Goal: Task Accomplishment & Management: Complete application form

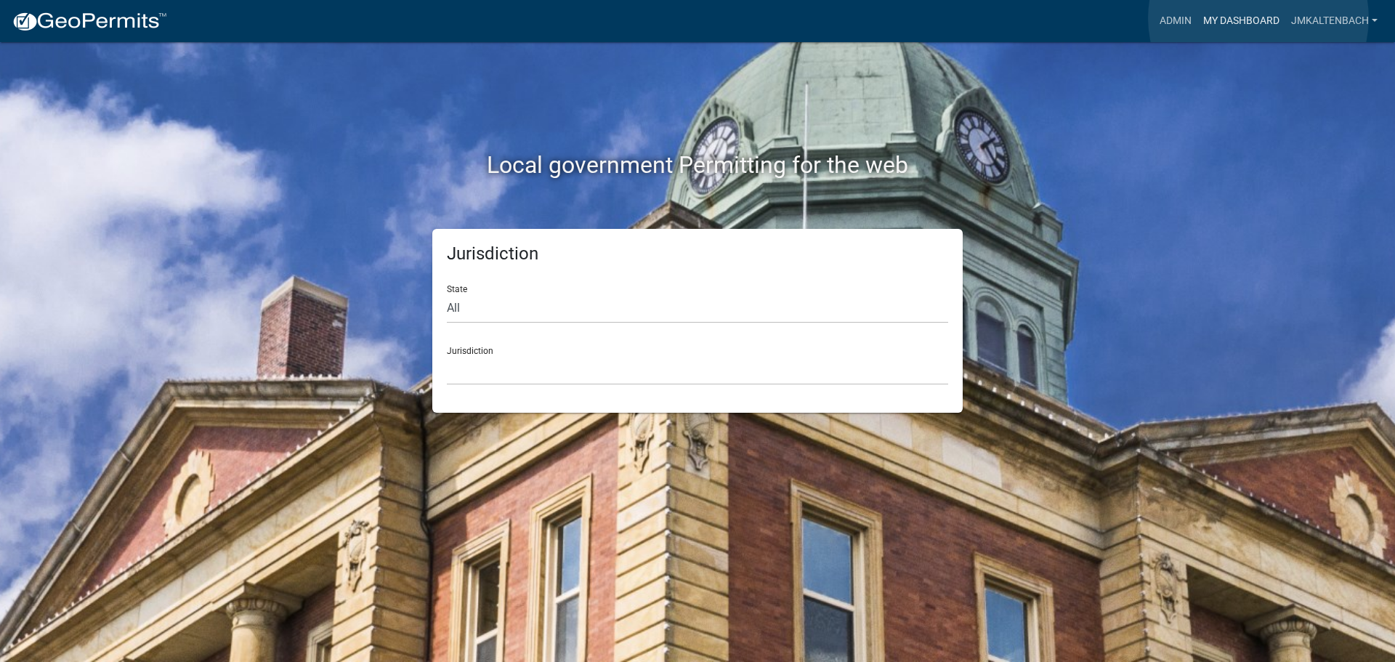
click at [1259, 18] on link "My Dashboard" at bounding box center [1242, 21] width 88 height 28
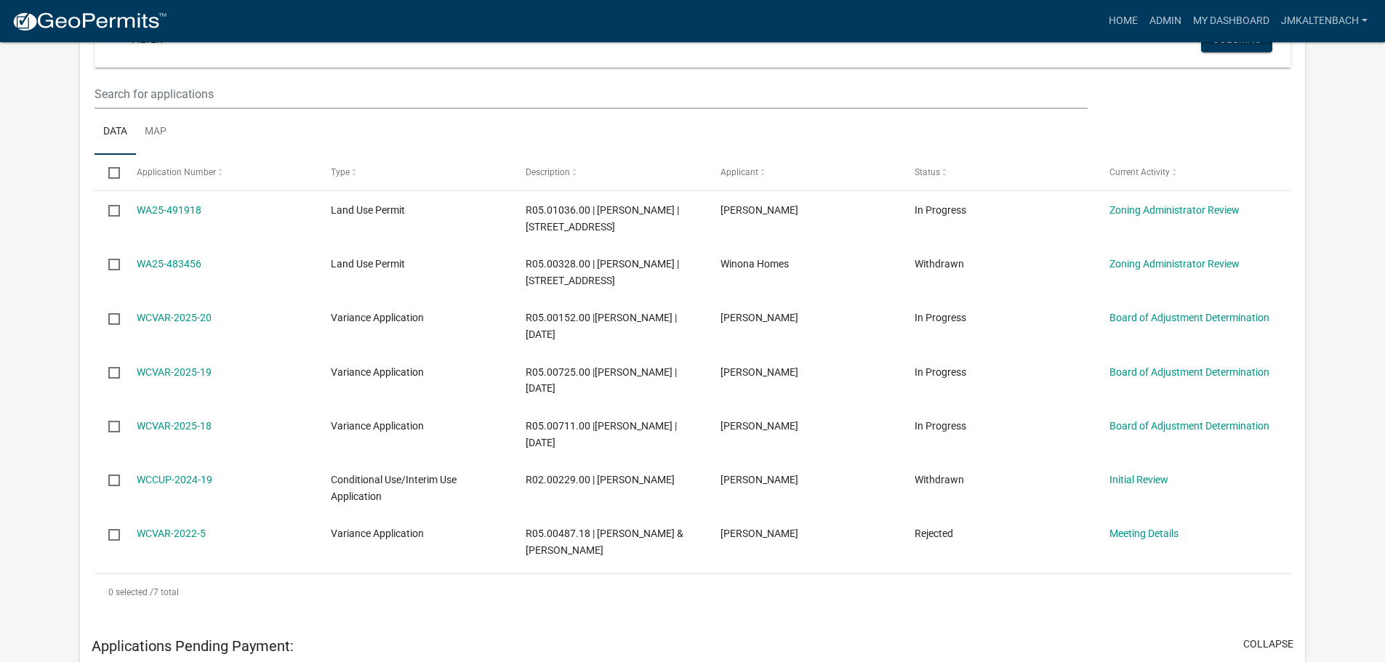
scroll to position [363, 0]
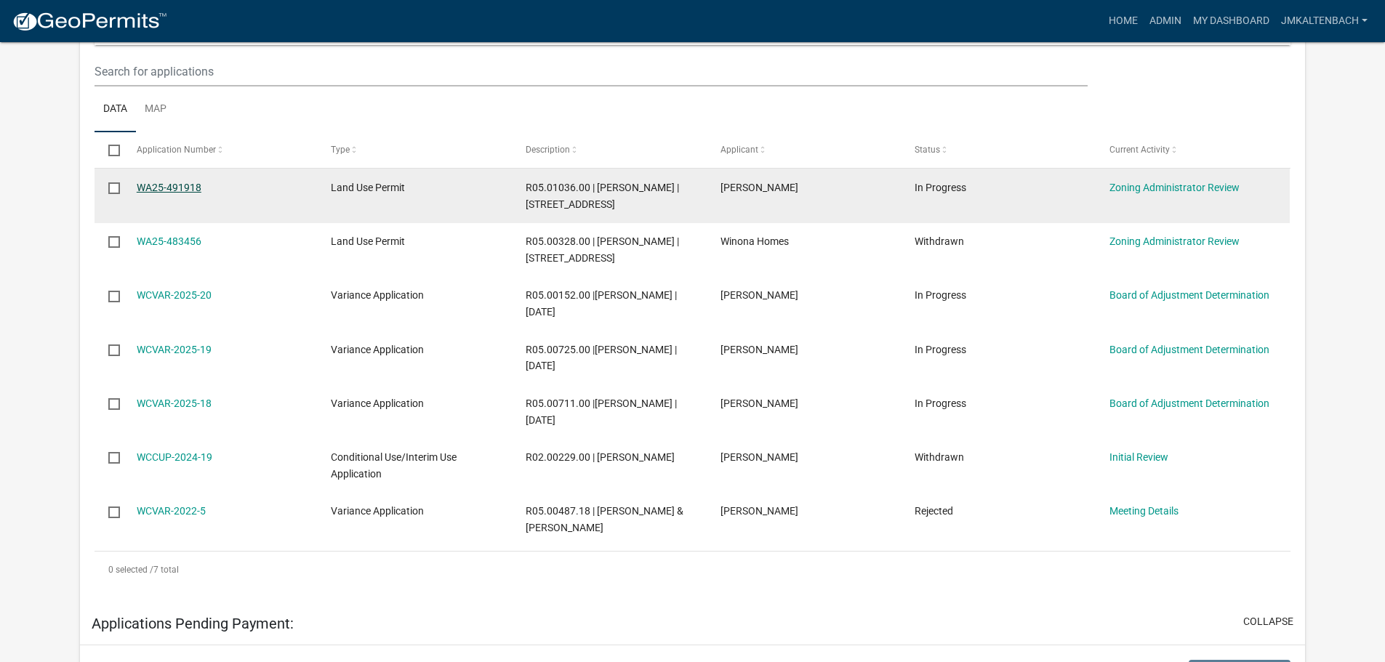
click at [160, 183] on link "WA25-491918" at bounding box center [169, 188] width 65 height 12
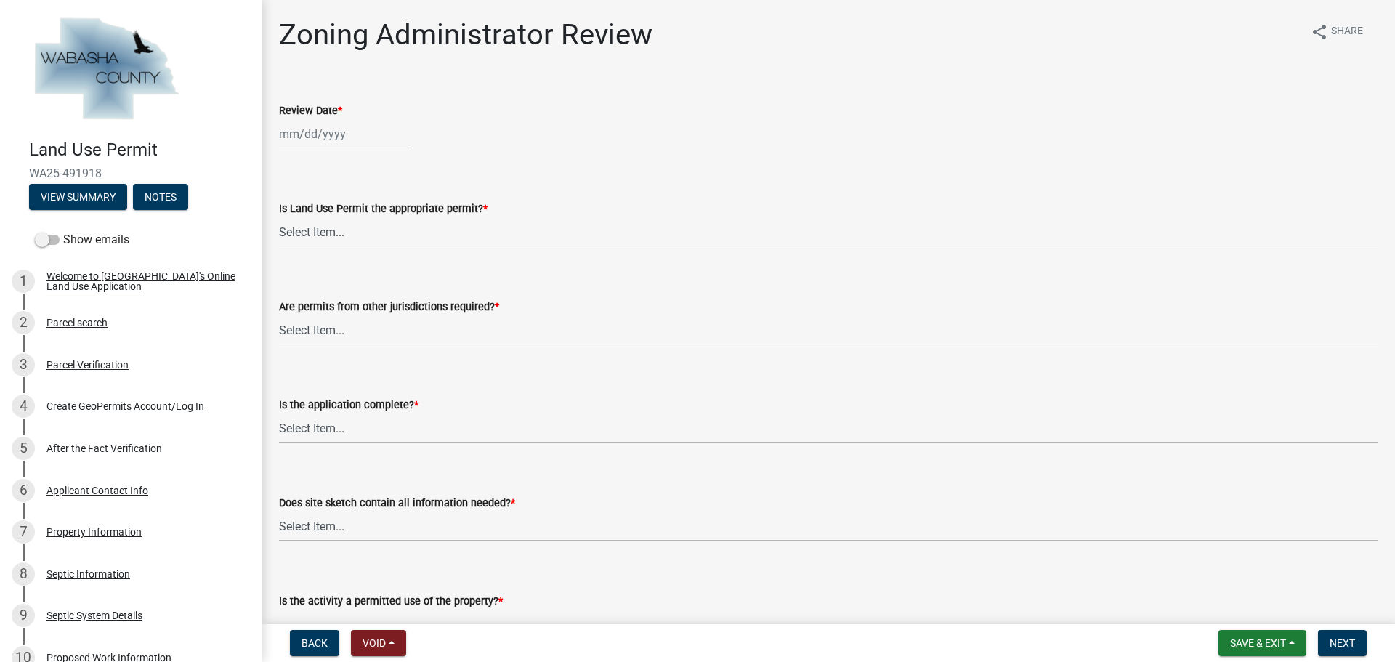
click at [360, 134] on div at bounding box center [345, 134] width 133 height 30
select select "10"
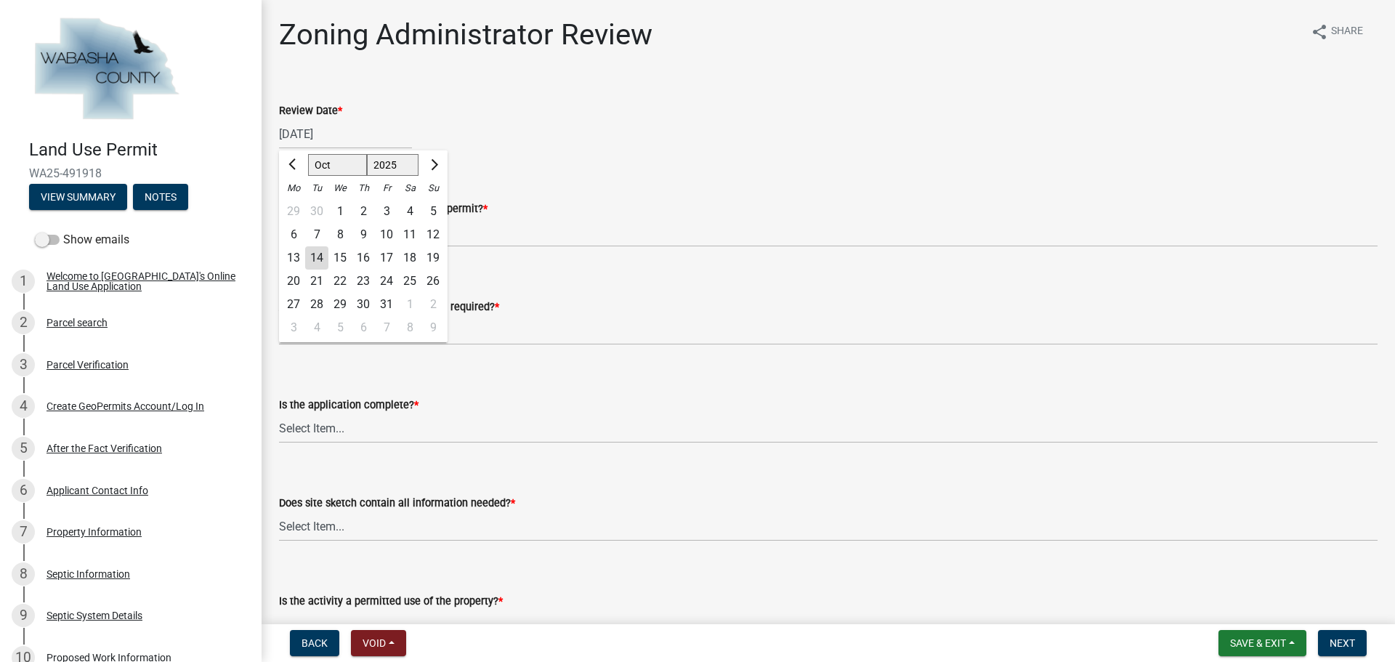
click at [321, 257] on div "14" at bounding box center [316, 257] width 23 height 23
type input "[DATE]"
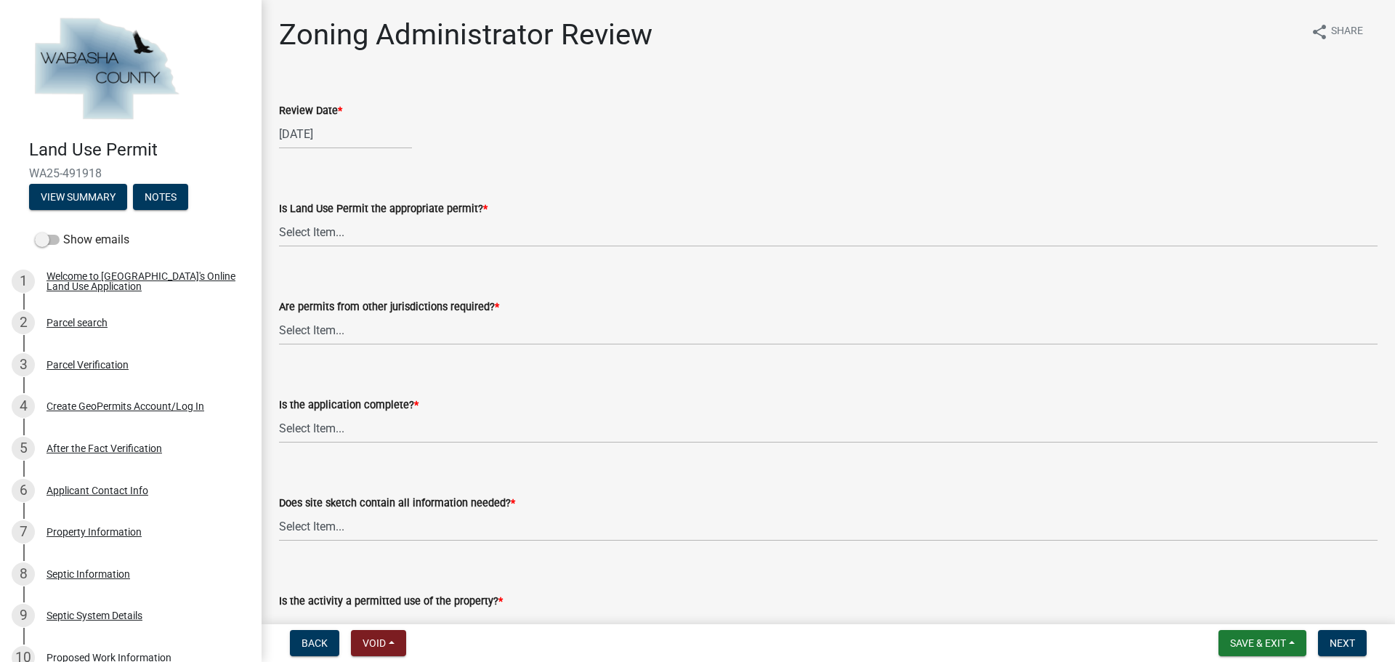
click at [791, 41] on div "Zoning Administrator Review share Share" at bounding box center [828, 40] width 1099 height 47
click at [445, 227] on select "Select Item... Yes No, Buildling & Land Use Permit required. No, Flat Fee Permi…" at bounding box center [828, 232] width 1099 height 30
click at [279, 217] on select "Select Item... Yes No, Buildling & Land Use Permit required. No, Flat Fee Permi…" at bounding box center [828, 232] width 1099 height 30
select select "158e95ca-2f03-4e35-a360-4577b5f6cada"
click at [406, 339] on select "Select Item... No Yes, federal, state and/or township permit required" at bounding box center [828, 330] width 1099 height 30
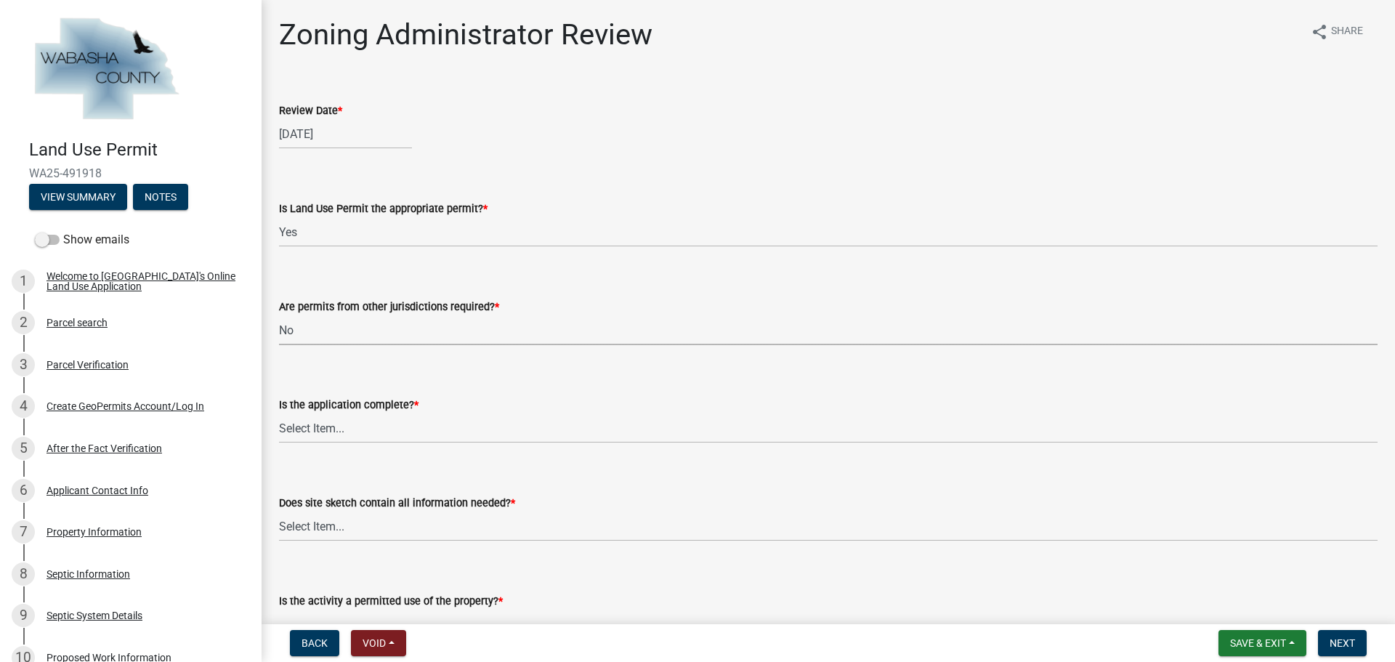
click at [279, 315] on select "Select Item... No Yes, federal, state and/or township permit required" at bounding box center [828, 330] width 1099 height 30
select select "158e95ca-2f03-4e35-a360-4577b5f6cada"
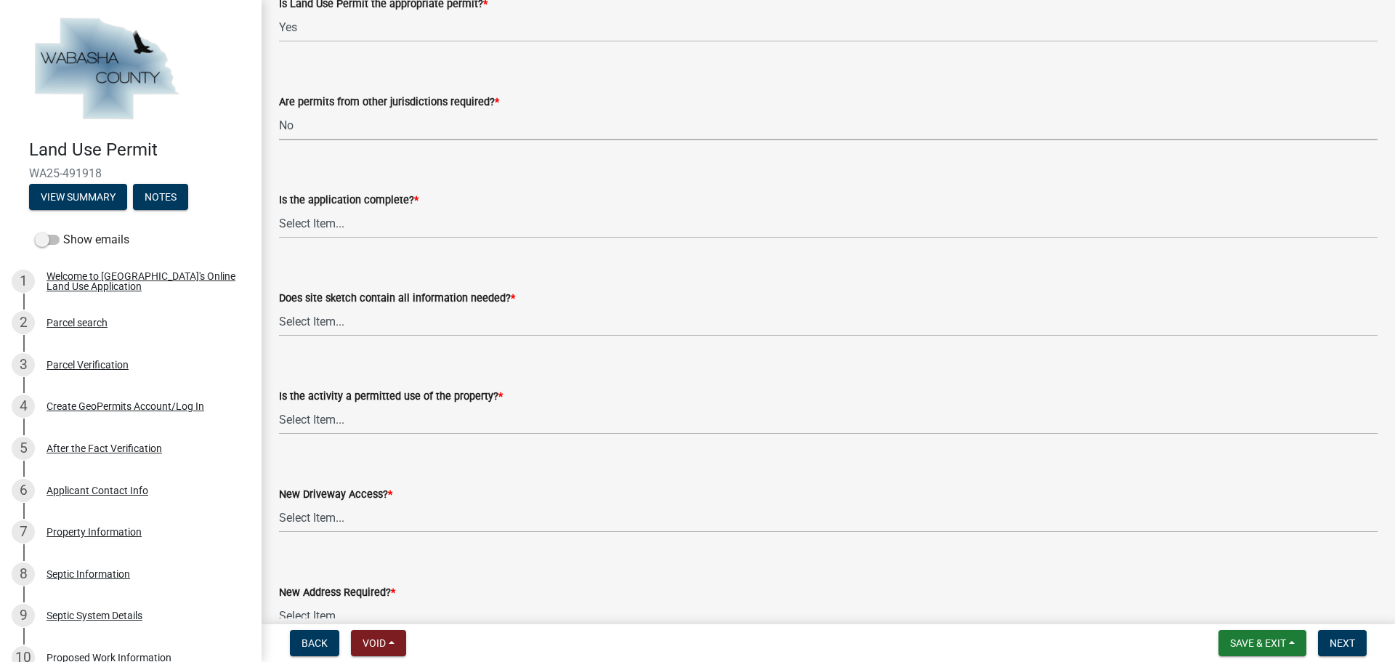
scroll to position [218, 0]
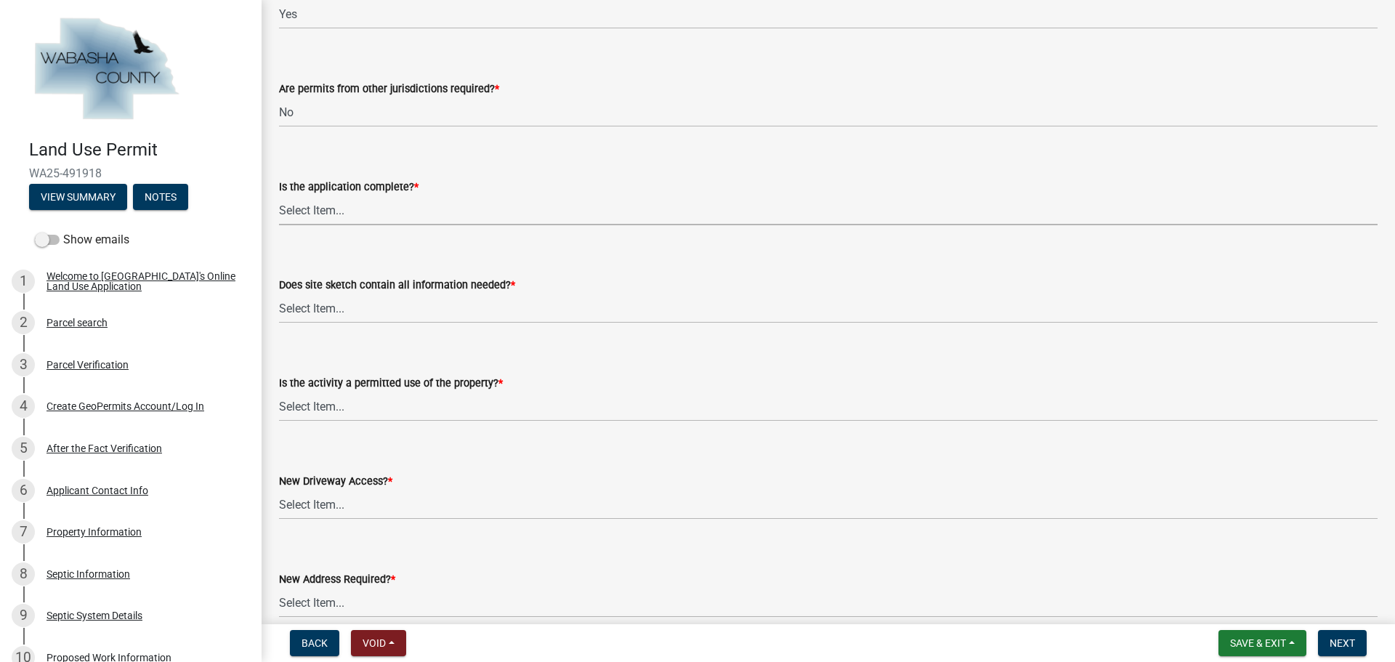
click at [472, 201] on select "Select Item... Application is complete Application is NOT complete" at bounding box center [828, 211] width 1099 height 30
click at [279, 196] on select "Select Item... Application is complete Application is NOT complete" at bounding box center [828, 211] width 1099 height 30
select select "671d8369-c3c7-4be6-b584-db08b9e94e67"
click at [440, 310] on select "Select Item... Yes No Site sketch required, but not submitted Not applicable" at bounding box center [828, 309] width 1099 height 30
click at [279, 294] on select "Select Item... Yes No Site sketch required, but not submitted Not applicable" at bounding box center [828, 309] width 1099 height 30
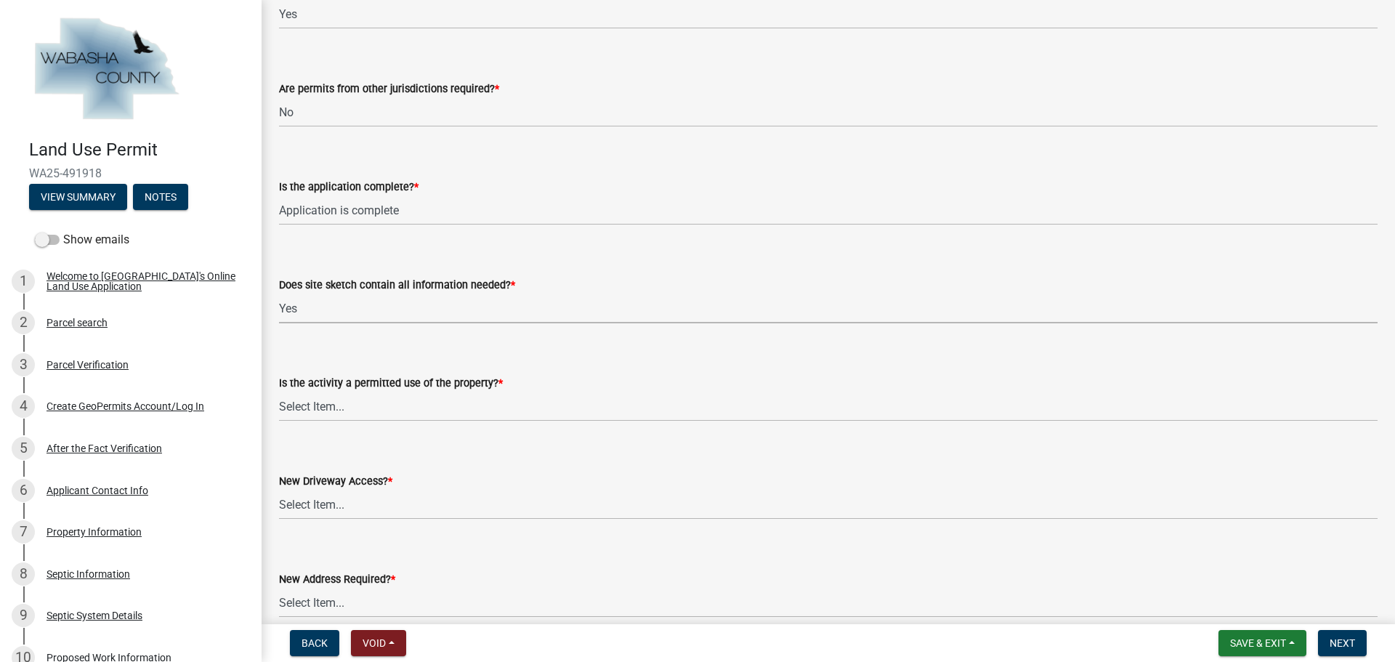
select select "a39db8d0-b77e-480b-b9d5-ef2be82f9f48"
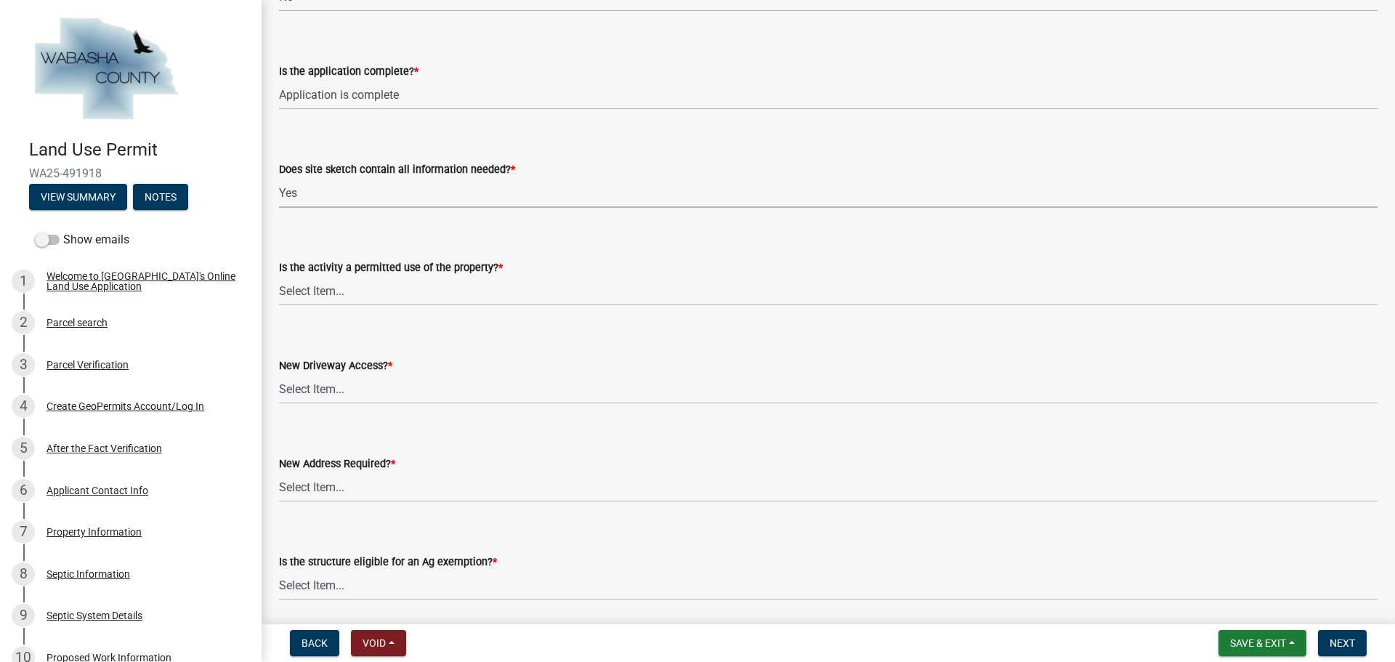
scroll to position [363, 0]
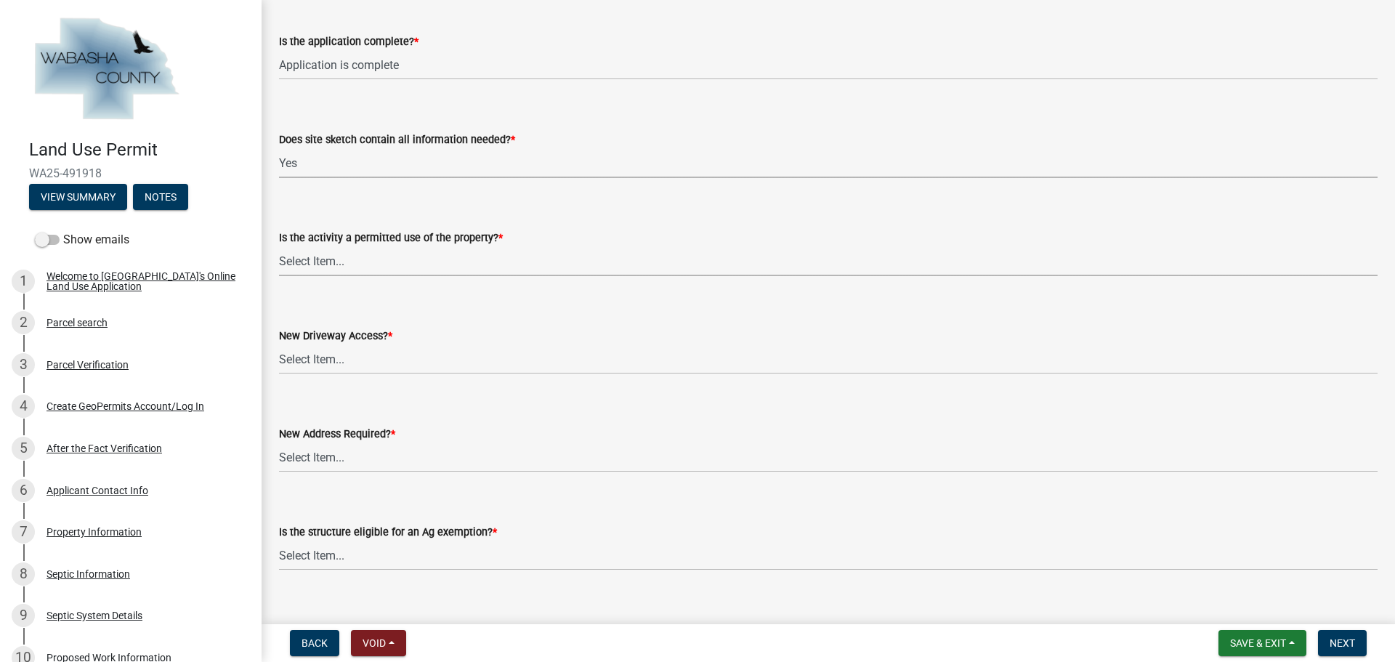
click at [404, 262] on select "Select Item... Yes No" at bounding box center [828, 261] width 1099 height 30
click at [279, 246] on select "Select Item... Yes No" at bounding box center [828, 261] width 1099 height 30
select select "d059022e-a5ac-4c97-929e-83327d877ff8"
click at [385, 360] on select "Select Item... No Yes, State or US Highway Driveway Permit Required Yes, [GEOGR…" at bounding box center [828, 360] width 1099 height 30
click at [279, 345] on select "Select Item... No Yes, State or US Highway Driveway Permit Required Yes, [GEOGR…" at bounding box center [828, 360] width 1099 height 30
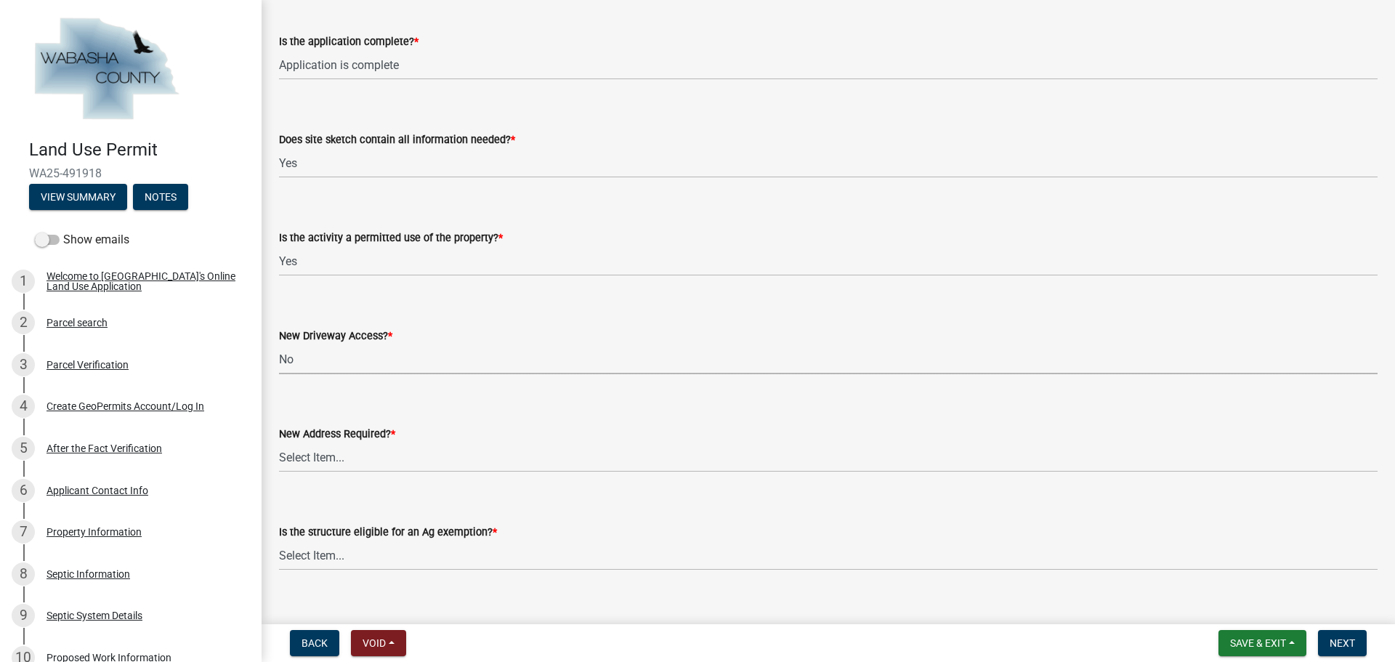
select select "eb942f02-afc3-4074-8c0d-082139c2cbd1"
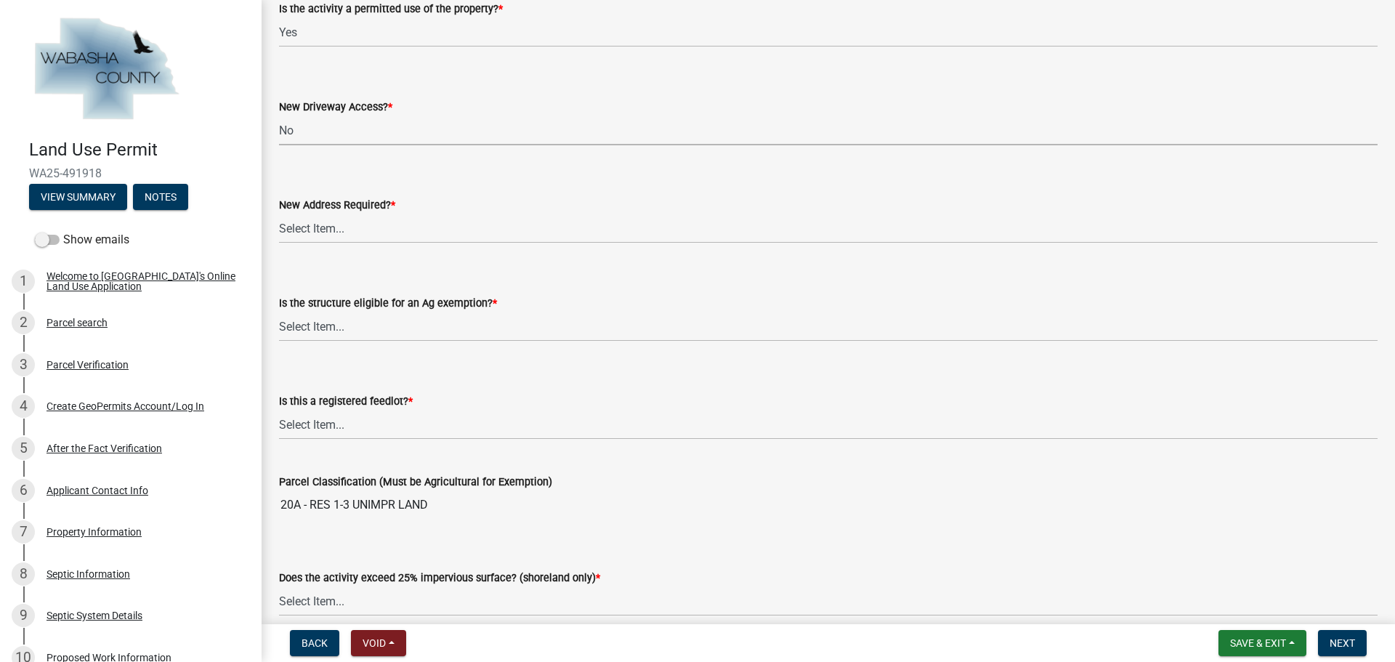
scroll to position [654, 0]
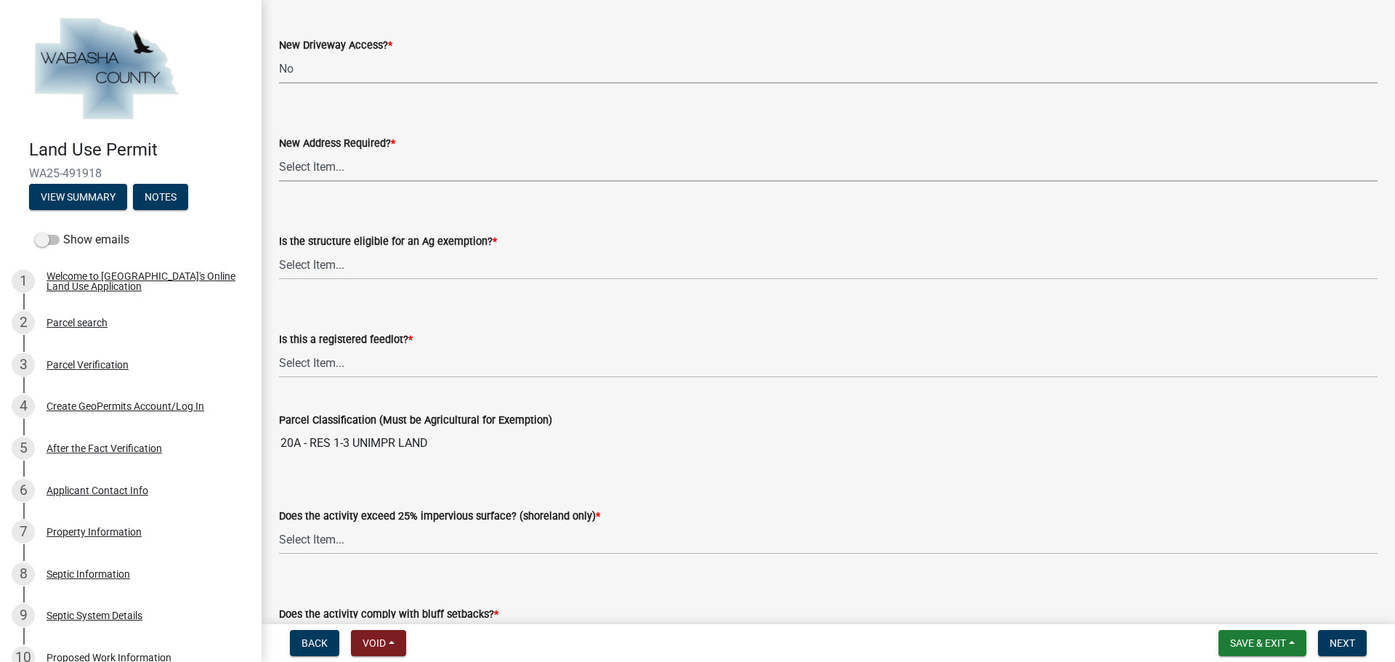
click at [386, 178] on select "Select Item... Yes No" at bounding box center [828, 167] width 1099 height 30
click at [279, 152] on select "Select Item... Yes No" at bounding box center [828, 167] width 1099 height 30
select select "eb942f02-afc3-4074-8c0d-082139c2cbd1"
click at [377, 268] on select "Select Item... Yes No Not Applicable" at bounding box center [828, 265] width 1099 height 30
click at [279, 250] on select "Select Item... Yes No Not Applicable" at bounding box center [828, 265] width 1099 height 30
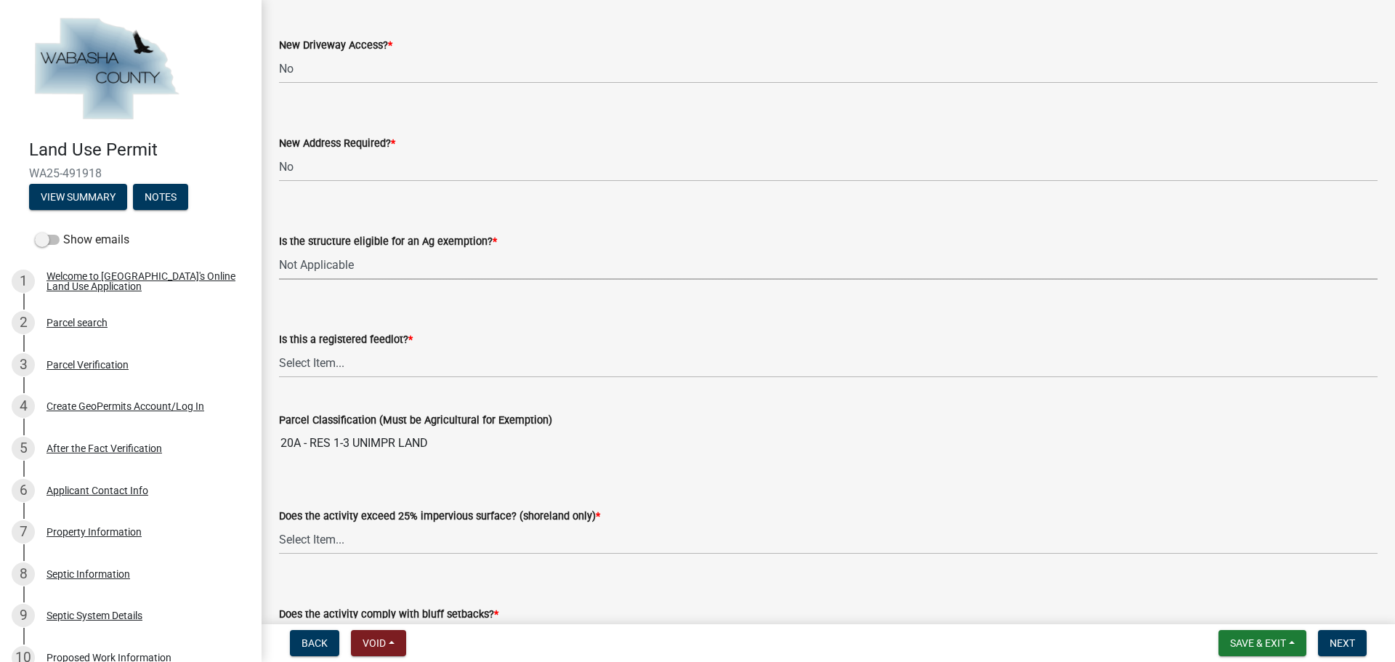
select select "73063a1d-3e3c-4164-b485-e9b7425afd12"
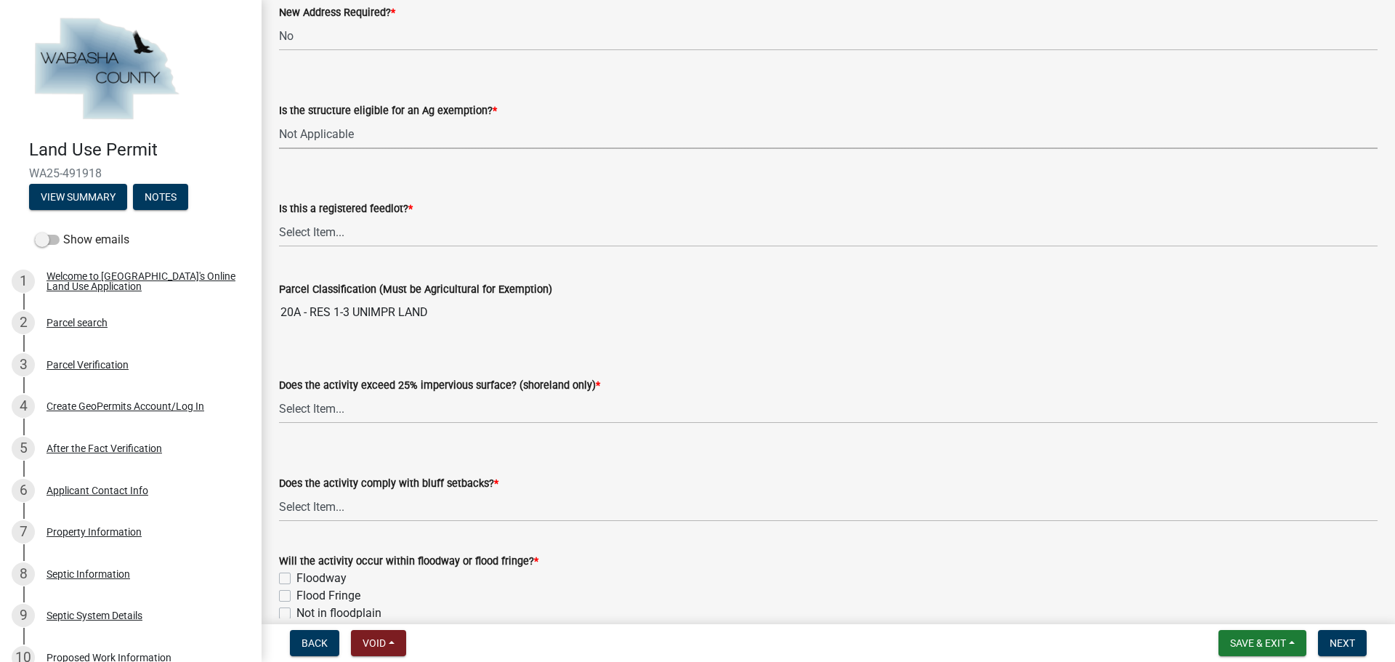
scroll to position [799, 0]
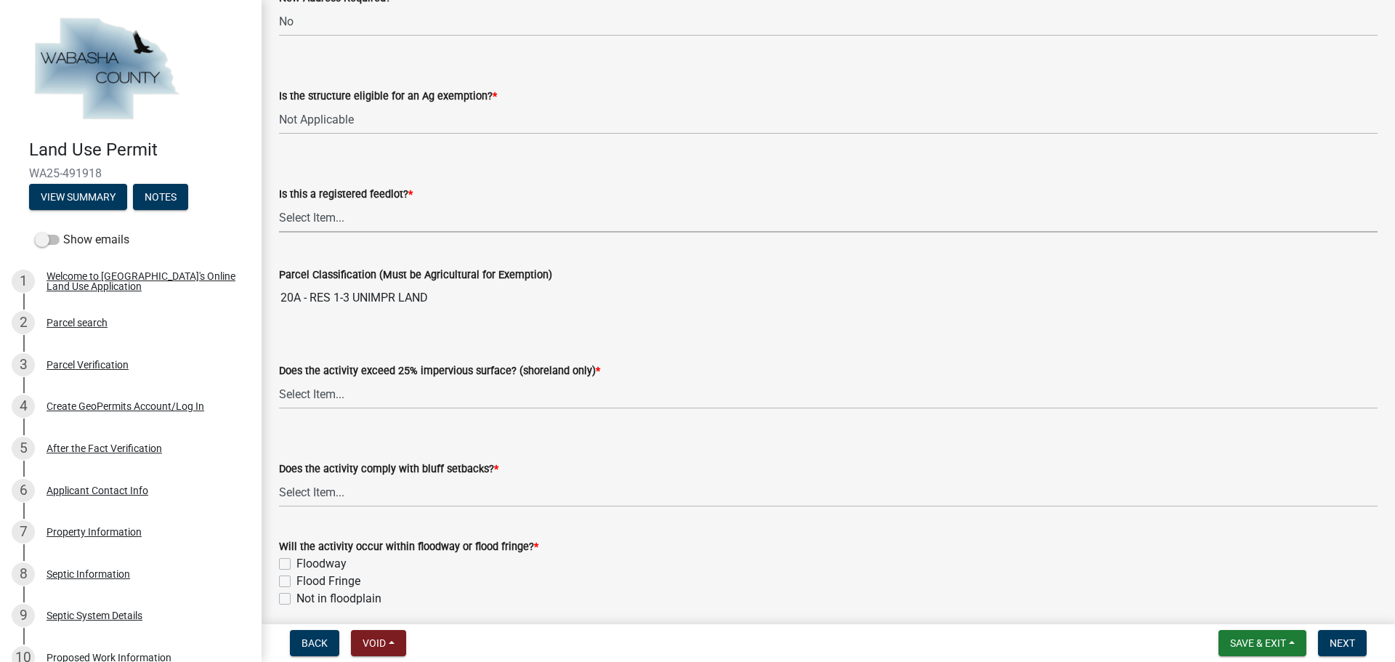
click at [386, 222] on select "Select Item... Yes No Not Applicable" at bounding box center [828, 218] width 1099 height 30
click at [279, 203] on select "Select Item... Yes No Not Applicable" at bounding box center [828, 218] width 1099 height 30
select select "f4f1de4e-edfe-4b02-88ab-6733d8c176dc"
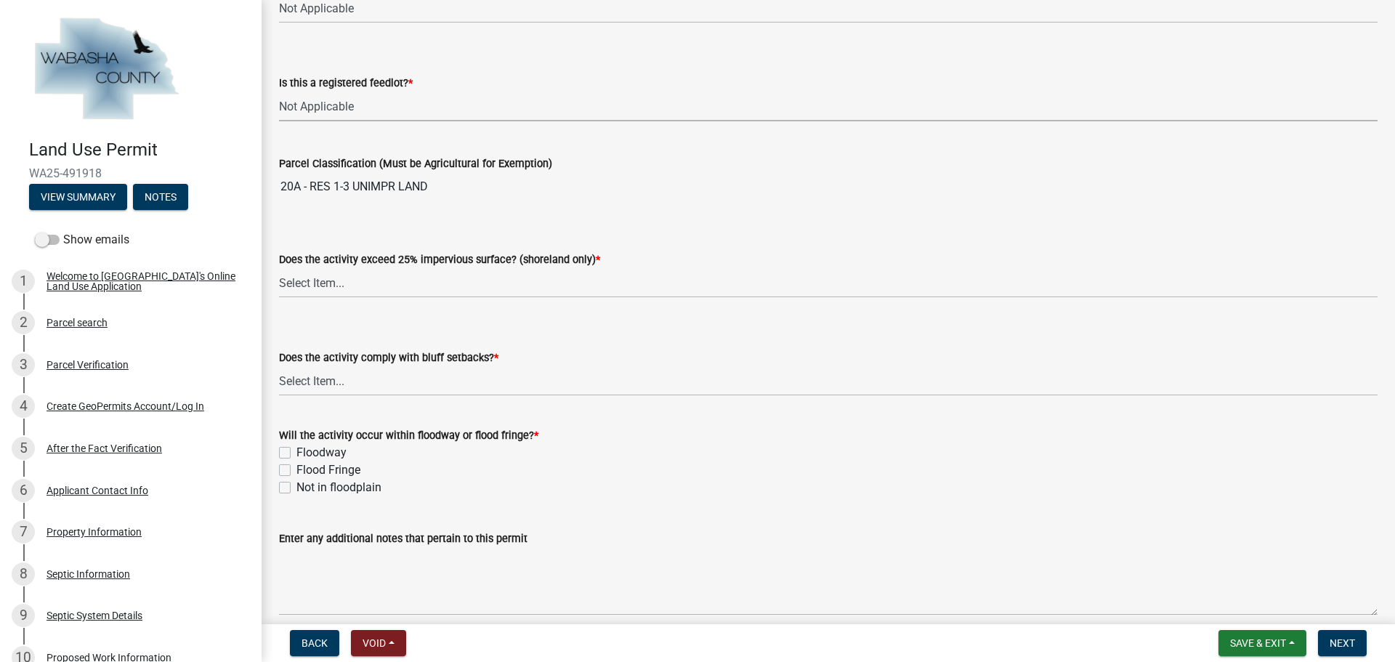
scroll to position [945, 0]
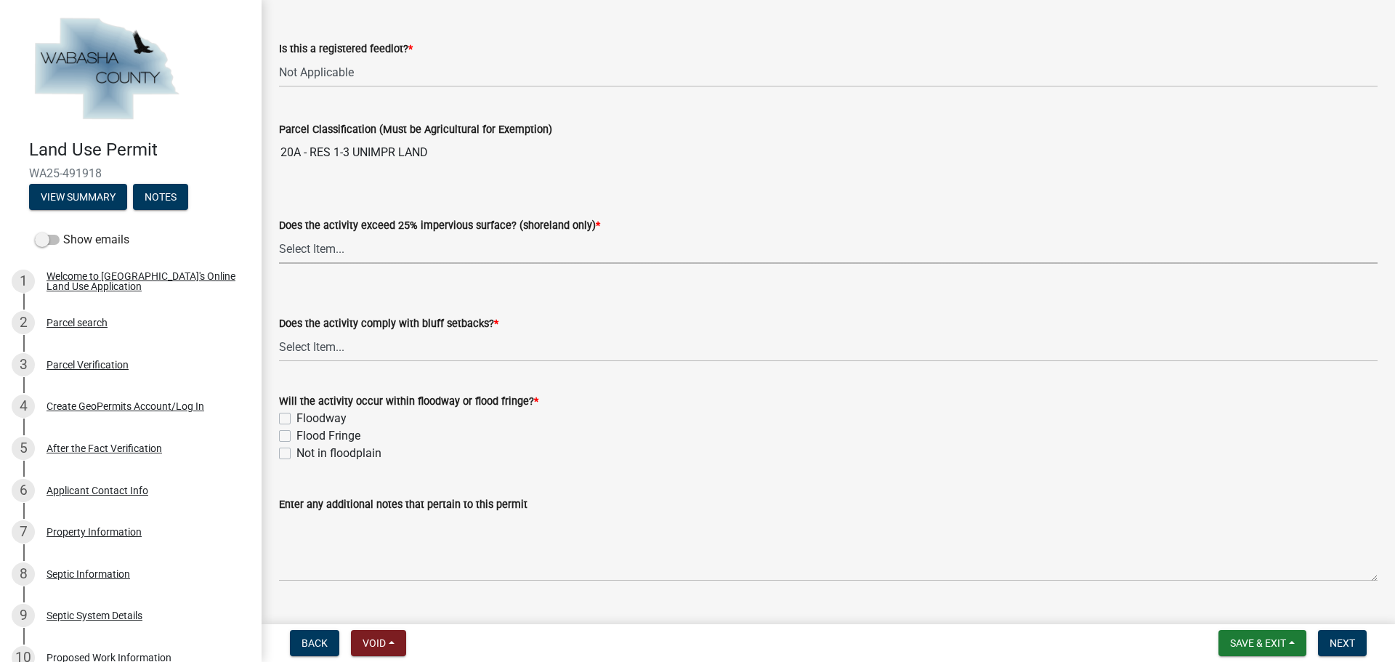
click at [489, 247] on select "Select Item... Yes No Not Applicable" at bounding box center [828, 249] width 1099 height 30
click at [279, 234] on select "Select Item... Yes No Not Applicable" at bounding box center [828, 249] width 1099 height 30
click at [417, 240] on select "Select Item... Yes No Not Applicable" at bounding box center [828, 249] width 1099 height 30
click at [279, 234] on select "Select Item... Yes No Not Applicable" at bounding box center [828, 249] width 1099 height 30
select select "e2d1d5f1-7c67-46d8-9d4d-ba64209e867c"
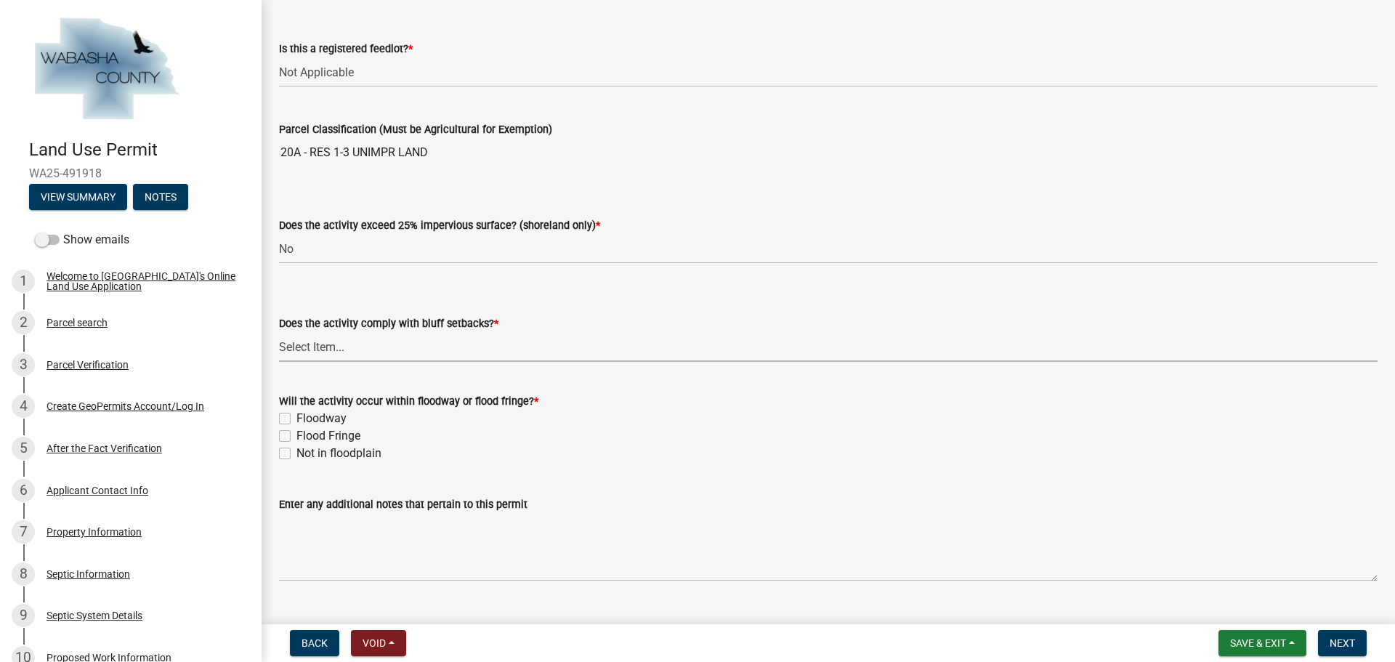
click at [477, 342] on select "Select Item... Yes No" at bounding box center [828, 347] width 1099 height 30
click at [279, 332] on select "Select Item... Yes No" at bounding box center [828, 347] width 1099 height 30
select select "859a0218-cc0d-40d5-bae5-c23d2a518598"
click at [297, 459] on label "Not in floodplain" at bounding box center [339, 453] width 85 height 17
click at [297, 454] on input "Not in floodplain" at bounding box center [301, 449] width 9 height 9
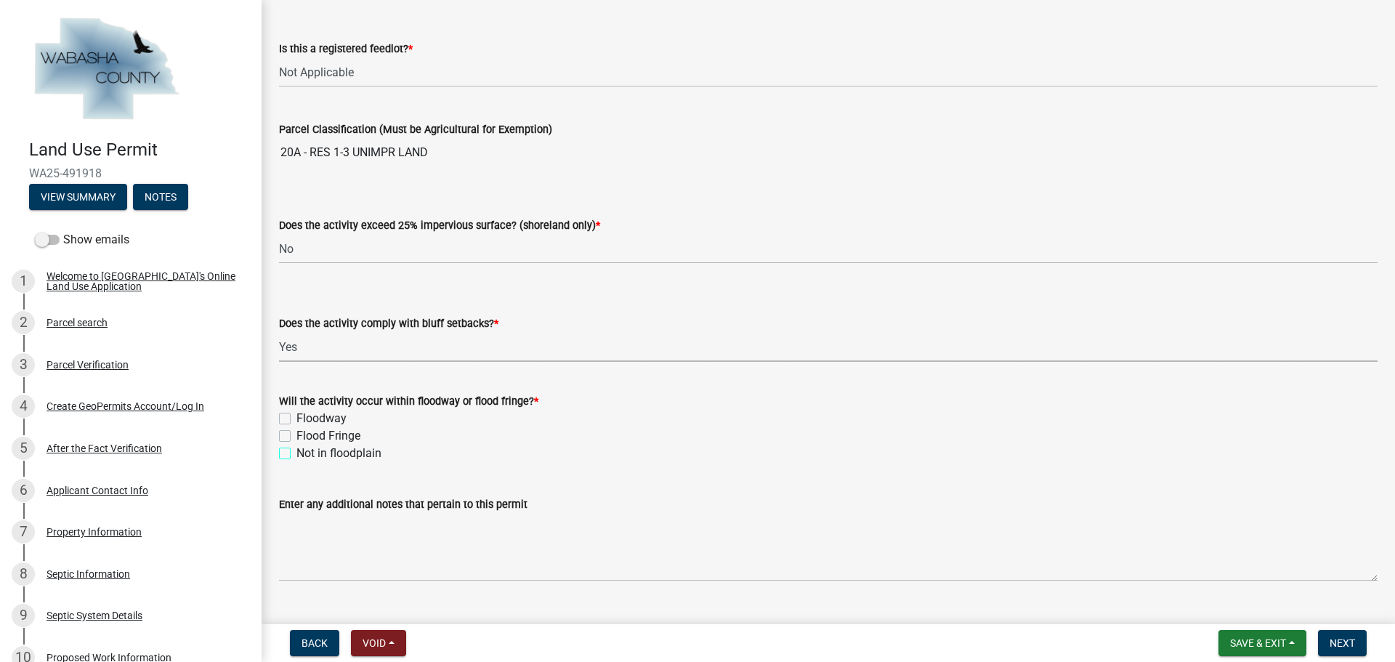
checkbox input "true"
checkbox input "false"
checkbox input "true"
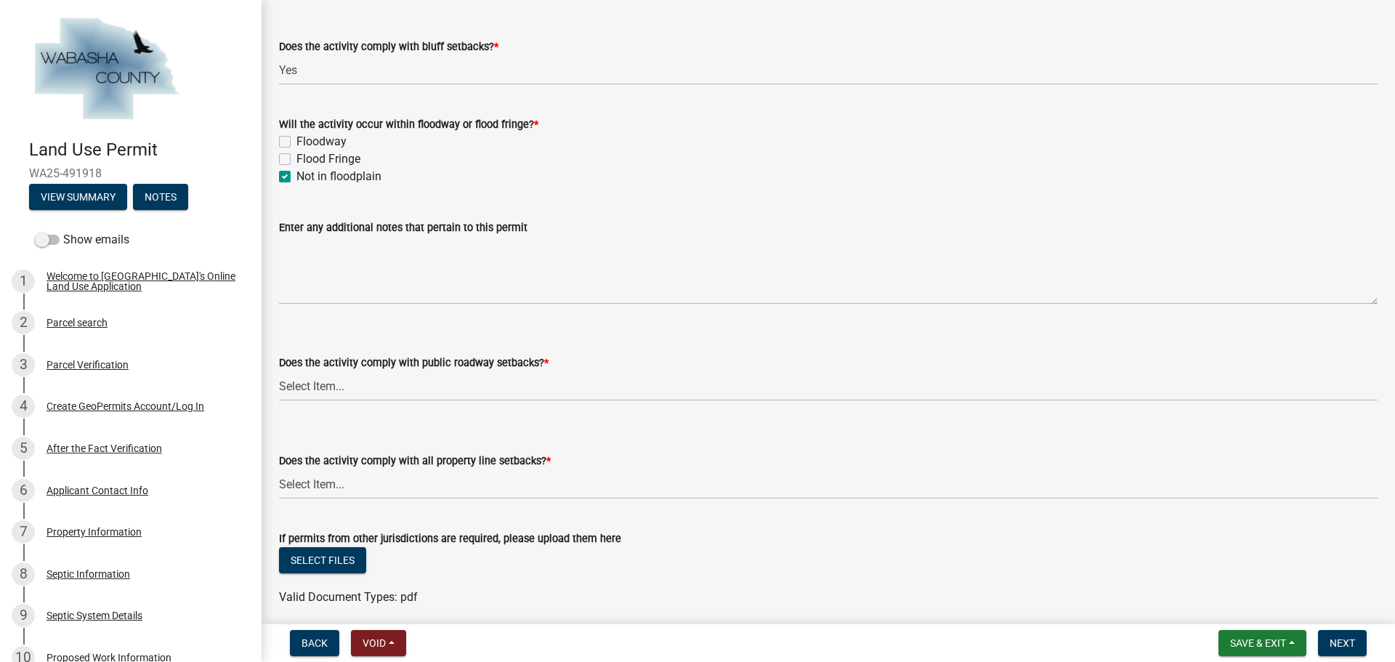
scroll to position [1236, 0]
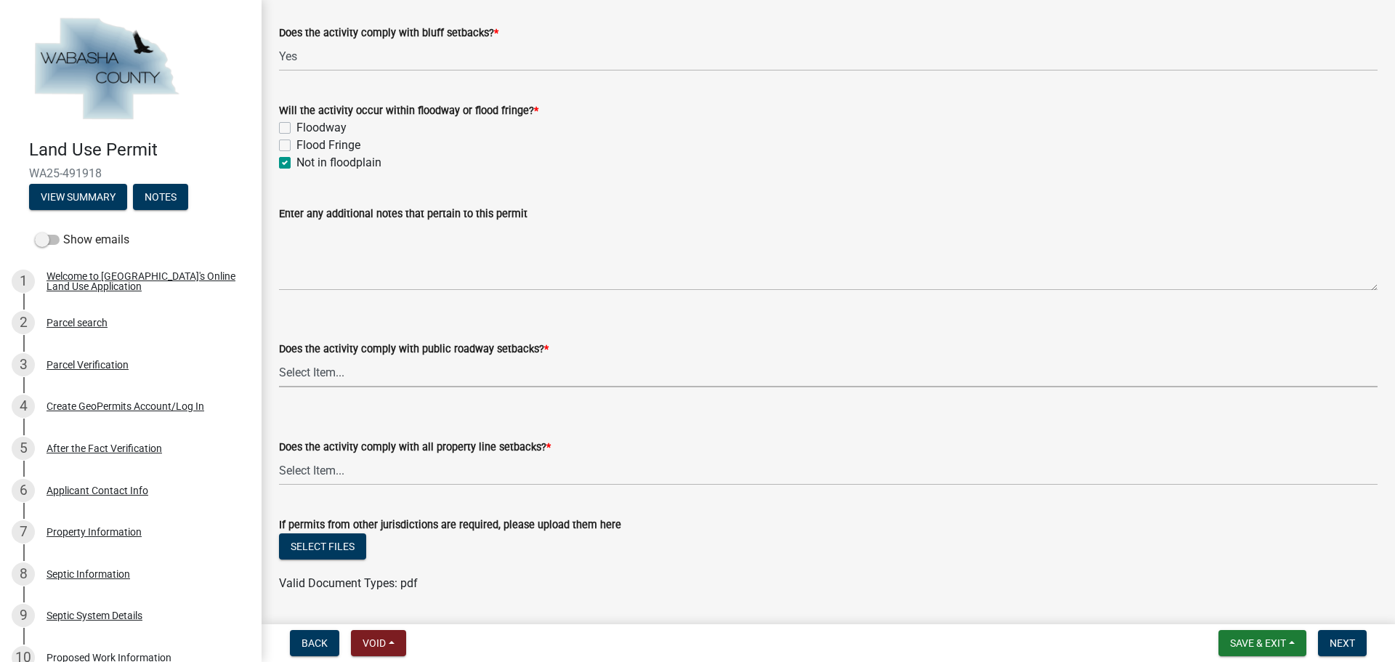
click at [396, 361] on select "Select Item... Yes No, Proposed activity occurs within roadway setback" at bounding box center [828, 373] width 1099 height 30
click at [279, 358] on select "Select Item... Yes No, Proposed activity occurs within roadway setback" at bounding box center [828, 373] width 1099 height 30
select select "859a0218-cc0d-40d5-bae5-c23d2a518598"
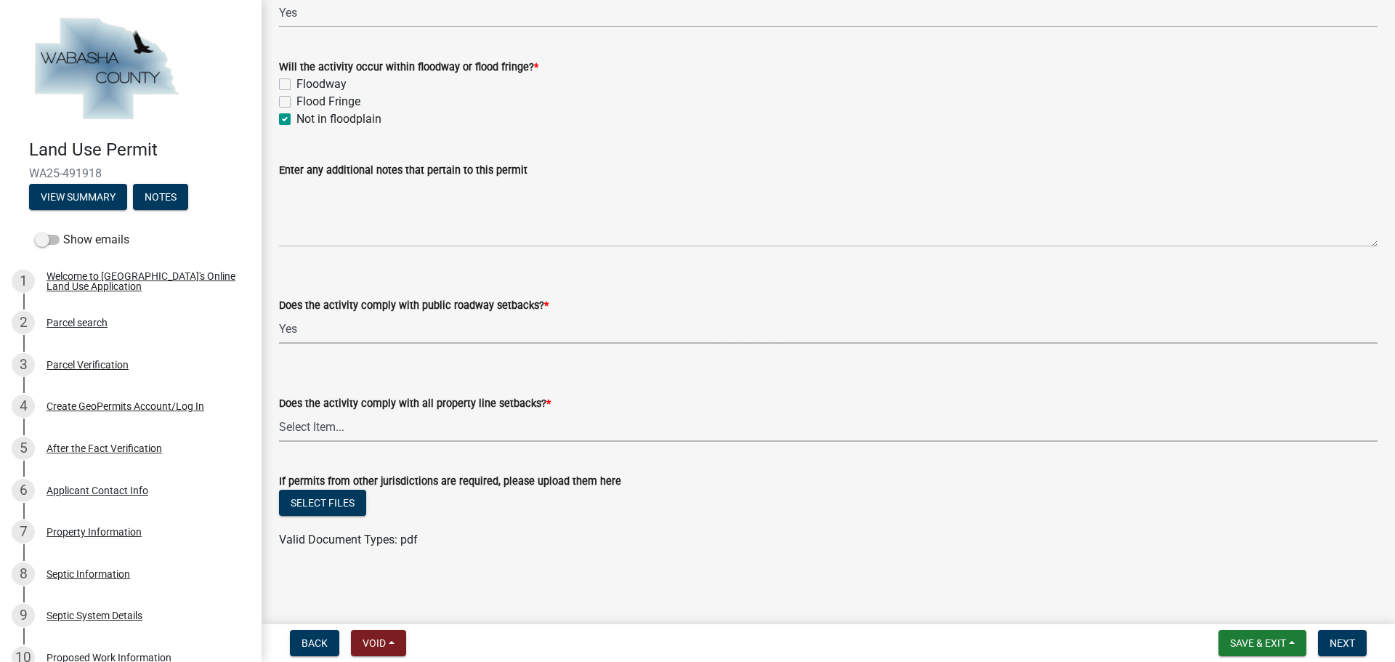
click at [426, 426] on select "Select Item... Yes No, Proposed activity occurs within property line setback" at bounding box center [828, 427] width 1099 height 30
click at [279, 412] on select "Select Item... Yes No, Proposed activity occurs within property line setback" at bounding box center [828, 427] width 1099 height 30
select select "859a0218-cc0d-40d5-bae5-c23d2a518598"
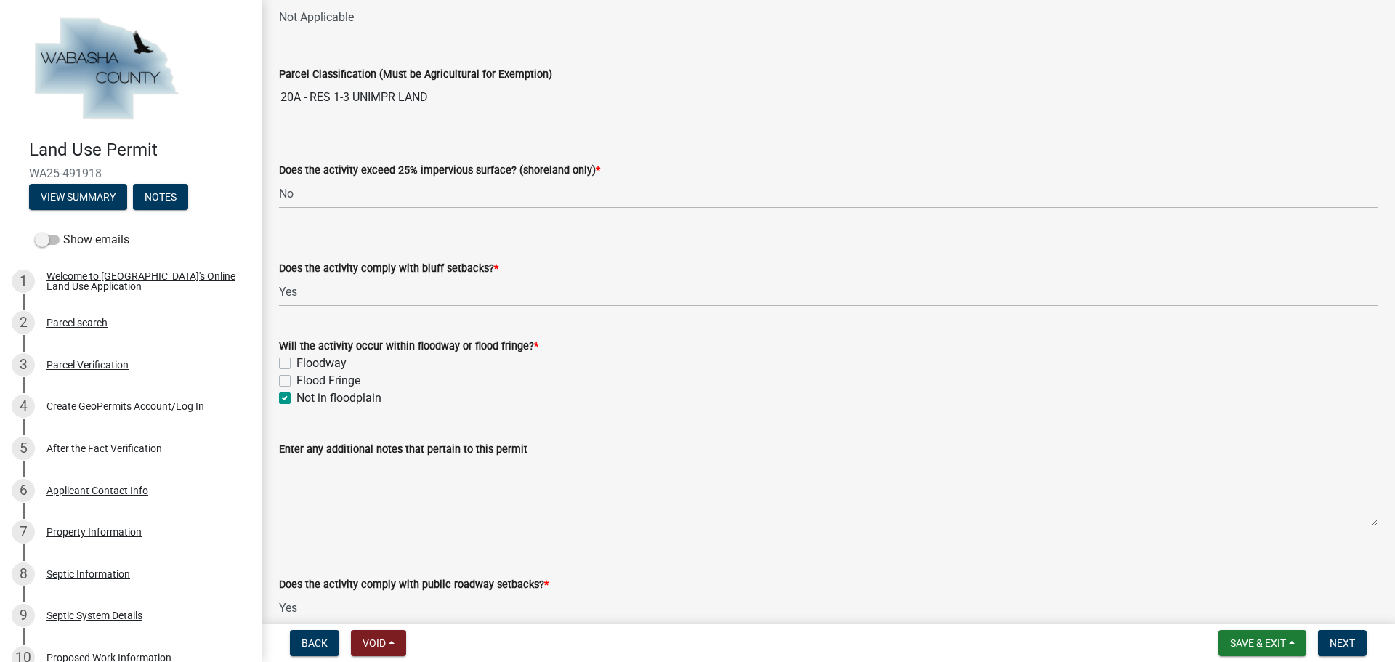
scroll to position [988, 0]
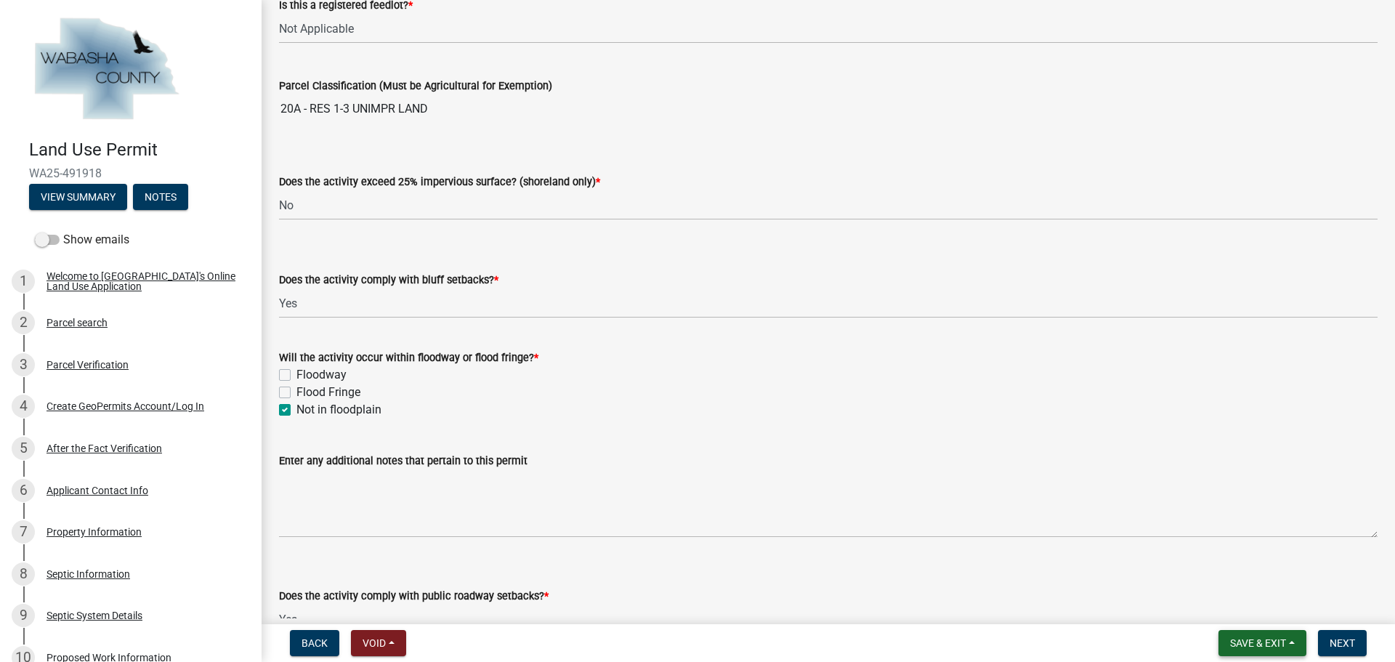
click at [1279, 642] on span "Save & Exit" at bounding box center [1258, 643] width 56 height 12
click at [1230, 572] on button "Save" at bounding box center [1249, 570] width 116 height 35
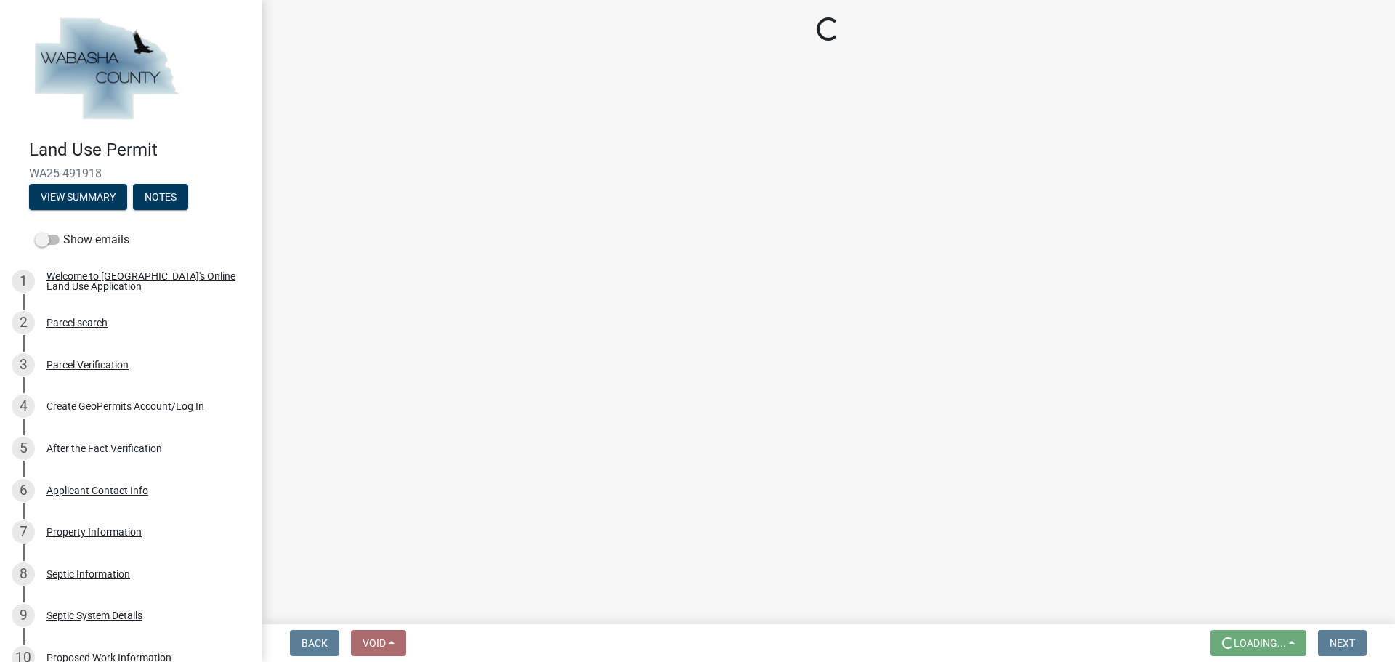
scroll to position [0, 0]
select select "158e95ca-2f03-4e35-a360-4577b5f6cada"
select select "671d8369-c3c7-4be6-b584-db08b9e94e67"
select select "a39db8d0-b77e-480b-b9d5-ef2be82f9f48"
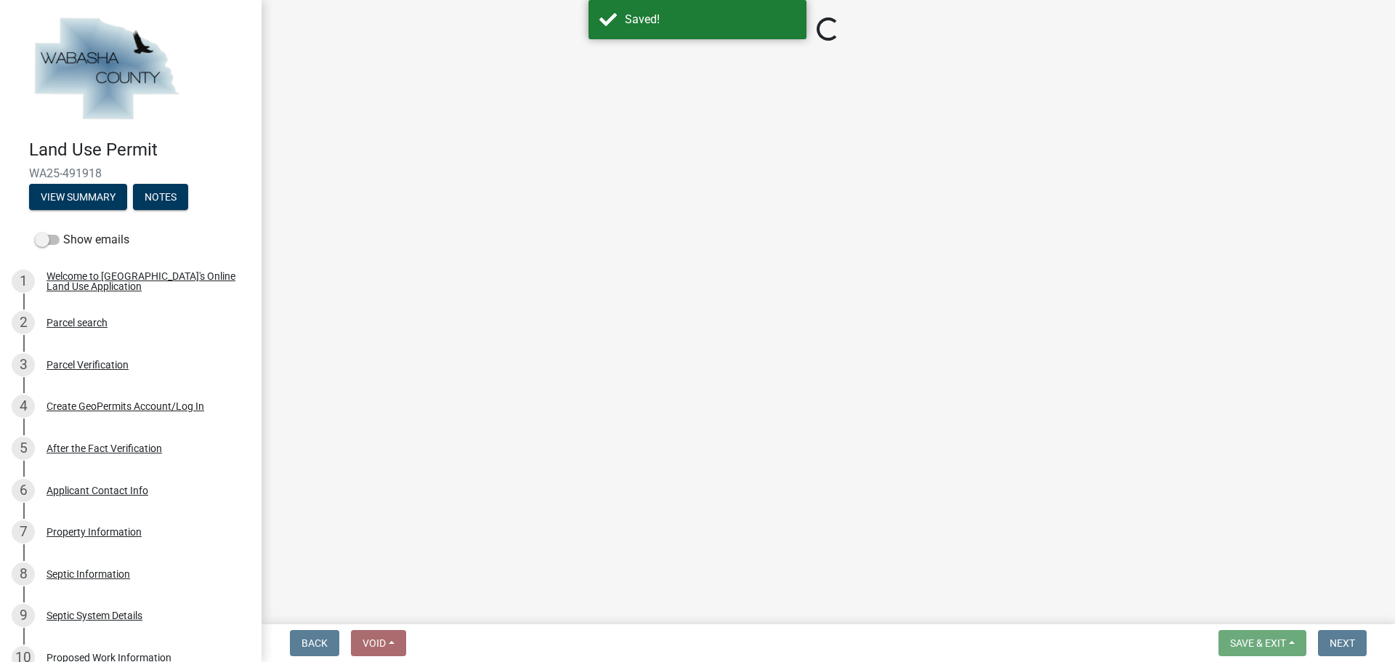
select select "d059022e-a5ac-4c97-929e-83327d877ff8"
select select "eb942f02-afc3-4074-8c0d-082139c2cbd1"
select select "73063a1d-3e3c-4164-b485-e9b7425afd12"
select select "f4f1de4e-edfe-4b02-88ab-6733d8c176dc"
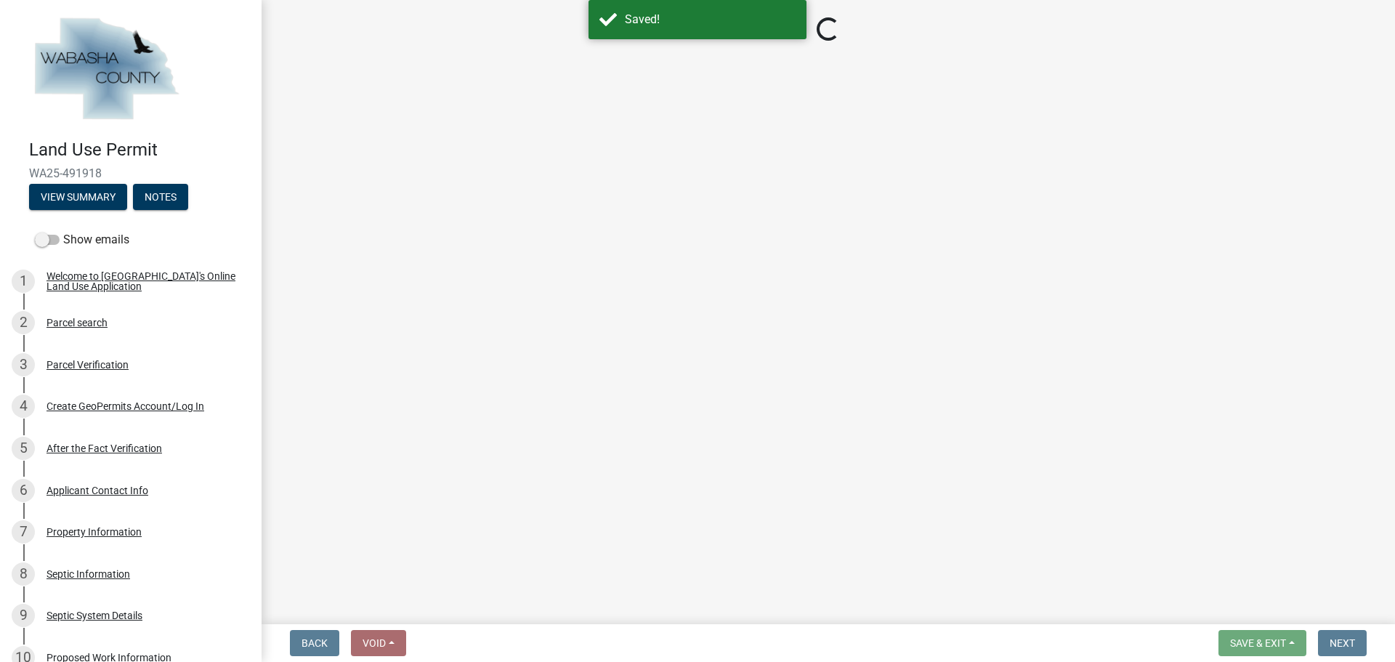
select select "e2d1d5f1-7c67-46d8-9d4d-ba64209e867c"
select select "859a0218-cc0d-40d5-bae5-c23d2a518598"
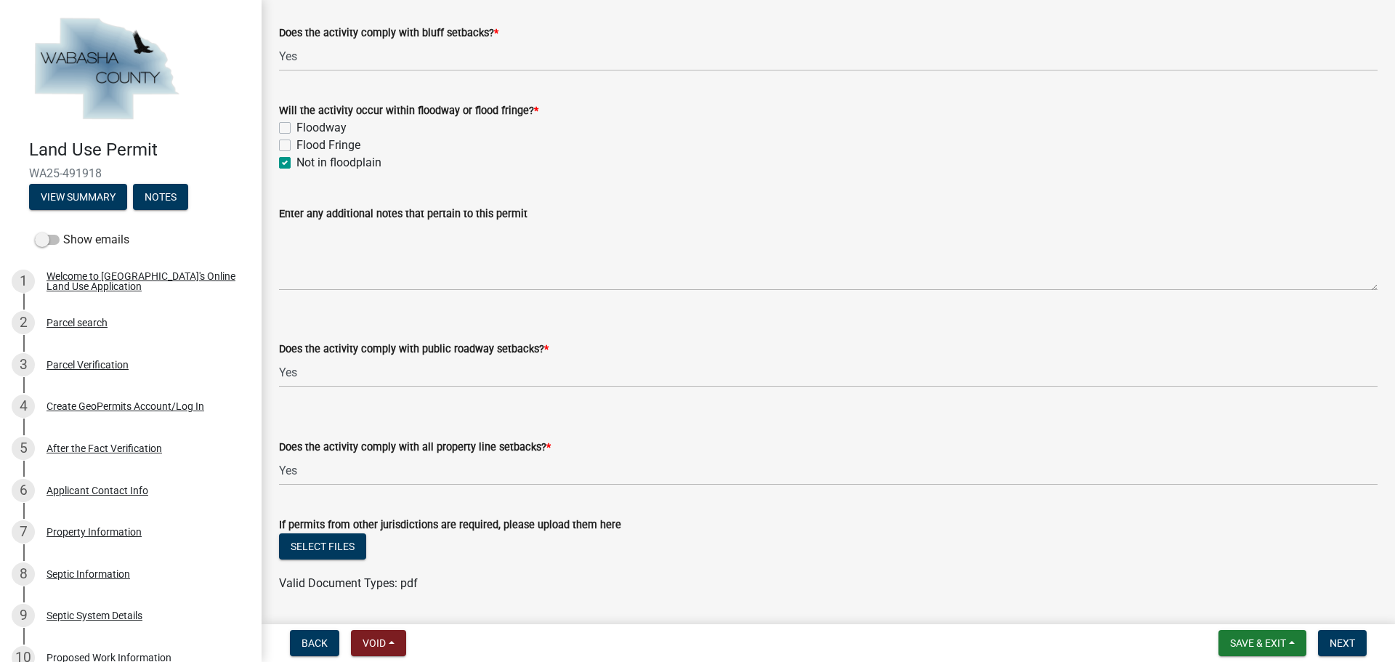
scroll to position [1279, 0]
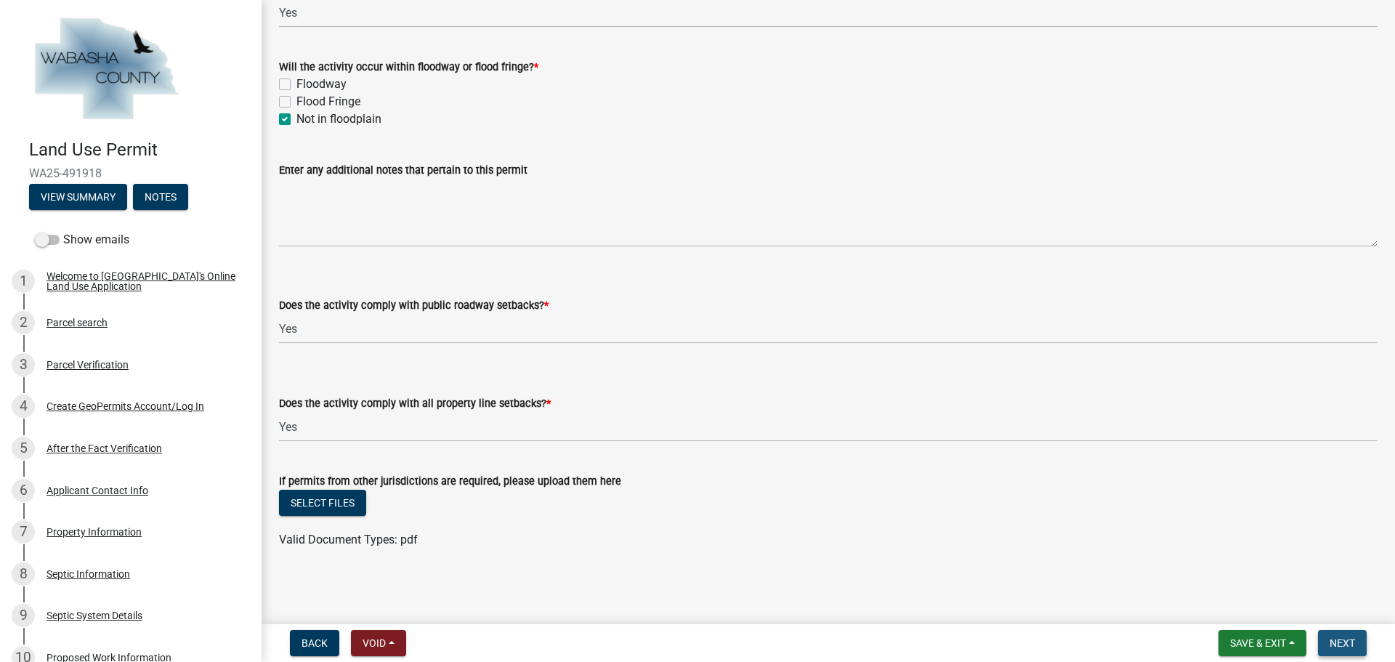
click at [1345, 637] on span "Next" at bounding box center [1342, 643] width 25 height 12
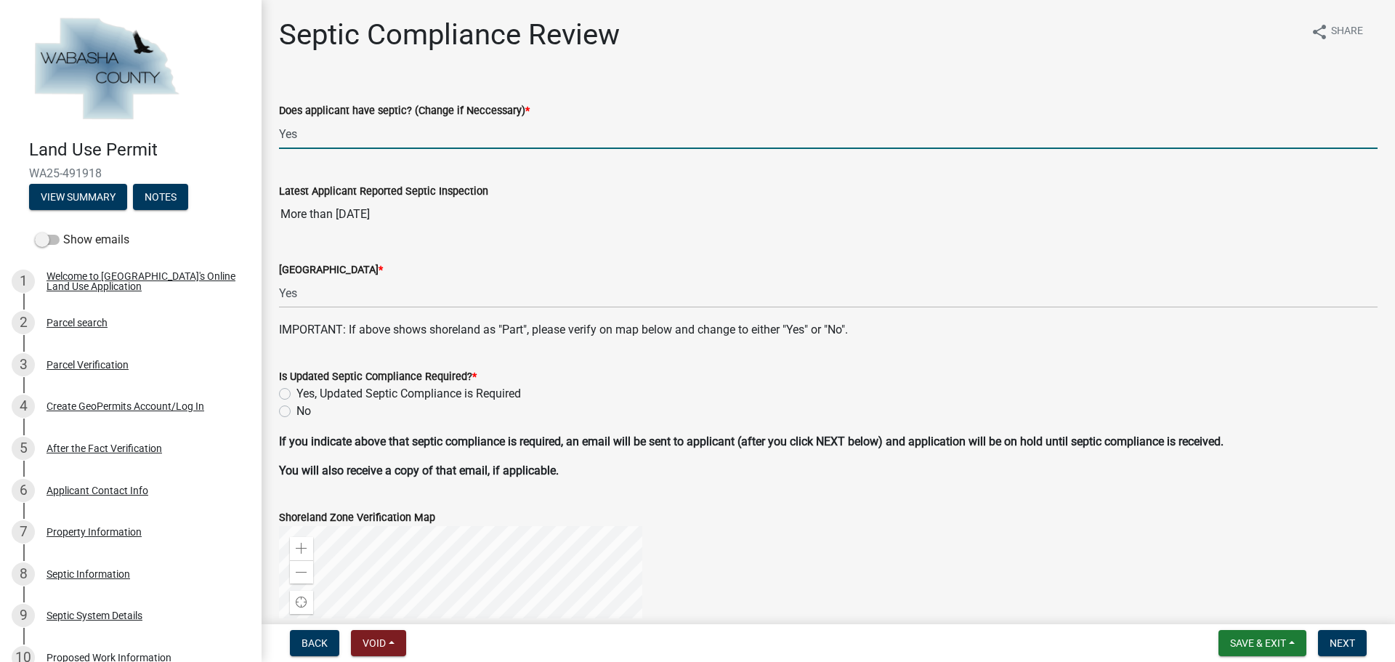
click at [561, 142] on input "Yes" at bounding box center [828, 134] width 1099 height 30
click at [297, 414] on label "No" at bounding box center [304, 411] width 15 height 17
click at [297, 412] on input "No" at bounding box center [301, 407] width 9 height 9
radio input "true"
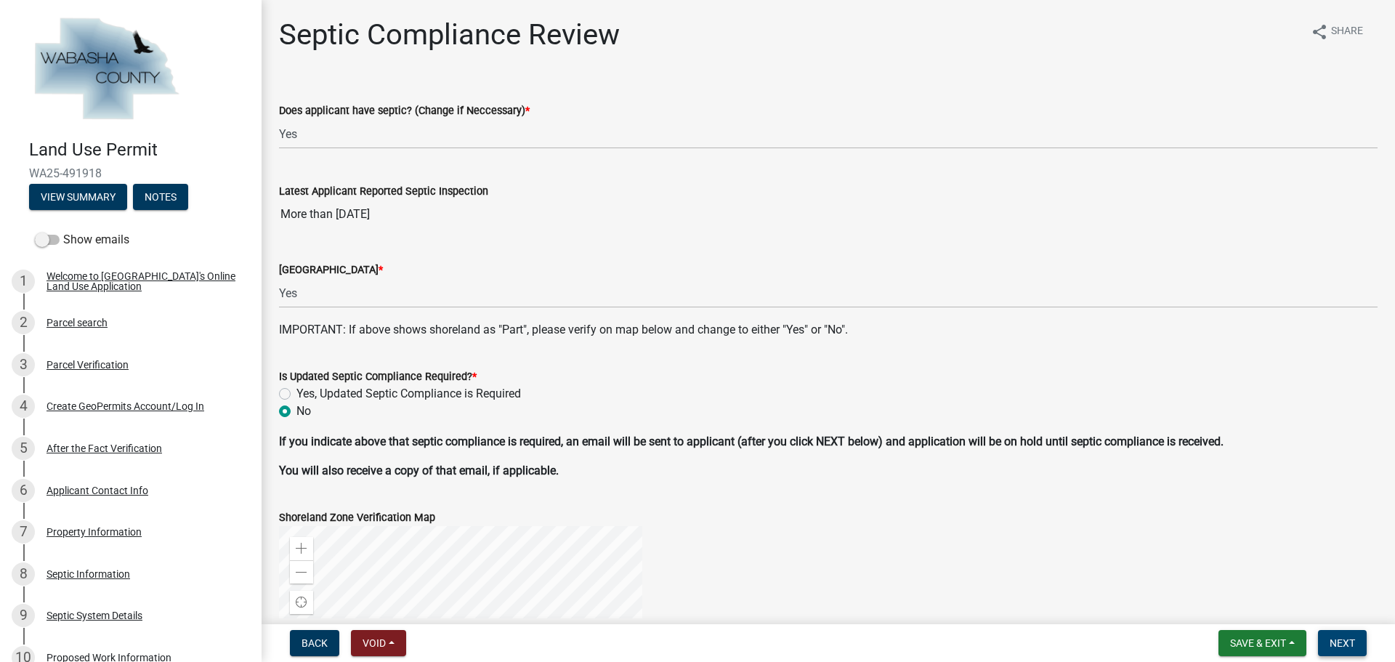
click at [1349, 640] on span "Next" at bounding box center [1342, 643] width 25 height 12
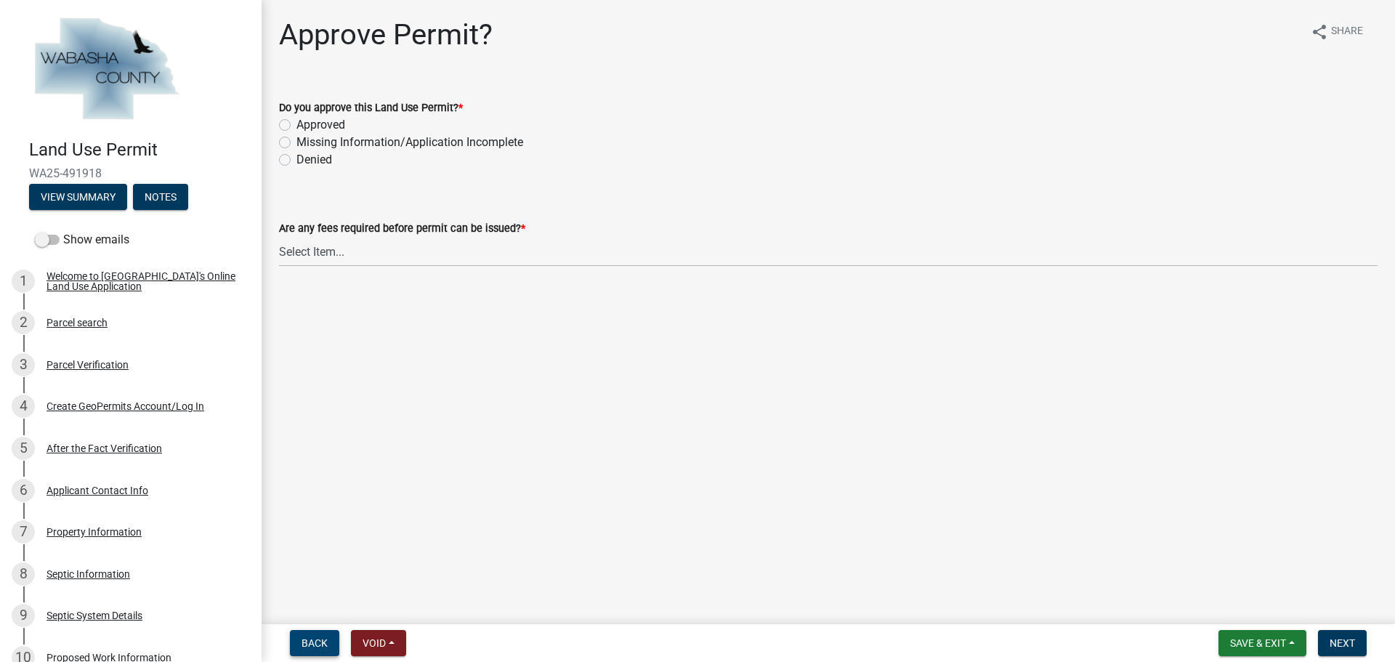
click at [314, 648] on span "Back" at bounding box center [315, 643] width 26 height 12
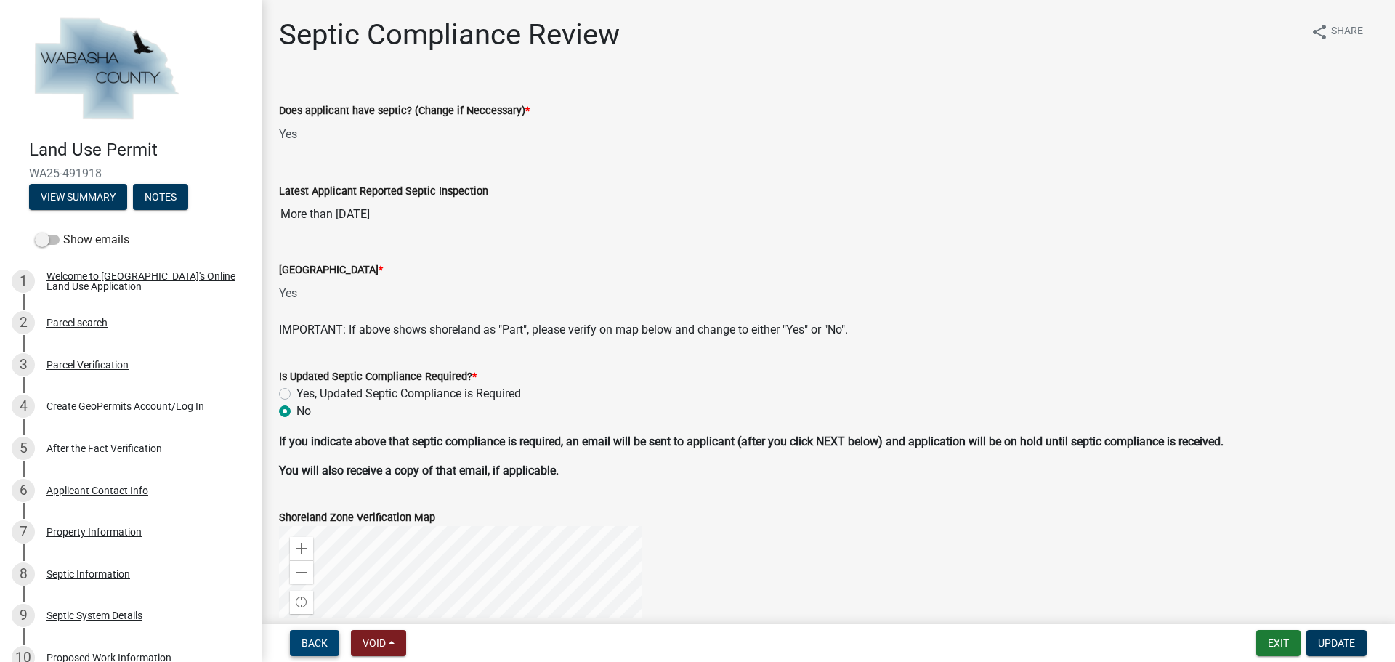
click at [318, 644] on span "Back" at bounding box center [315, 643] width 26 height 12
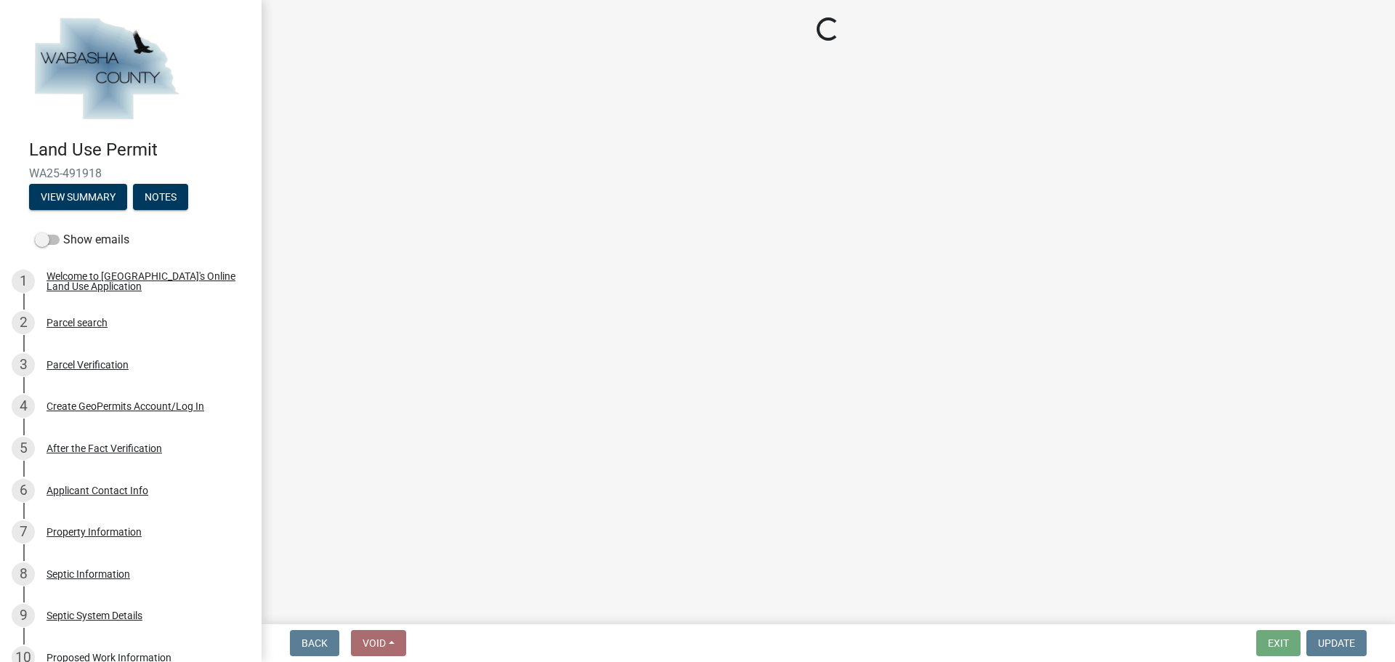
select select "158e95ca-2f03-4e35-a360-4577b5f6cada"
select select "671d8369-c3c7-4be6-b584-db08b9e94e67"
select select "a39db8d0-b77e-480b-b9d5-ef2be82f9f48"
select select "d059022e-a5ac-4c97-929e-83327d877ff8"
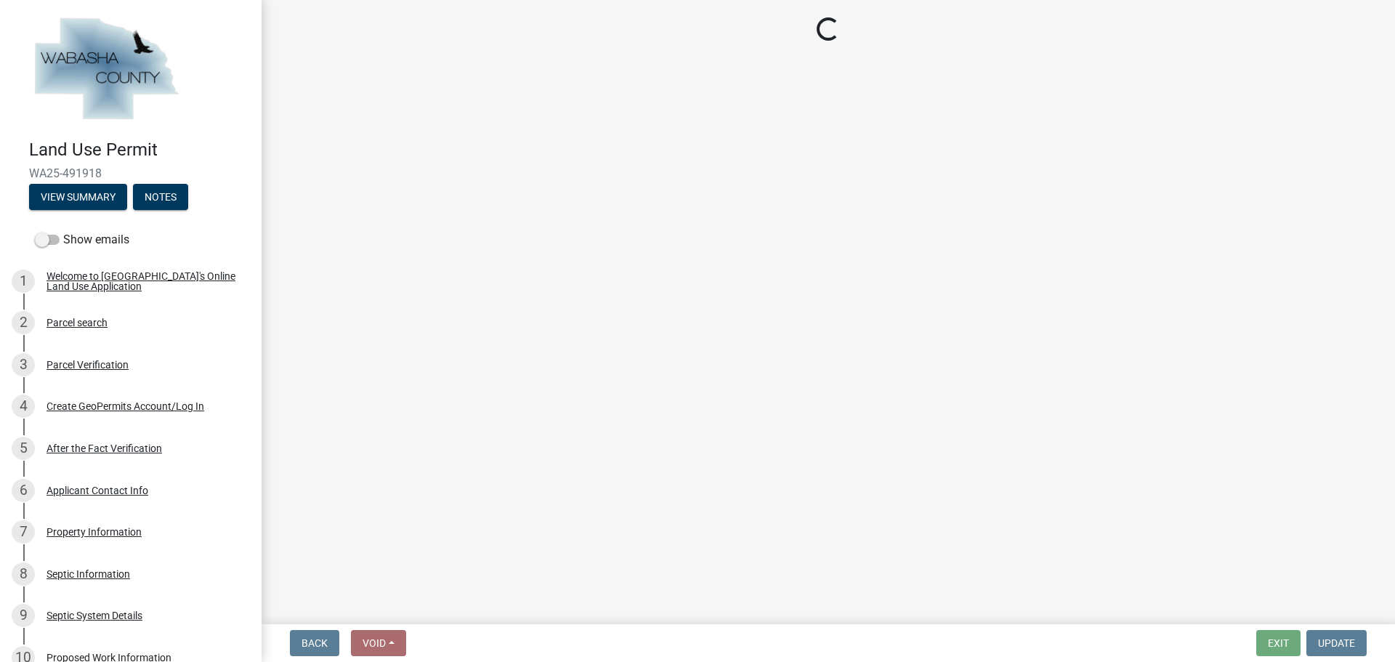
select select "eb942f02-afc3-4074-8c0d-082139c2cbd1"
select select "73063a1d-3e3c-4164-b485-e9b7425afd12"
select select "f4f1de4e-edfe-4b02-88ab-6733d8c176dc"
select select "e2d1d5f1-7c67-46d8-9d4d-ba64209e867c"
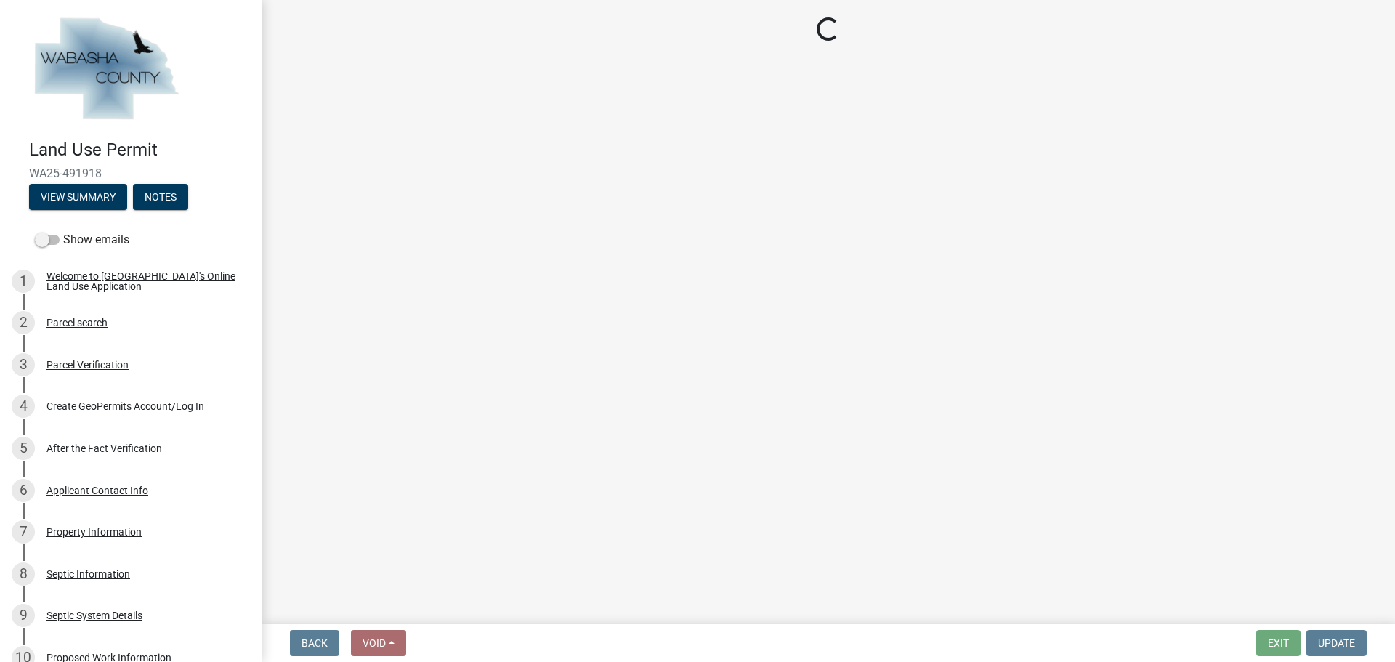
select select "859a0218-cc0d-40d5-bae5-c23d2a518598"
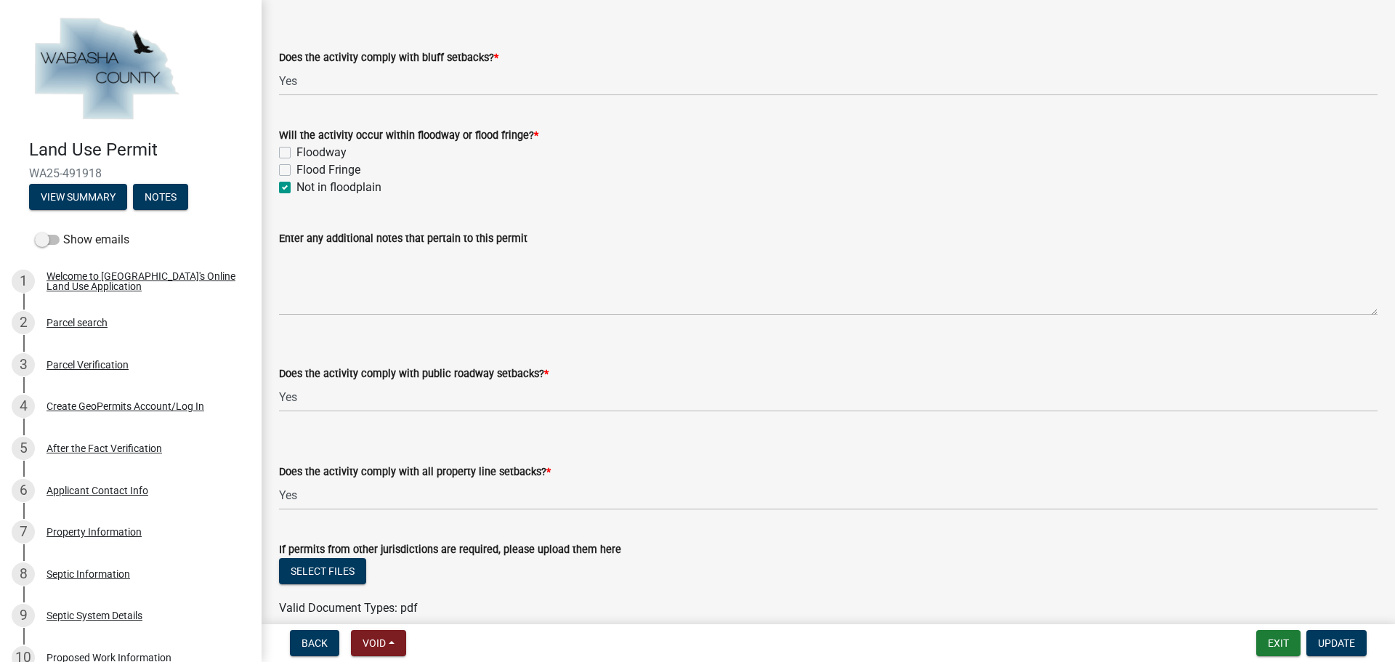
scroll to position [1236, 0]
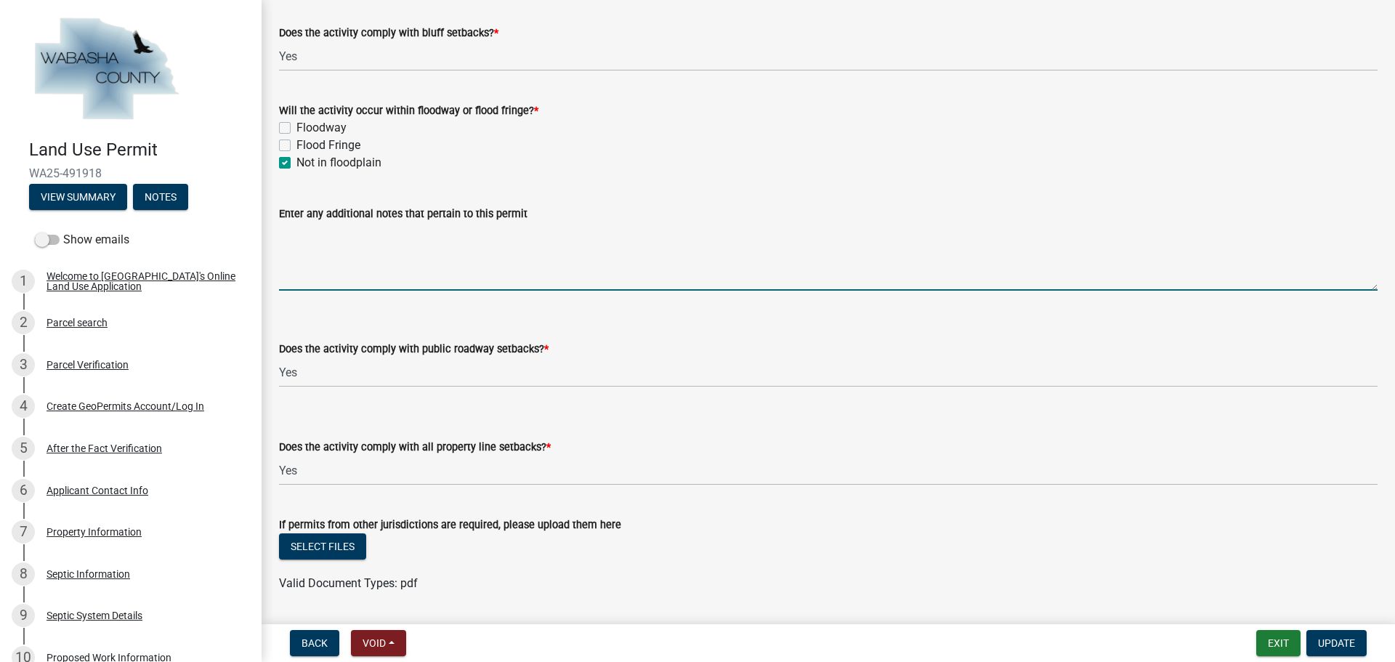
click at [302, 238] on textarea "Enter any additional notes that pertain to this permit" at bounding box center [828, 256] width 1099 height 68
paste textarea "This permit is granted subject to the following CONDITIONS:"
click at [297, 254] on textarea "This permit is granted subject to the following CONDITIONS: 1." at bounding box center [828, 256] width 1099 height 68
paste textarea "Alterations shall be designed and conducted in a manner that ensures only the s…"
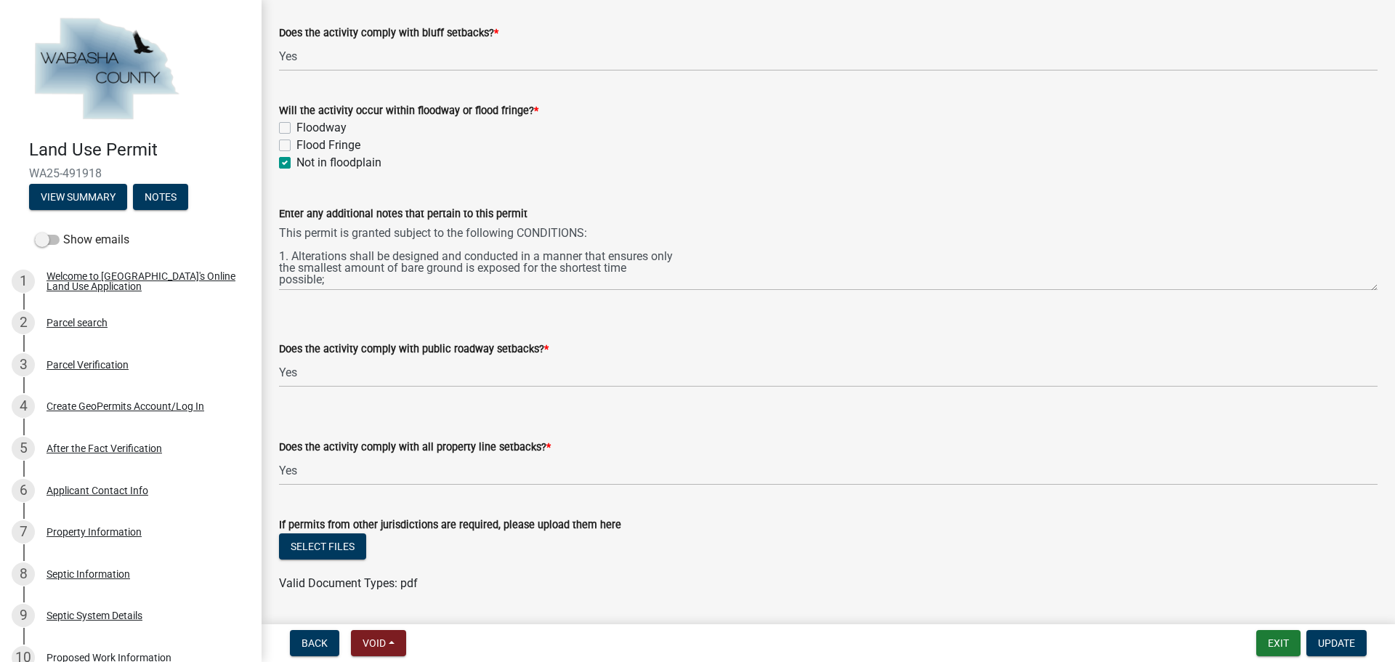
click at [278, 269] on div "Enter any additional notes that pertain to this permit This permit is granted s…" at bounding box center [828, 238] width 1121 height 106
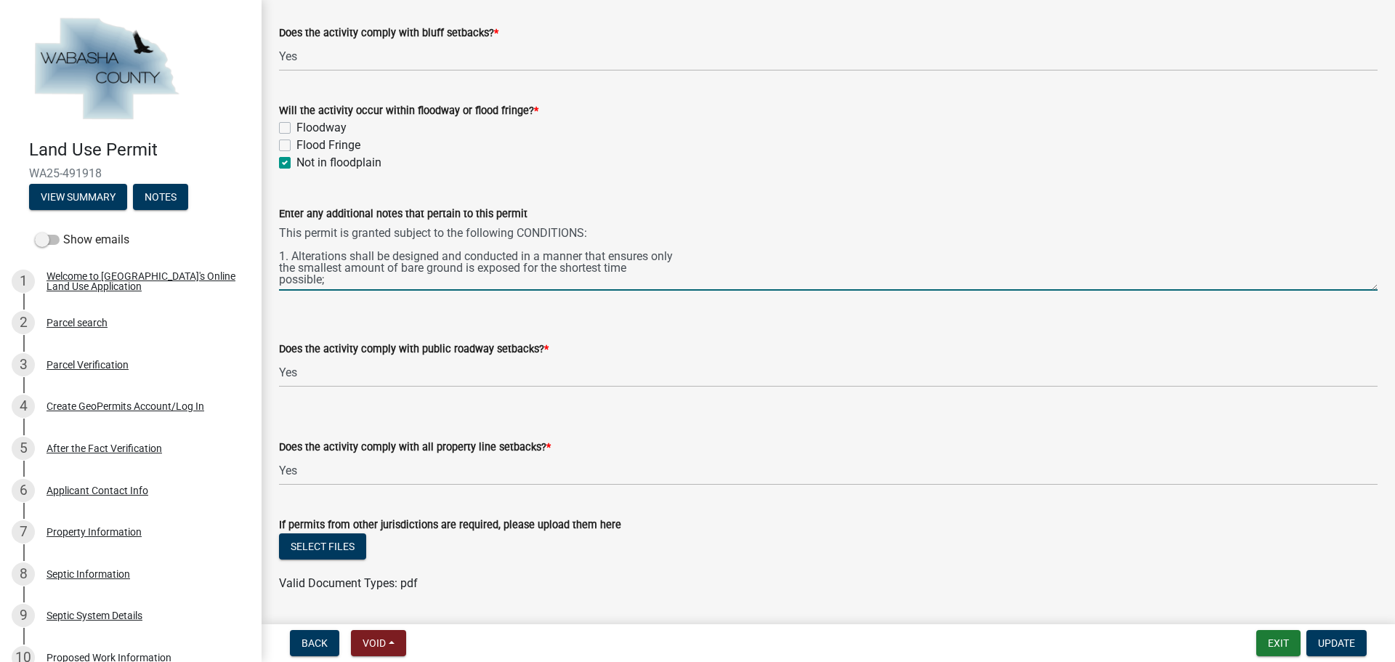
click at [281, 267] on textarea "This permit is granted subject to the following CONDITIONS: 1. Alterations shal…" at bounding box center [828, 256] width 1099 height 68
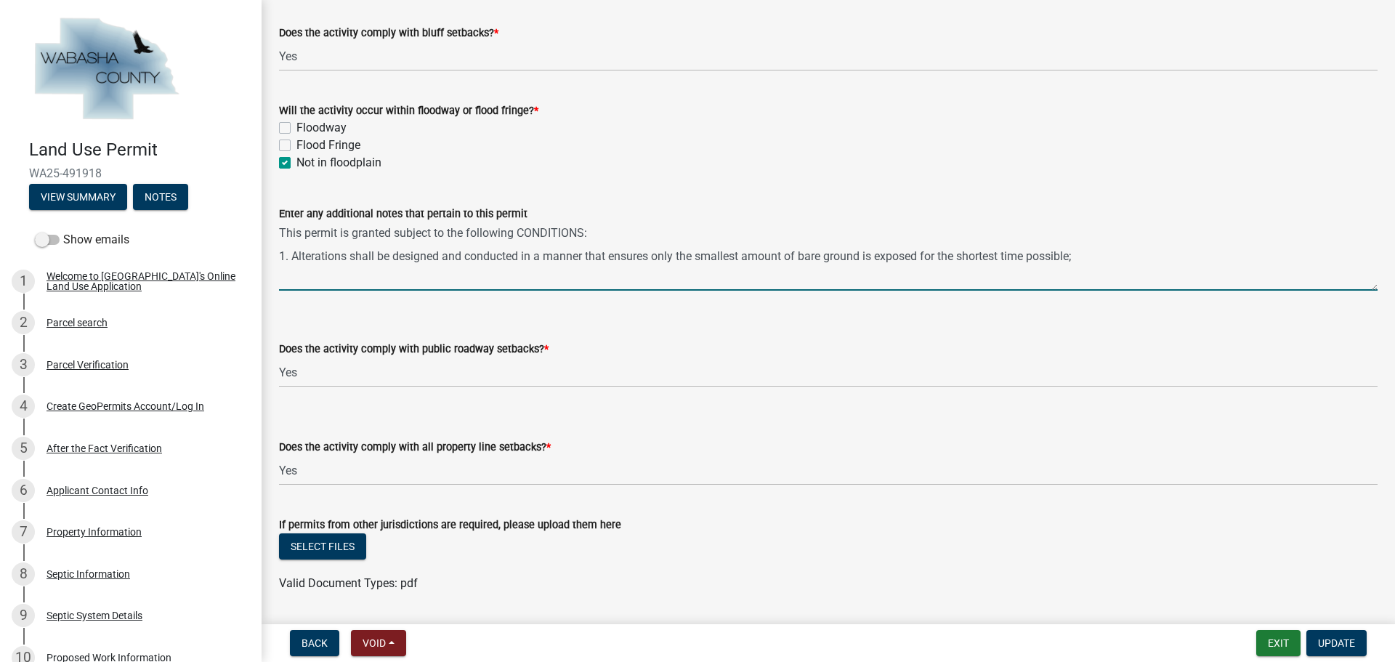
click at [1080, 257] on textarea "This permit is granted subject to the following CONDITIONS: 1. Alterations shal…" at bounding box center [828, 256] width 1099 height 68
click at [294, 269] on textarea "This permit is granted subject to the following CONDITIONS: 1. Alterations shal…" at bounding box center [828, 256] width 1099 height 68
paste textarea "Alterations shall be designed and conducted in a manner that ensures only the s…"
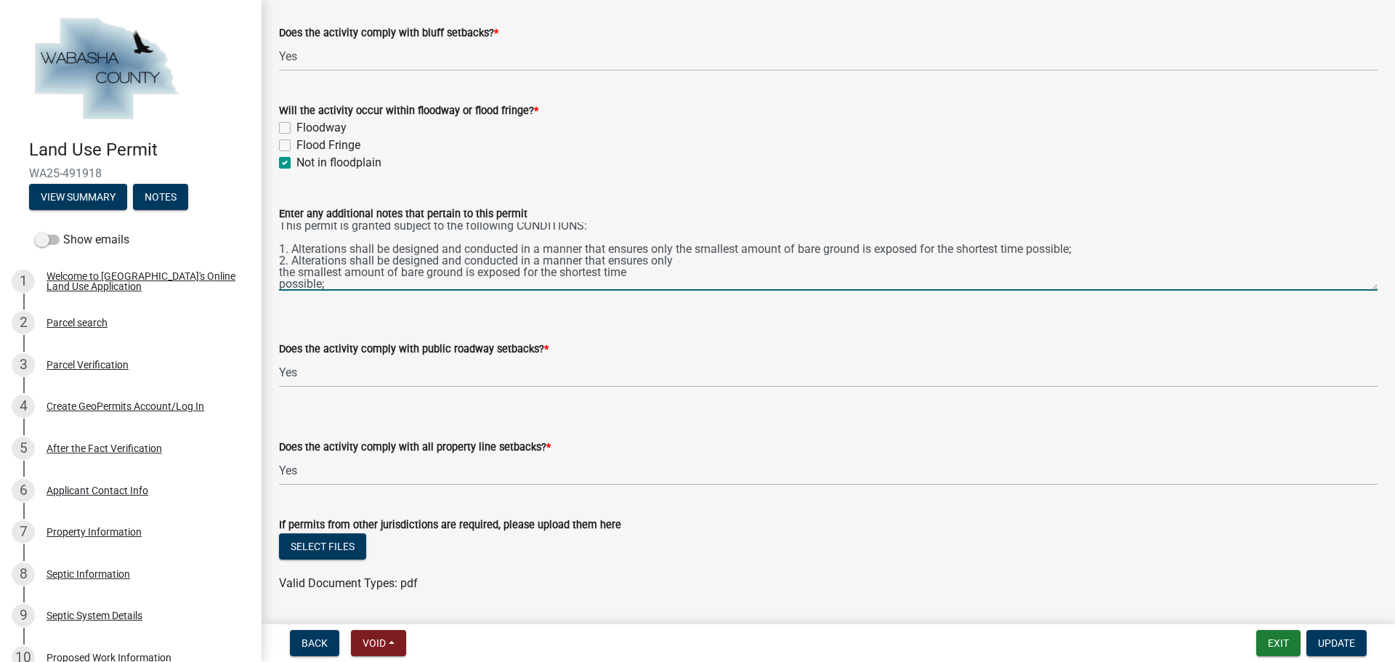
click at [278, 267] on div "Enter any additional notes that pertain to this permit This permit is granted s…" at bounding box center [828, 238] width 1121 height 106
click at [280, 273] on textarea "This permit is granted subject to the following CONDITIONS: 1. Alterations shal…" at bounding box center [828, 256] width 1099 height 68
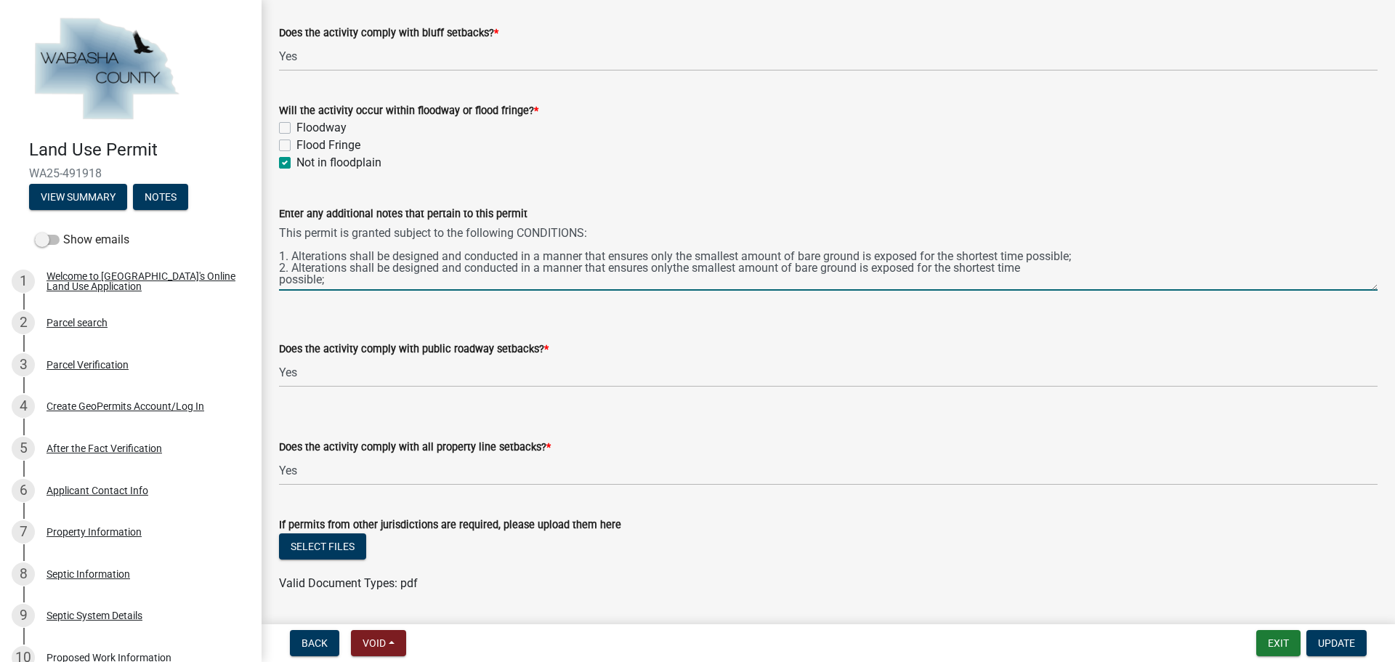
scroll to position [0, 0]
click at [280, 286] on textarea "This permit is granted subject to the following CONDITIONS: 1. Alterations shal…" at bounding box center [828, 256] width 1099 height 68
drag, startPoint x: 294, startPoint y: 269, endPoint x: 1084, endPoint y: 277, distance: 790.1
click at [1084, 277] on textarea "This permit is granted subject to the following CONDITIONS: 1. Alterations shal…" at bounding box center [828, 256] width 1099 height 68
paste textarea "Mulches or similar materials shall be used, where necessary, for temporary bare…"
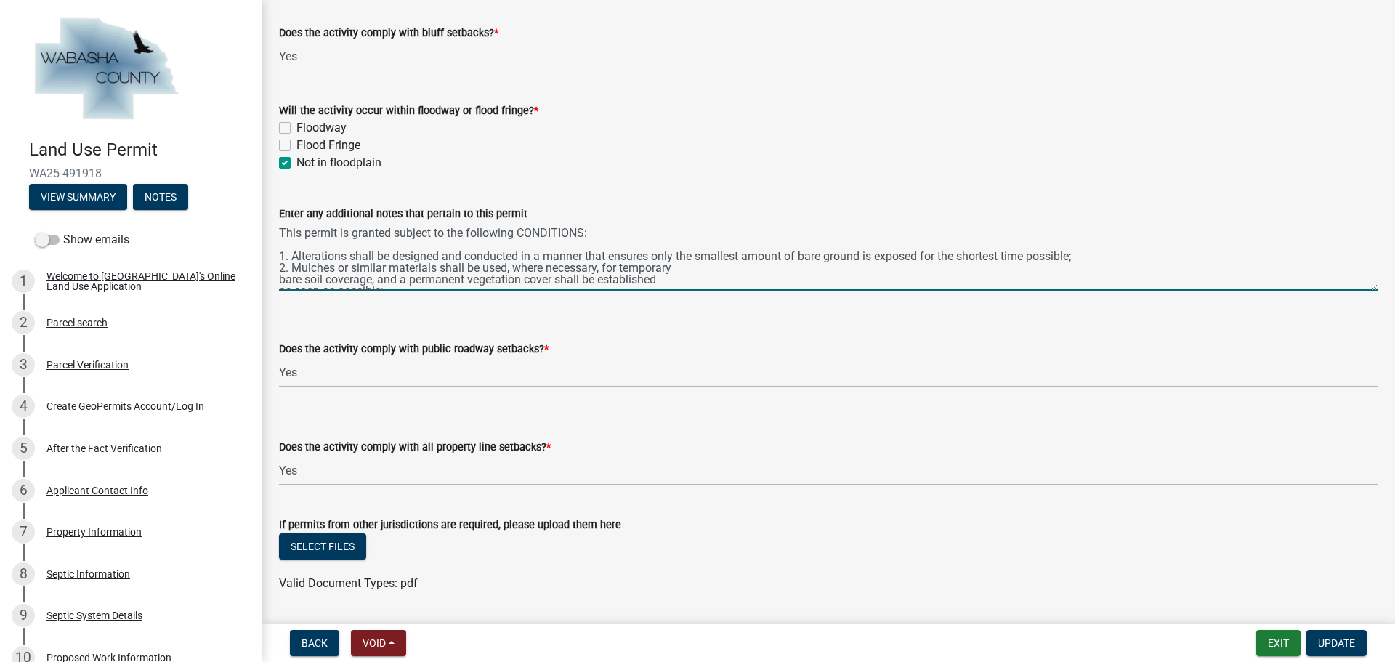
scroll to position [7, 0]
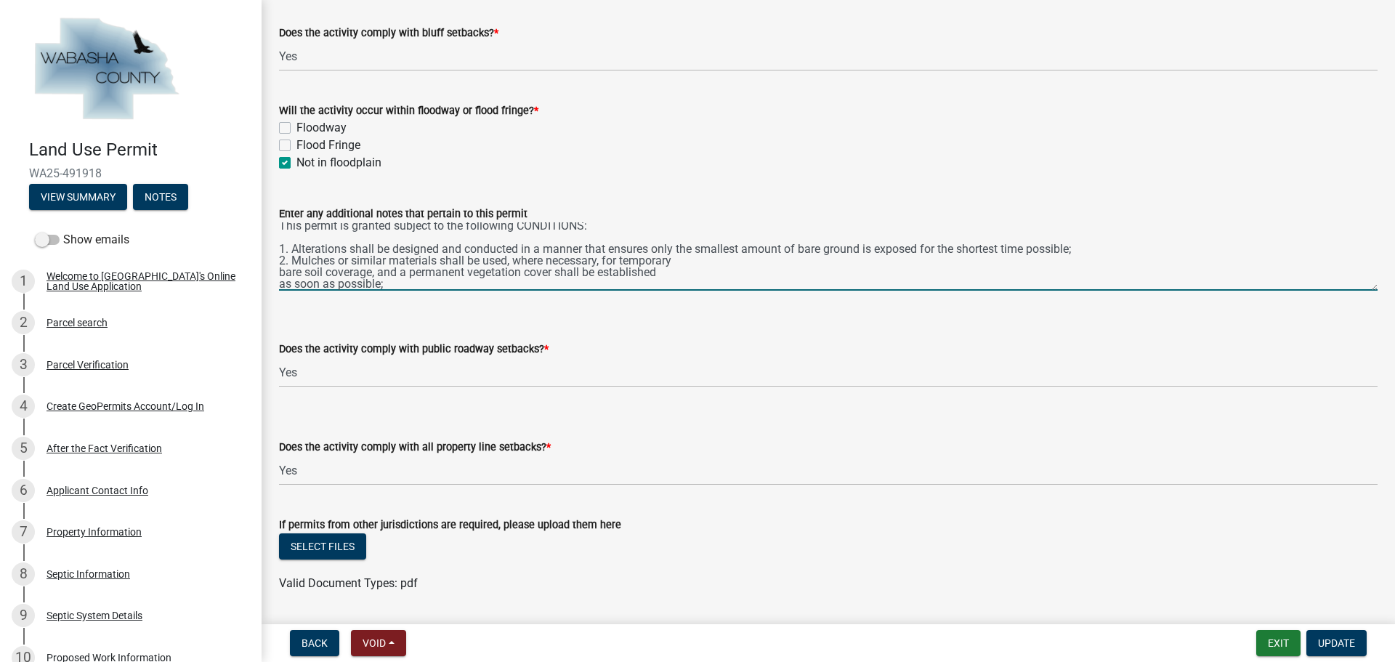
click at [281, 271] on textarea "This permit is granted subject to the following CONDITIONS: 1. Alterations shal…" at bounding box center [828, 256] width 1099 height 68
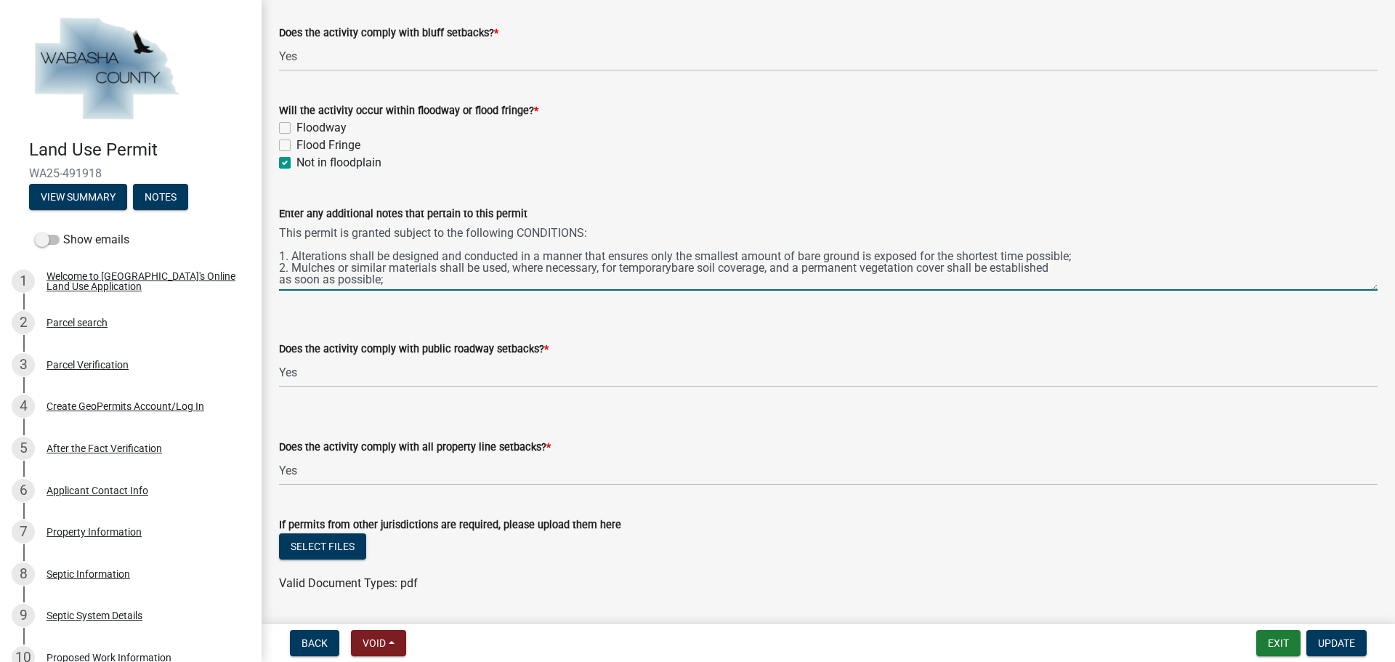
scroll to position [0, 0]
click at [1172, 266] on textarea "This permit is granted subject to the following CONDITIONS: 1. Alterations shal…" at bounding box center [828, 256] width 1099 height 68
click at [1169, 270] on textarea "This permit is granted subject to the following CONDITIONS: 1. Alterations shal…" at bounding box center [828, 256] width 1099 height 68
paste textarea "Methods to minimize soil erosion and to trap sediments before they reach any su…"
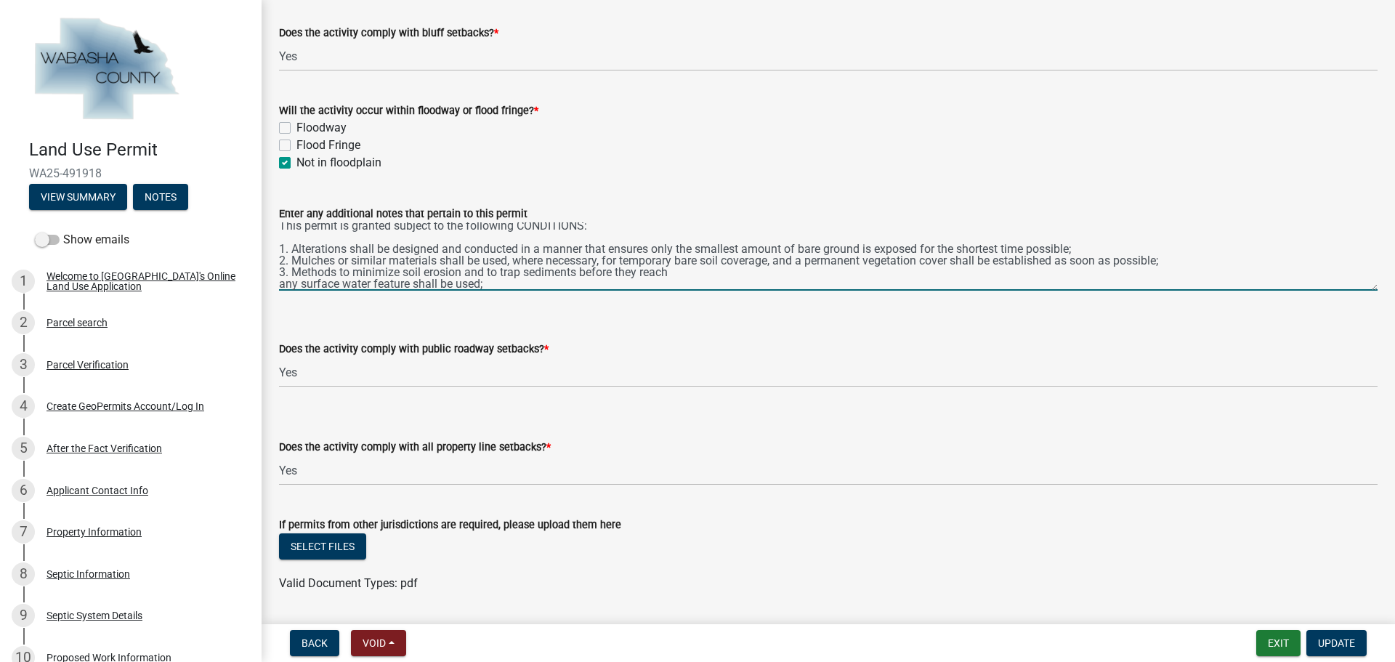
click at [278, 283] on div "Enter any additional notes that pertain to this permit This permit is granted s…" at bounding box center [828, 238] width 1121 height 106
click at [281, 286] on textarea "This permit is granted subject to the following CONDITIONS: 1. Alterations shal…" at bounding box center [828, 256] width 1099 height 68
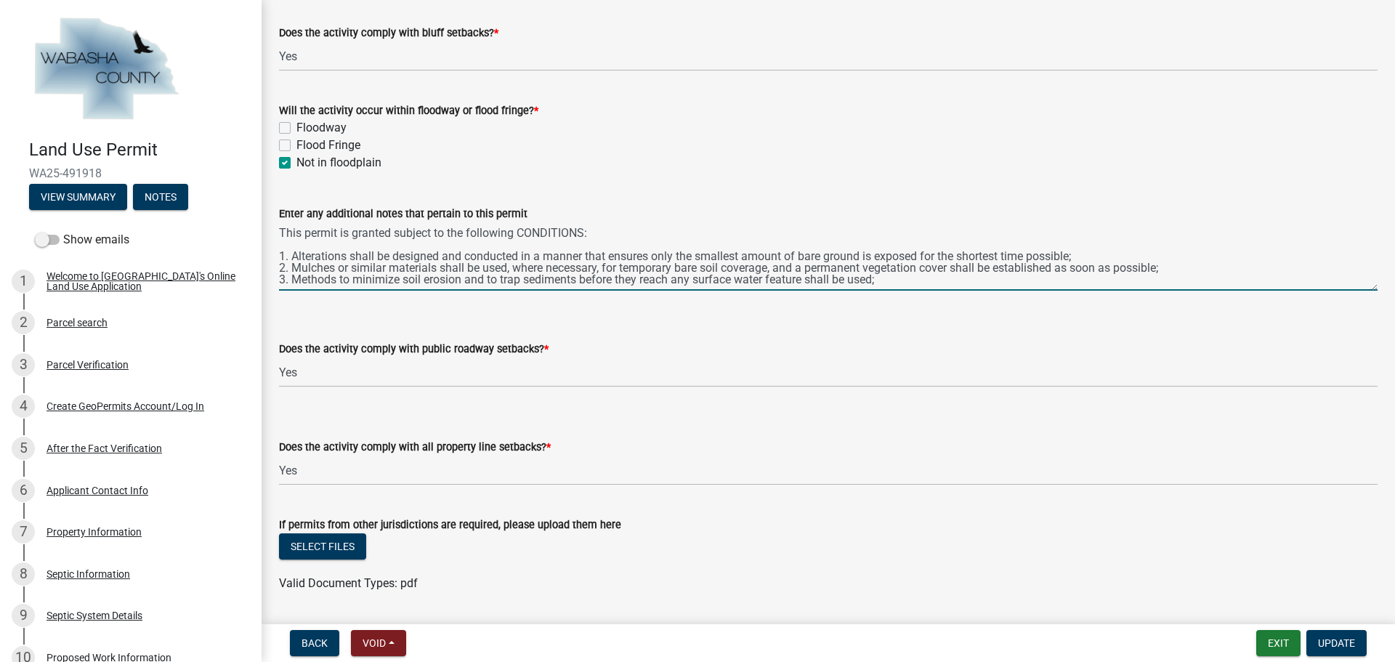
click at [879, 275] on textarea "This permit is granted subject to the following CONDITIONS: 1. Alterations shal…" at bounding box center [828, 256] width 1099 height 68
click at [880, 273] on textarea "This permit is granted subject to the following CONDITIONS: 1. Alterations shal…" at bounding box center [828, 256] width 1099 height 68
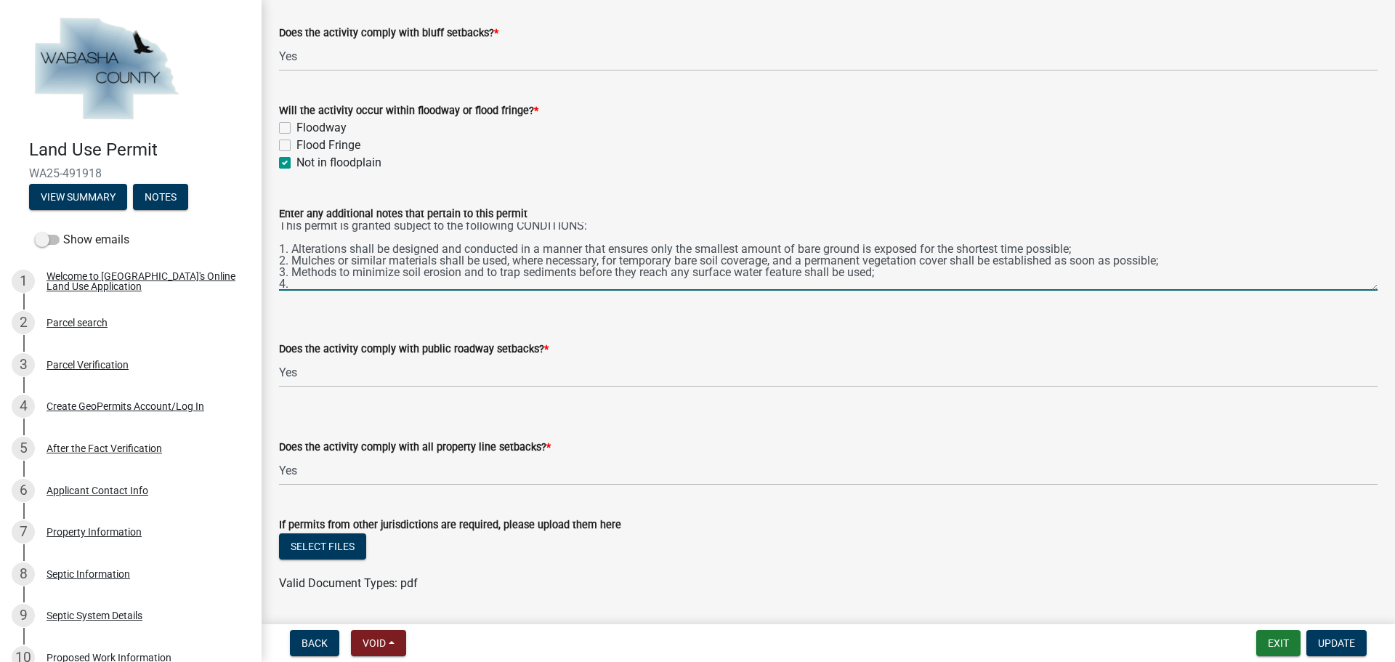
paste textarea "Altered areas shall be stabilized to acceptable erosion control standards consi…"
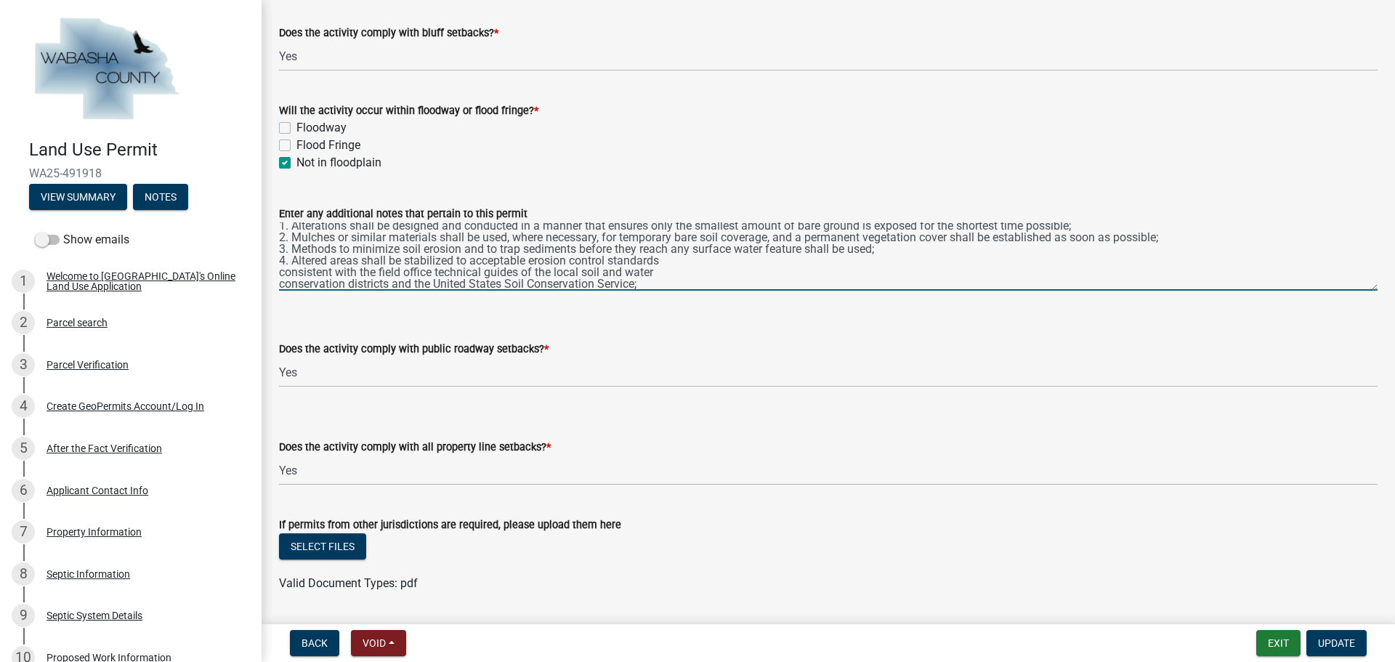
click at [281, 275] on textarea "This permit is granted subject to the following CONDITIONS: 1. Alterations shal…" at bounding box center [828, 256] width 1099 height 68
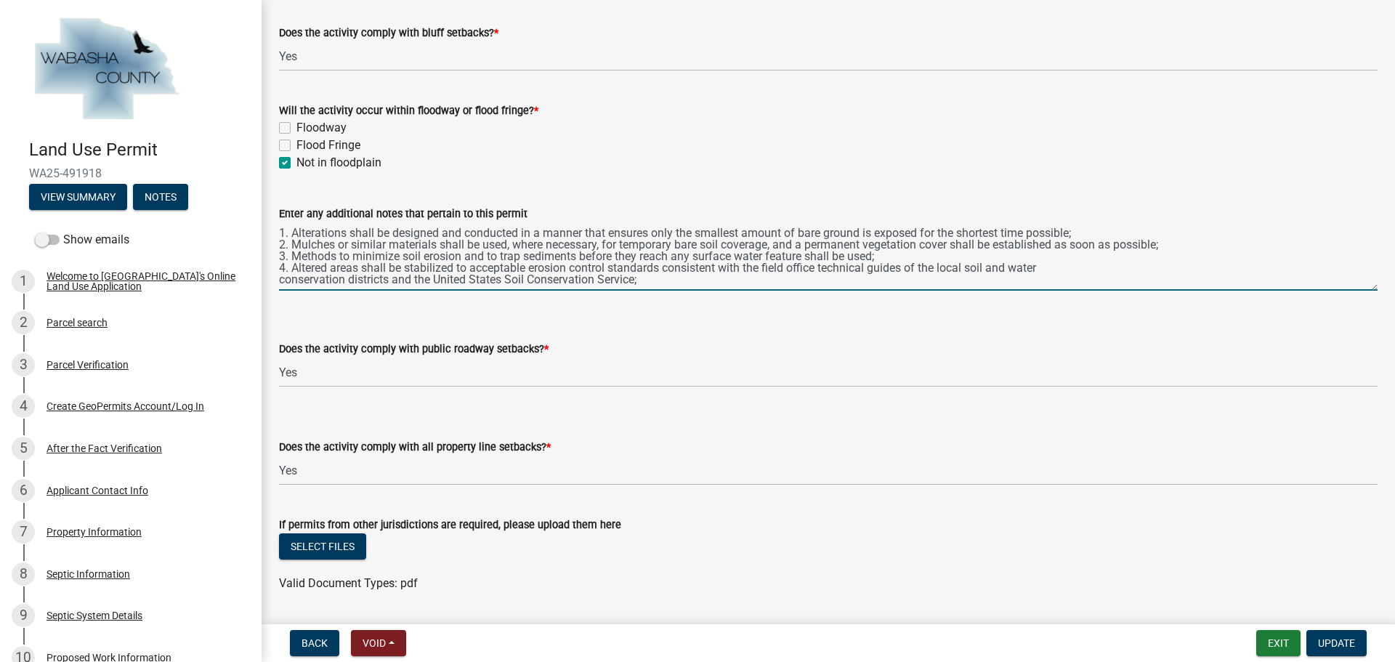
click at [280, 273] on textarea "This permit is granted subject to the following CONDITIONS: 1. Alterations shal…" at bounding box center [828, 256] width 1099 height 68
click at [281, 270] on textarea "This permit is granted subject to the following CONDITIONS: 1. Alterations shal…" at bounding box center [828, 256] width 1099 height 68
click at [394, 278] on textarea "This permit is granted subject to the following CONDITIONS: 1. Alterations shal…" at bounding box center [828, 256] width 1099 height 68
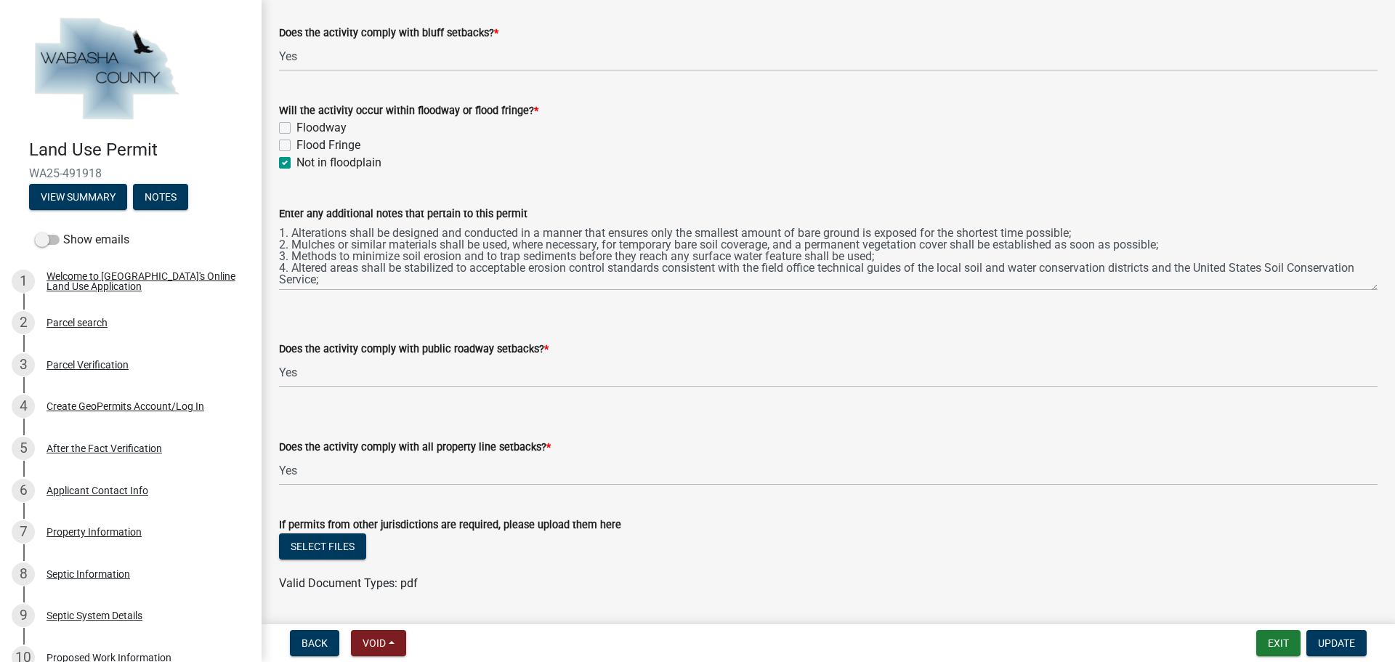
click at [278, 272] on div "Enter any additional notes that pertain to this permit This permit is granted s…" at bounding box center [828, 238] width 1121 height 106
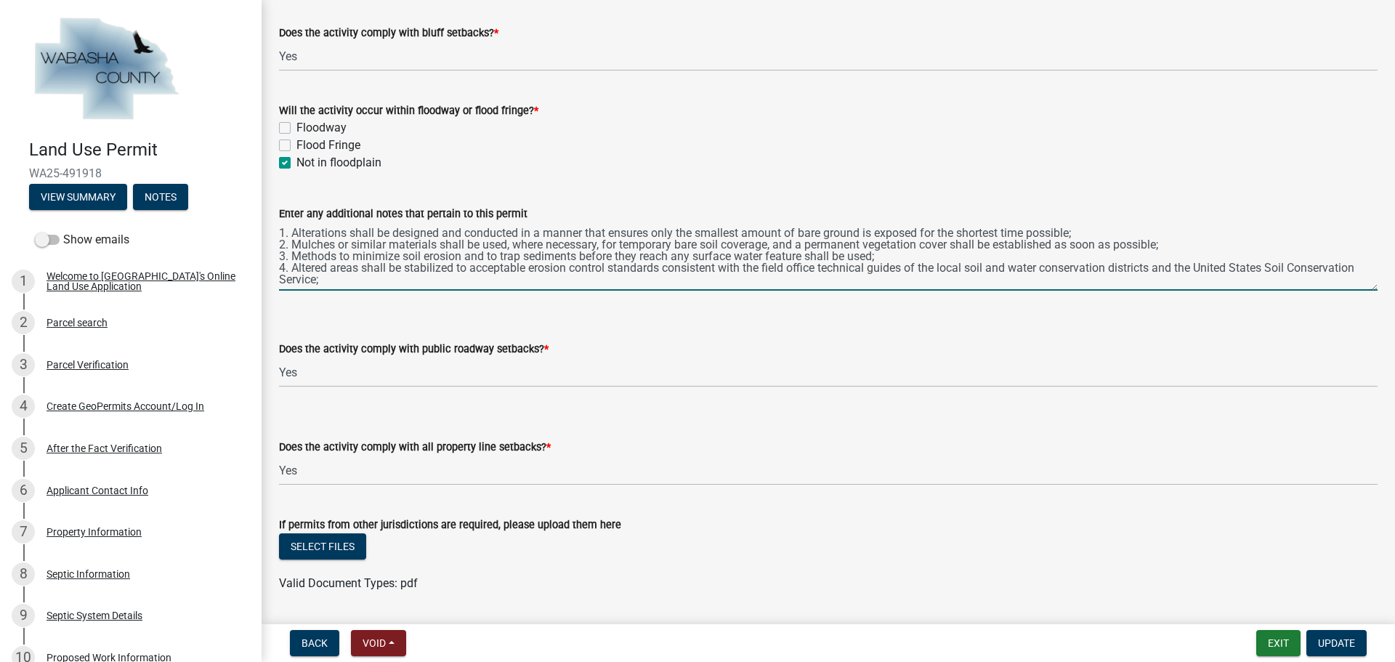
click at [282, 270] on textarea "This permit is granted subject to the following CONDITIONS: 1. Alterations shal…" at bounding box center [828, 256] width 1099 height 68
click at [280, 270] on textarea "This permit is granted subject to the following CONDITIONS: 1. Alterations shal…" at bounding box center [828, 256] width 1099 height 68
click at [405, 273] on textarea "This permit is granted subject to the following CONDITIONS: 1. Alterations shal…" at bounding box center [828, 256] width 1099 height 68
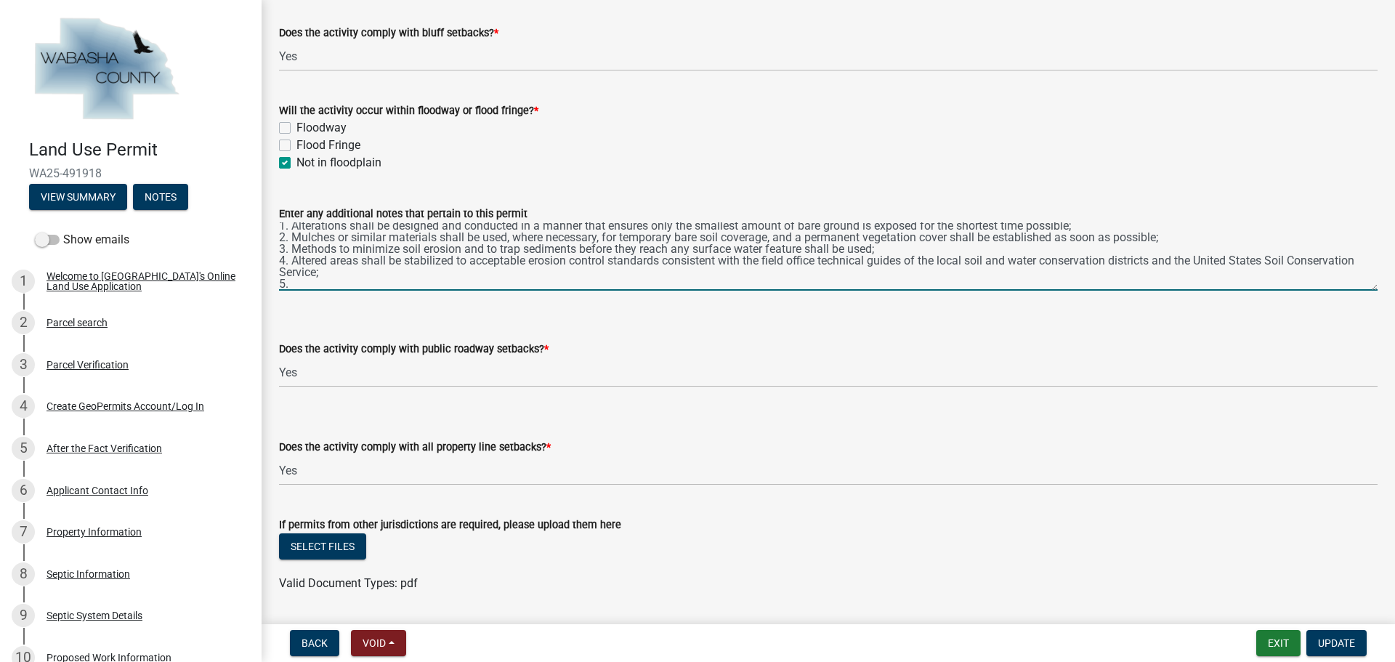
click at [297, 284] on textarea "This permit is granted subject to the following CONDITIONS: 1. Alterations shal…" at bounding box center [828, 256] width 1099 height 68
paste textarea "Fill or excavated material shall not be placed in a manner that creates an unst…"
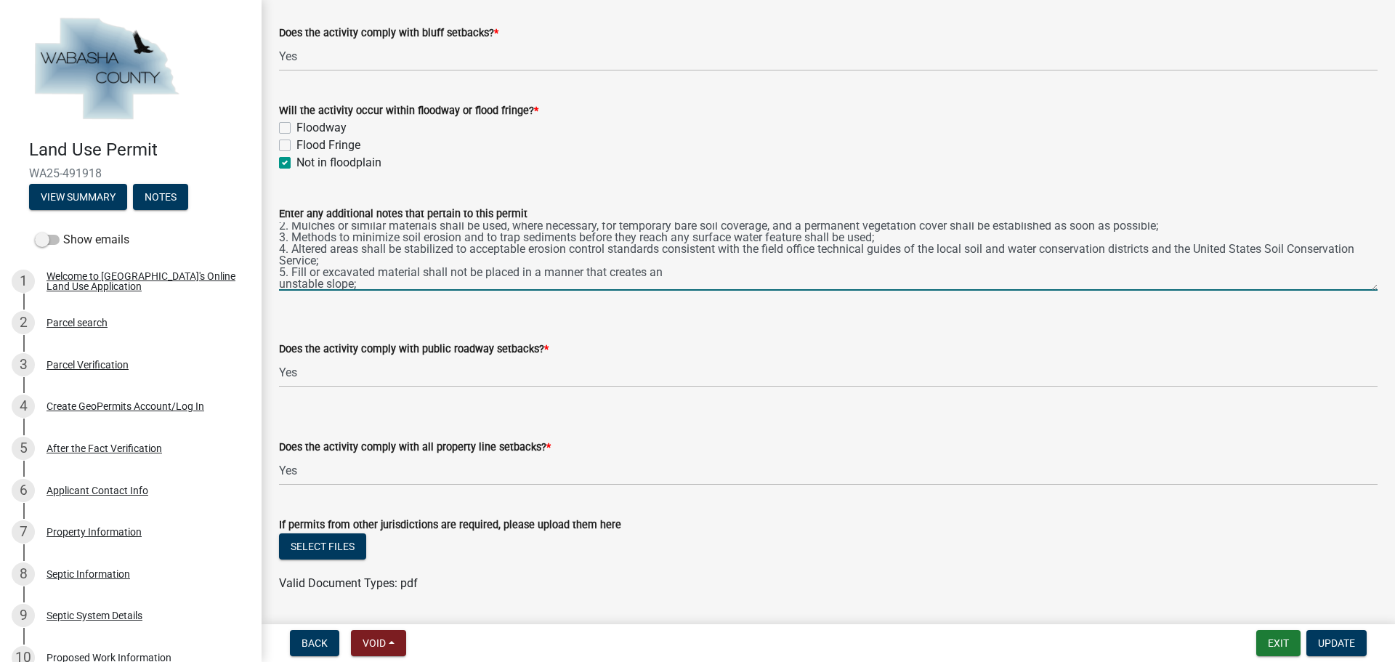
click at [281, 284] on textarea "This permit is granted subject to the following CONDITIONS: 1. Alterations shal…" at bounding box center [828, 256] width 1099 height 68
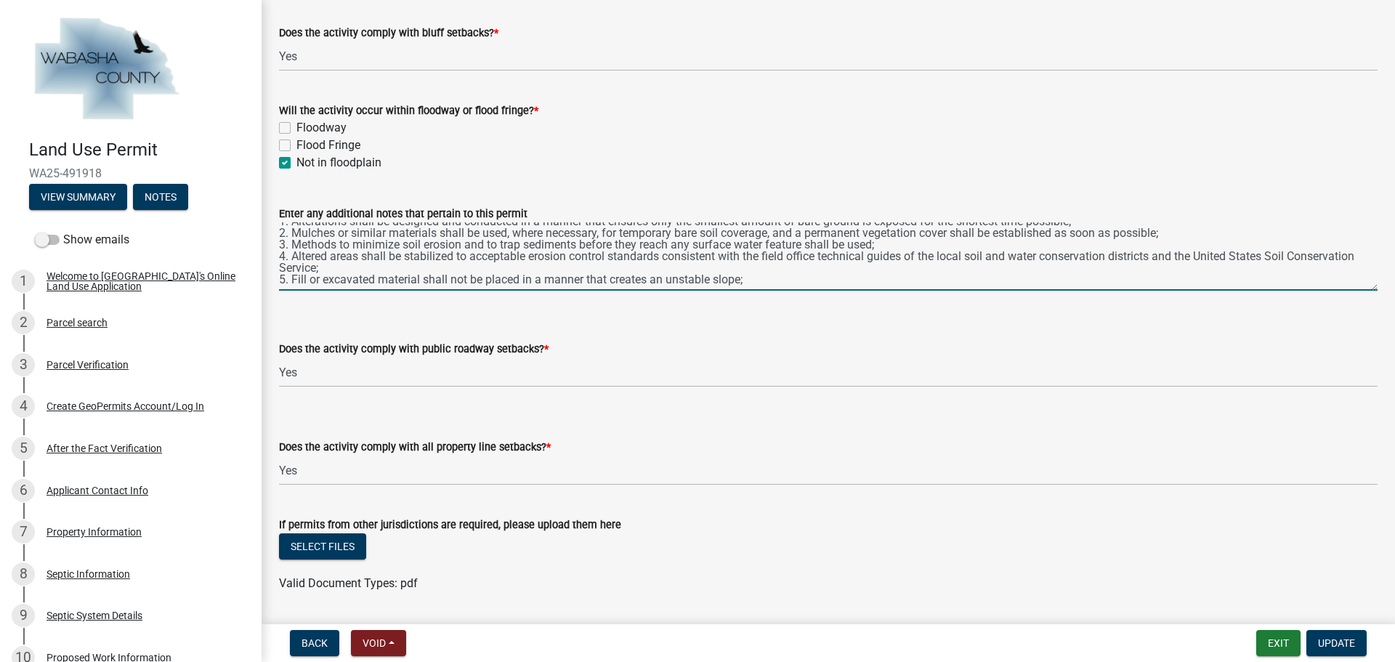
click at [748, 272] on textarea "This permit is granted subject to the following CONDITIONS: 1. Alterations shal…" at bounding box center [828, 256] width 1099 height 68
drag, startPoint x: 281, startPoint y: 279, endPoint x: 515, endPoint y: 238, distance: 237.0
click at [515, 238] on textarea "This permit is granted subject to the following CONDITIONS: 1. Alterations shal…" at bounding box center [828, 256] width 1099 height 68
click at [748, 272] on textarea "This permit is granted subject to the following CONDITIONS: 1. Alterations shal…" at bounding box center [828, 256] width 1099 height 68
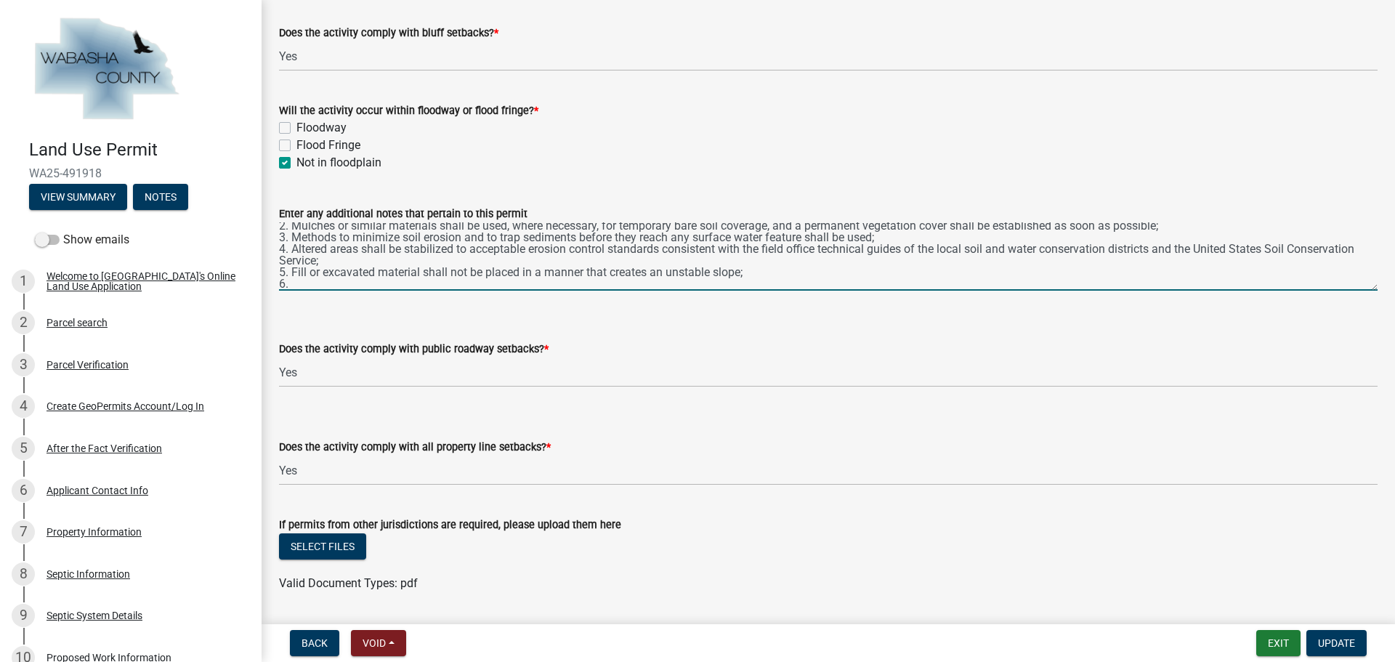
paste textarea "Alterations of topography shall only be allowed if they are accessory to permit…"
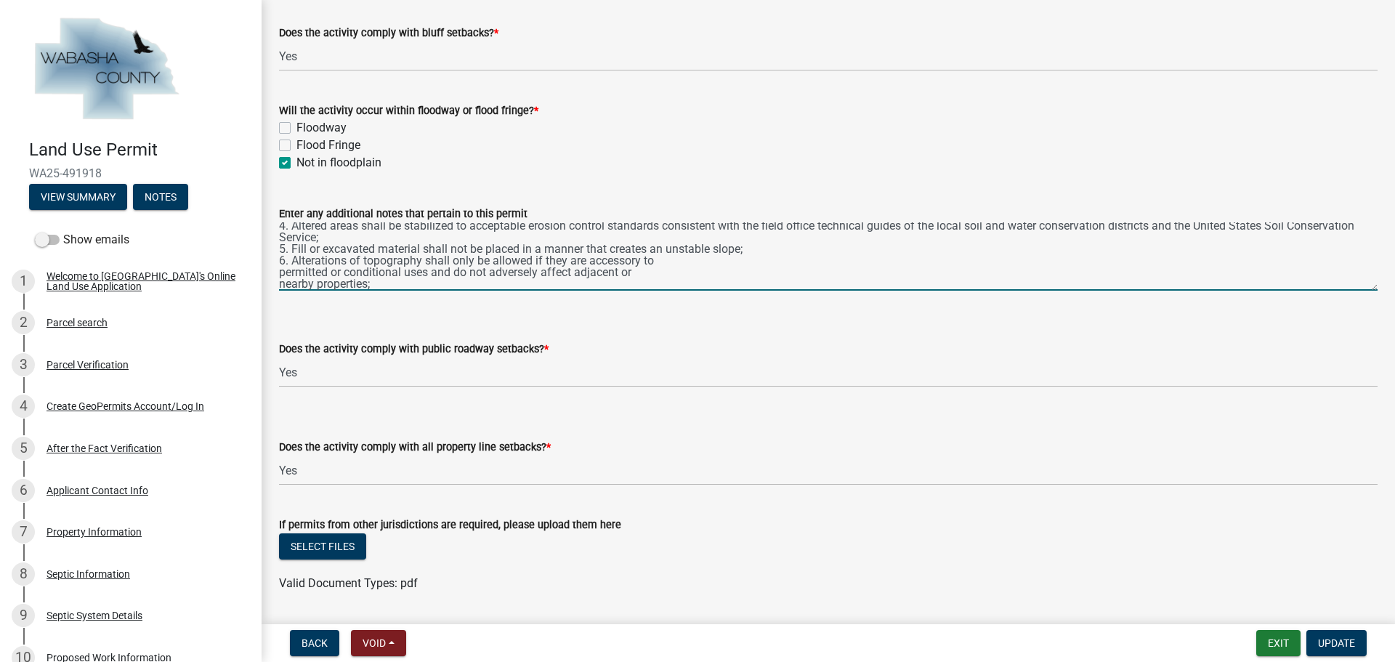
click at [280, 271] on textarea "This permit is granted subject to the following CONDITIONS: 1. Alterations shal…" at bounding box center [828, 256] width 1099 height 68
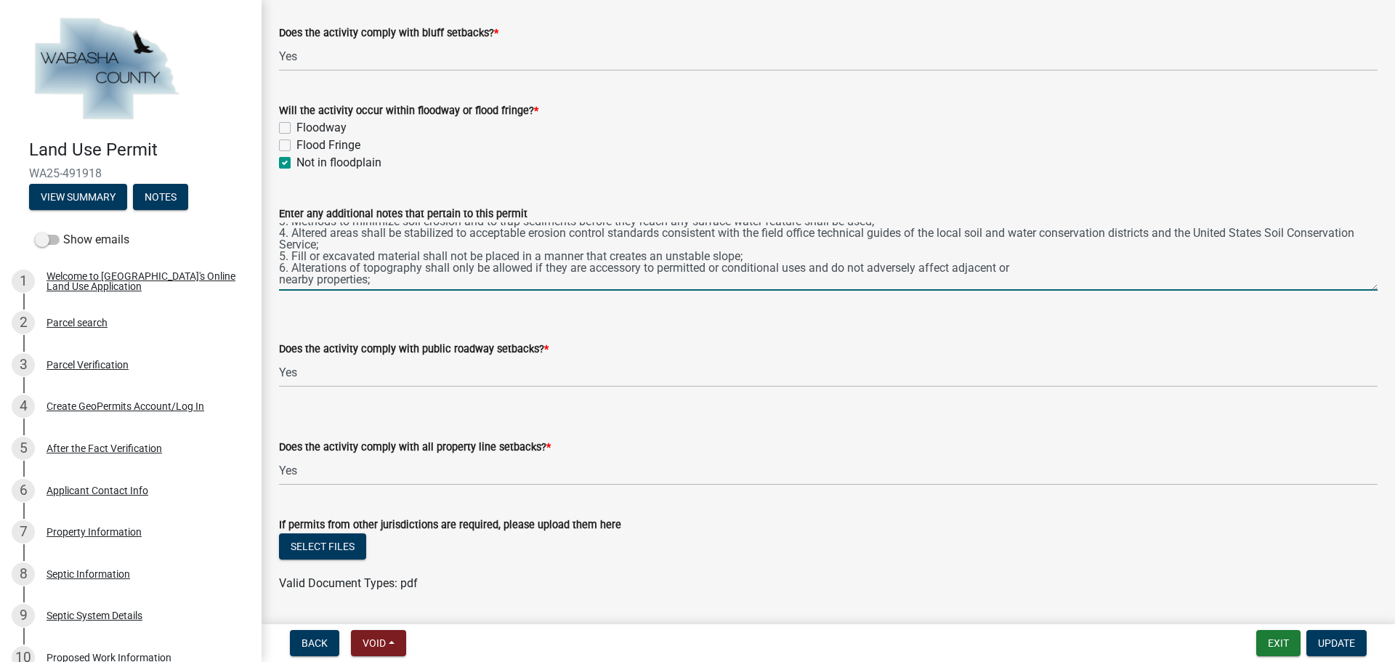
click at [281, 269] on textarea "This permit is granted subject to the following CONDITIONS: 1. Alterations shal…" at bounding box center [828, 256] width 1099 height 68
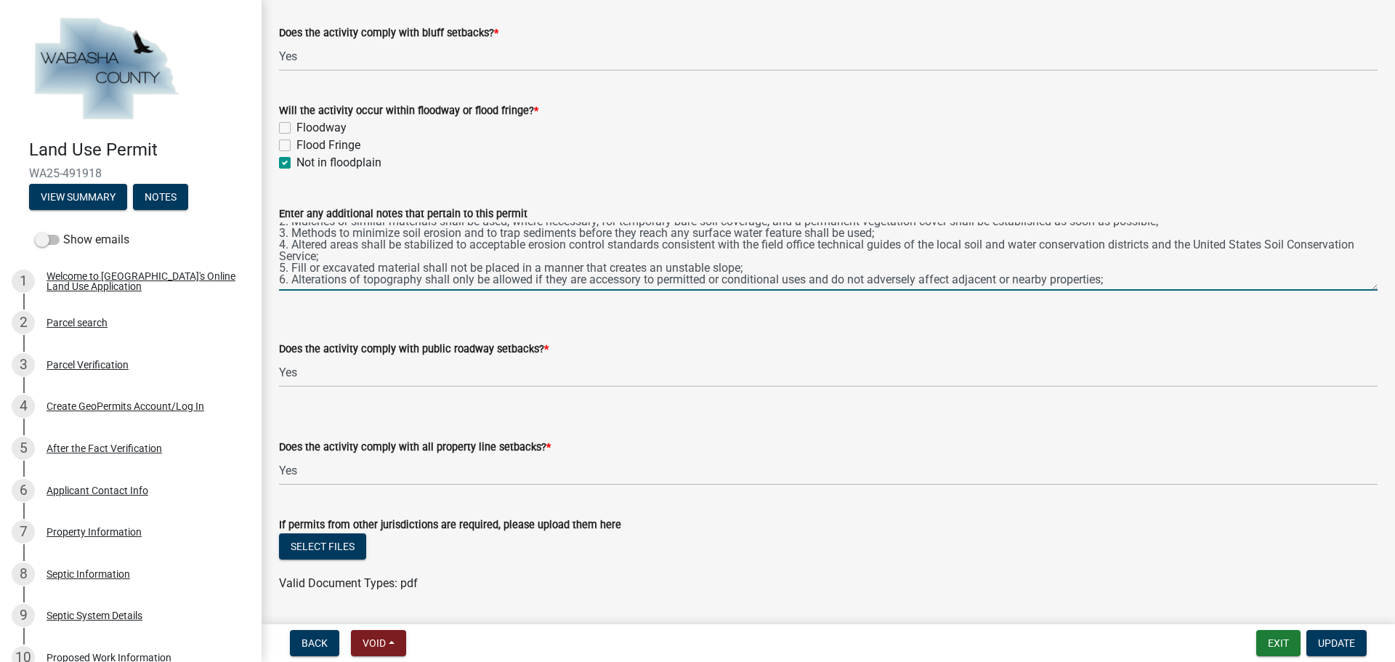
scroll to position [0, 0]
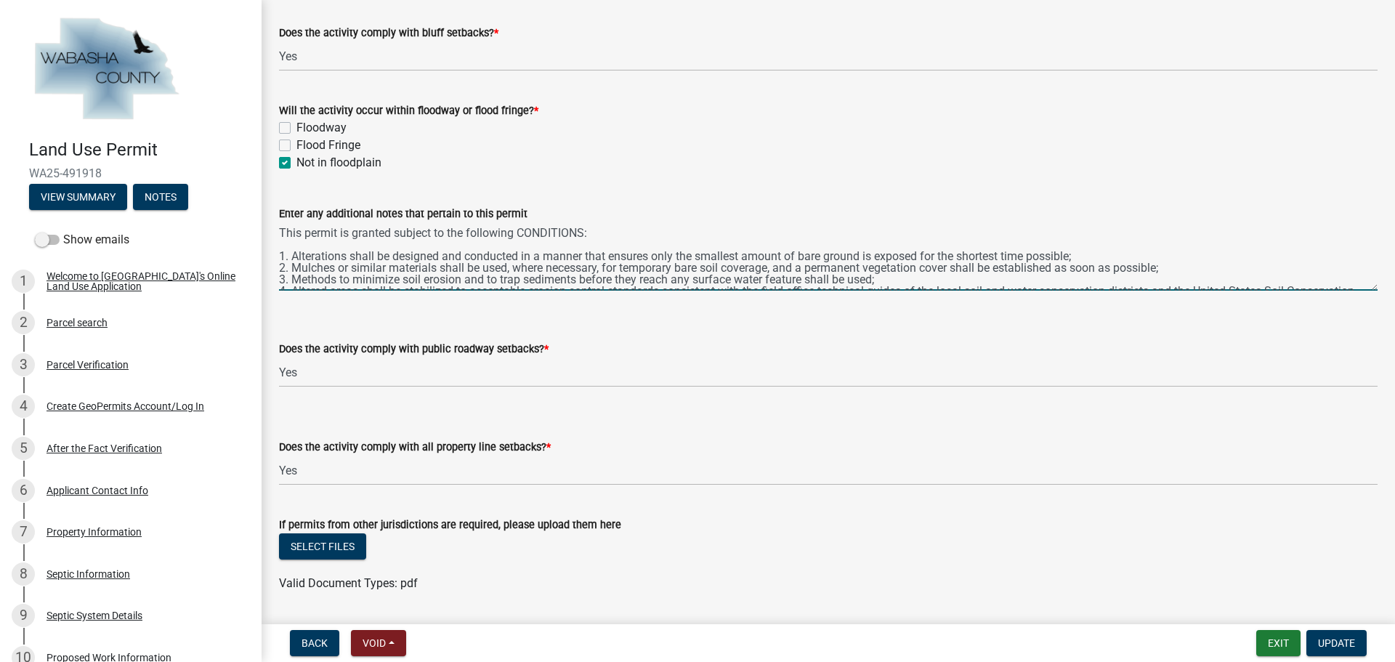
drag, startPoint x: 1115, startPoint y: 261, endPoint x: 267, endPoint y: 225, distance: 848.2
type textarea "This permit is granted subject to the following CONDITIONS: 1. Alterations shal…"
click at [549, 371] on select "Select Item... Yes No, Proposed activity occurs within roadway setback" at bounding box center [828, 373] width 1099 height 30
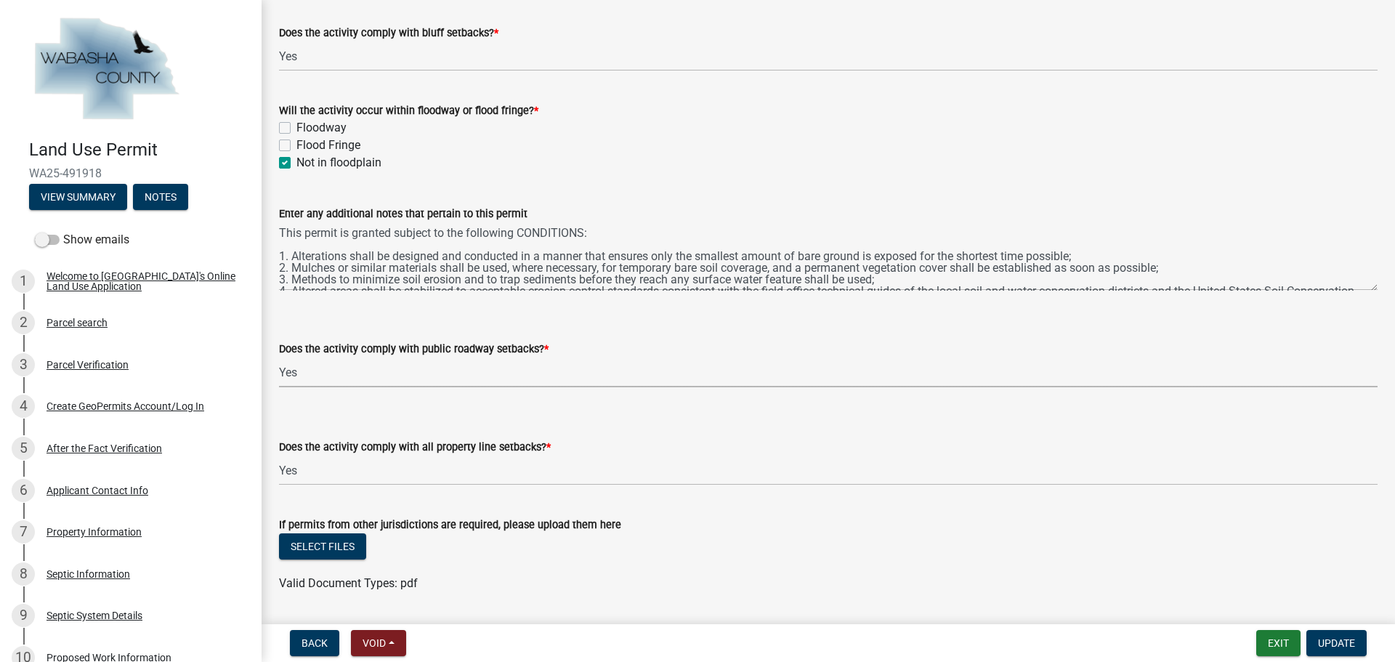
click at [279, 358] on select "Select Item... Yes No, Proposed activity occurs within roadway setback" at bounding box center [828, 373] width 1099 height 30
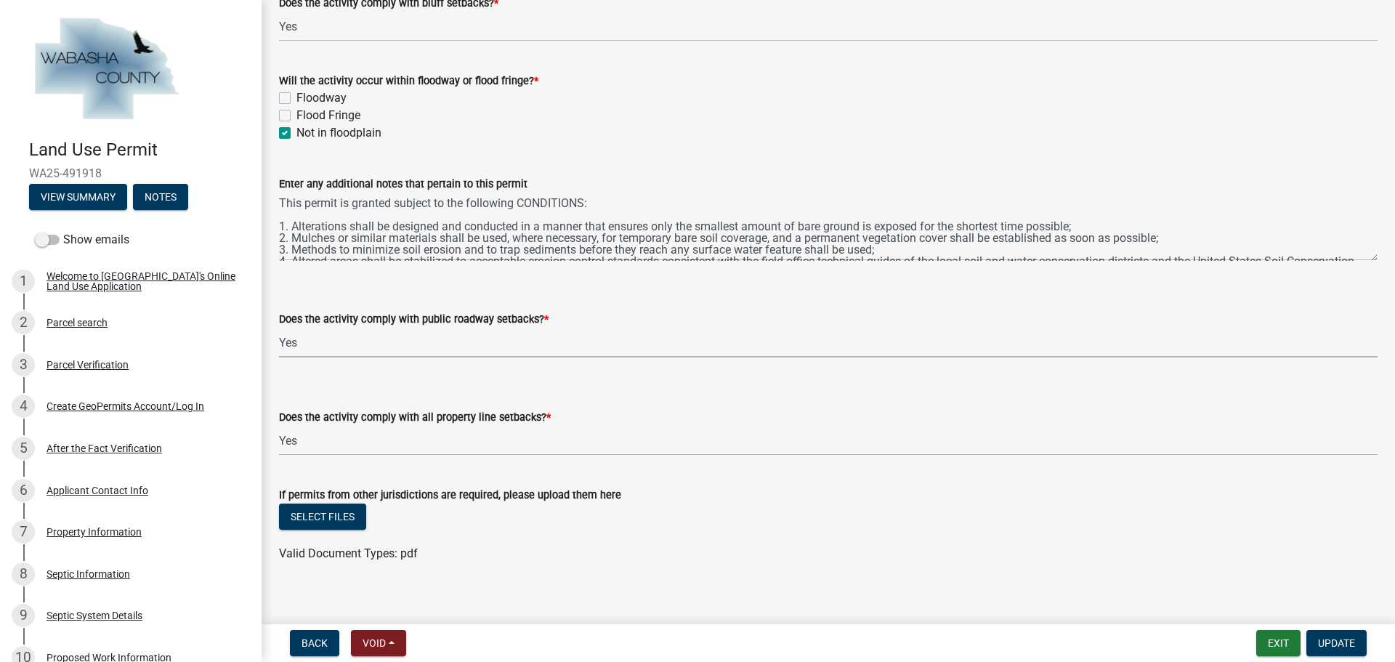
scroll to position [1279, 0]
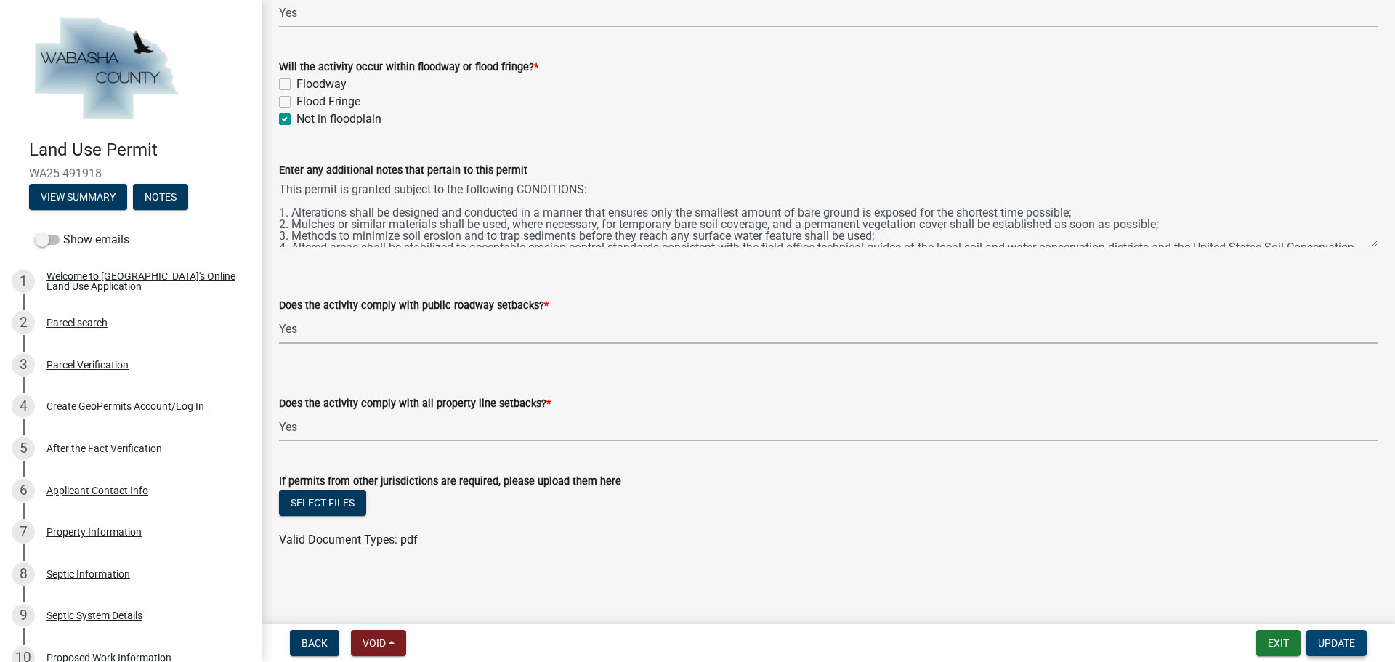
click at [1344, 640] on span "Update" at bounding box center [1336, 643] width 37 height 12
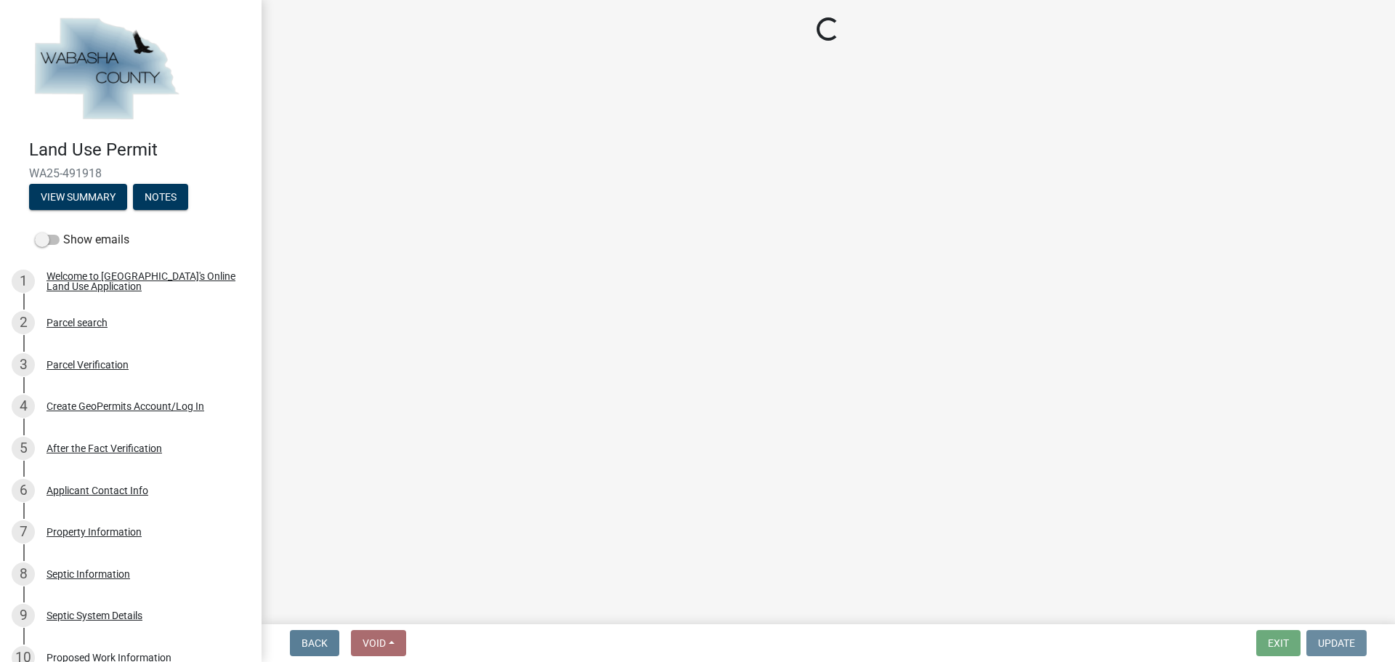
scroll to position [0, 0]
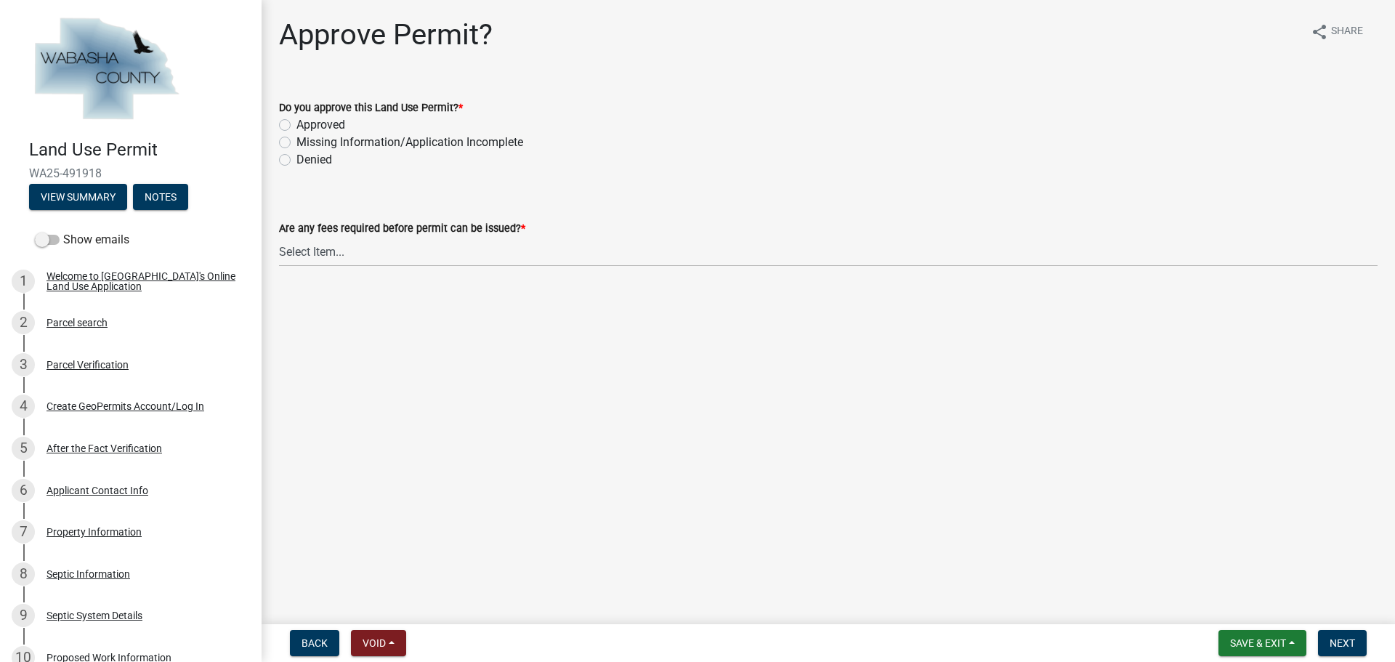
click at [297, 127] on label "Approved" at bounding box center [321, 124] width 49 height 17
click at [297, 126] on input "Approved" at bounding box center [301, 120] width 9 height 9
radio input "true"
click at [378, 254] on select "Select Item... No fees for this Land Use Permit Yes, fees due for Land Use Perm…" at bounding box center [828, 252] width 1099 height 30
click at [279, 237] on select "Select Item... No fees for this Land Use Permit Yes, fees due for Land Use Perm…" at bounding box center [828, 252] width 1099 height 30
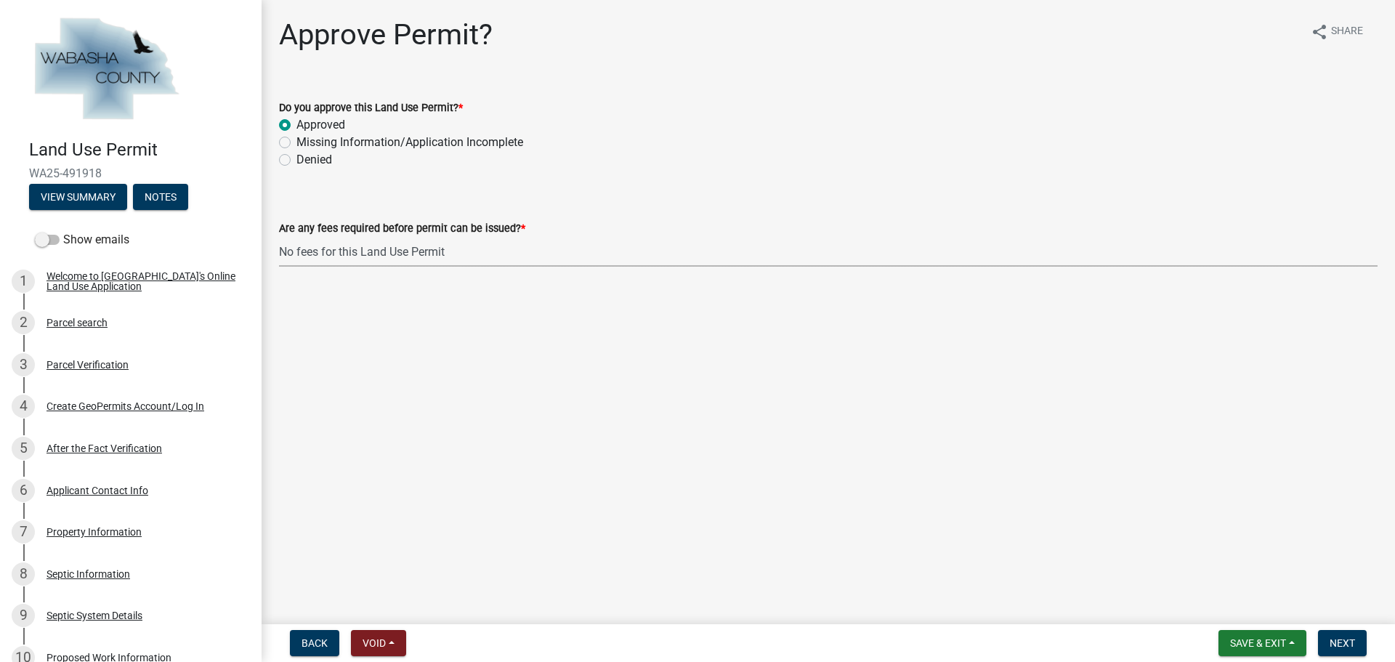
select select "a5f4806e-808f-4607-bc03-5b7f4a00c9d0"
click at [1350, 640] on span "Next" at bounding box center [1342, 643] width 25 height 12
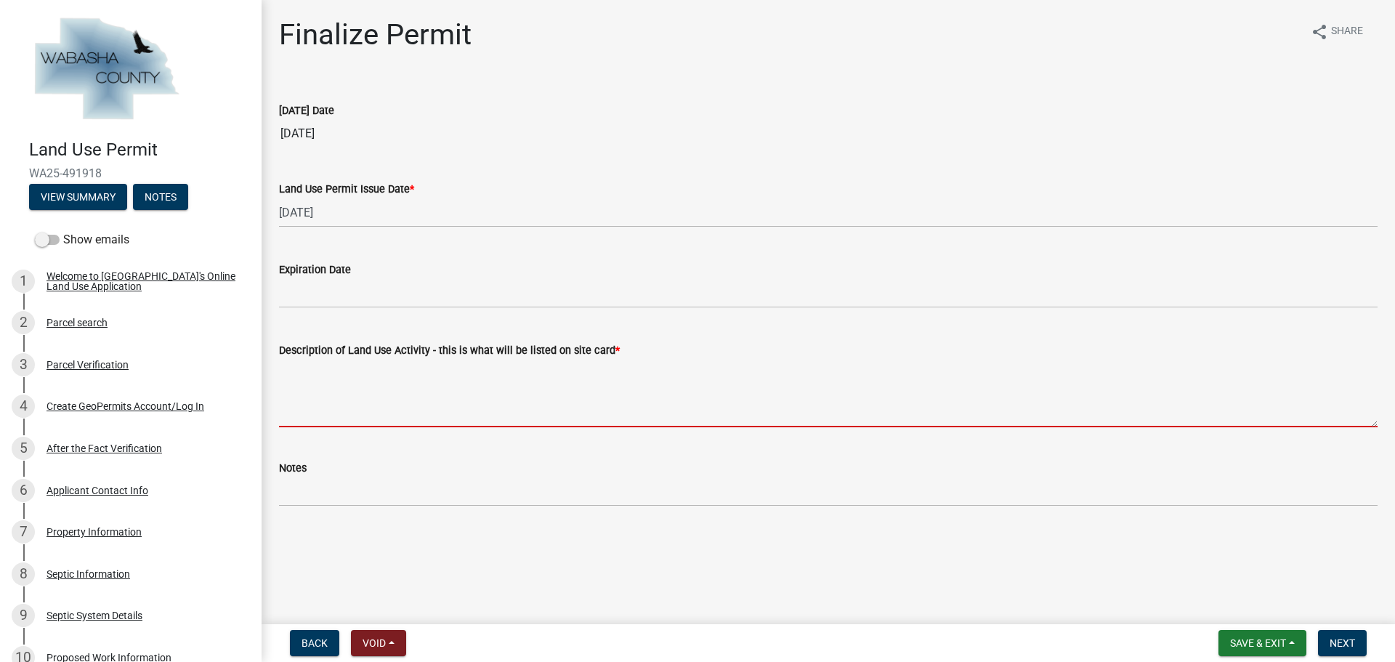
click at [312, 381] on textarea "Description of Land Use Activity - this is what will be listed on site card *" at bounding box center [828, 393] width 1099 height 68
paste textarea "This permit is granted subject to the following CONDITIONS: 1. Alterations shal…"
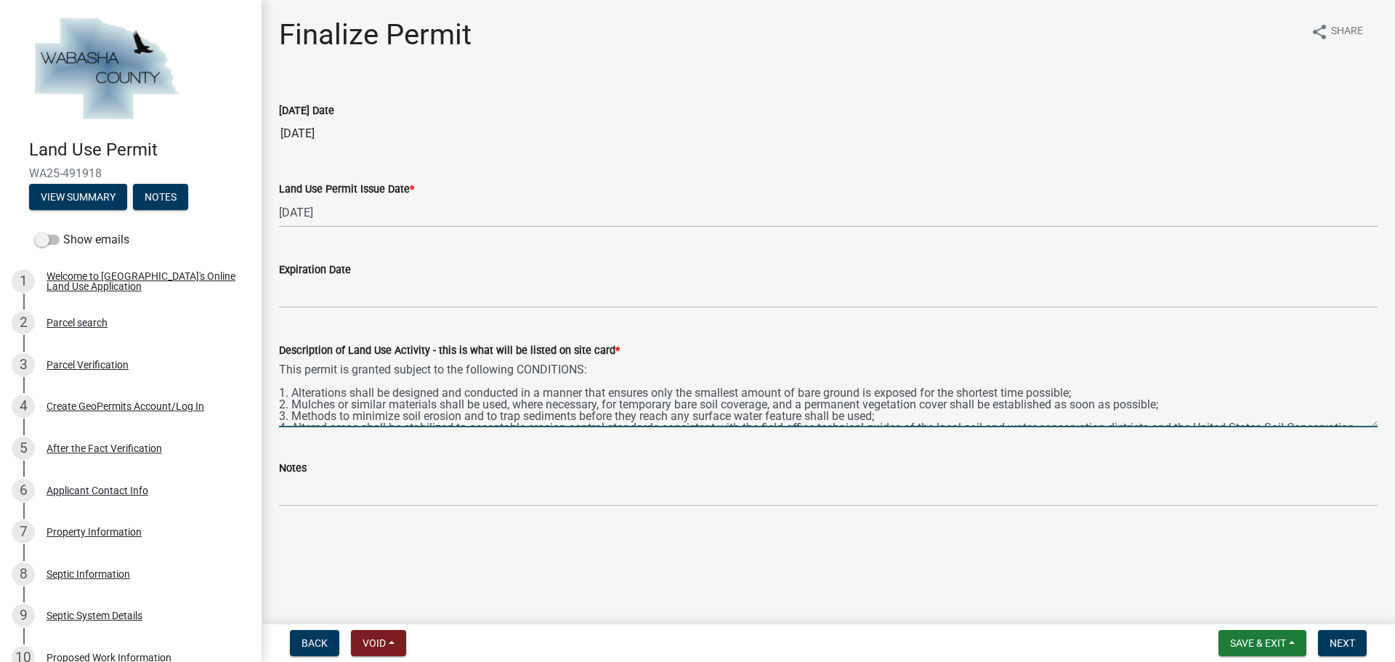
type textarea "This permit is granted subject to the following CONDITIONS: 1. Alterations shal…"
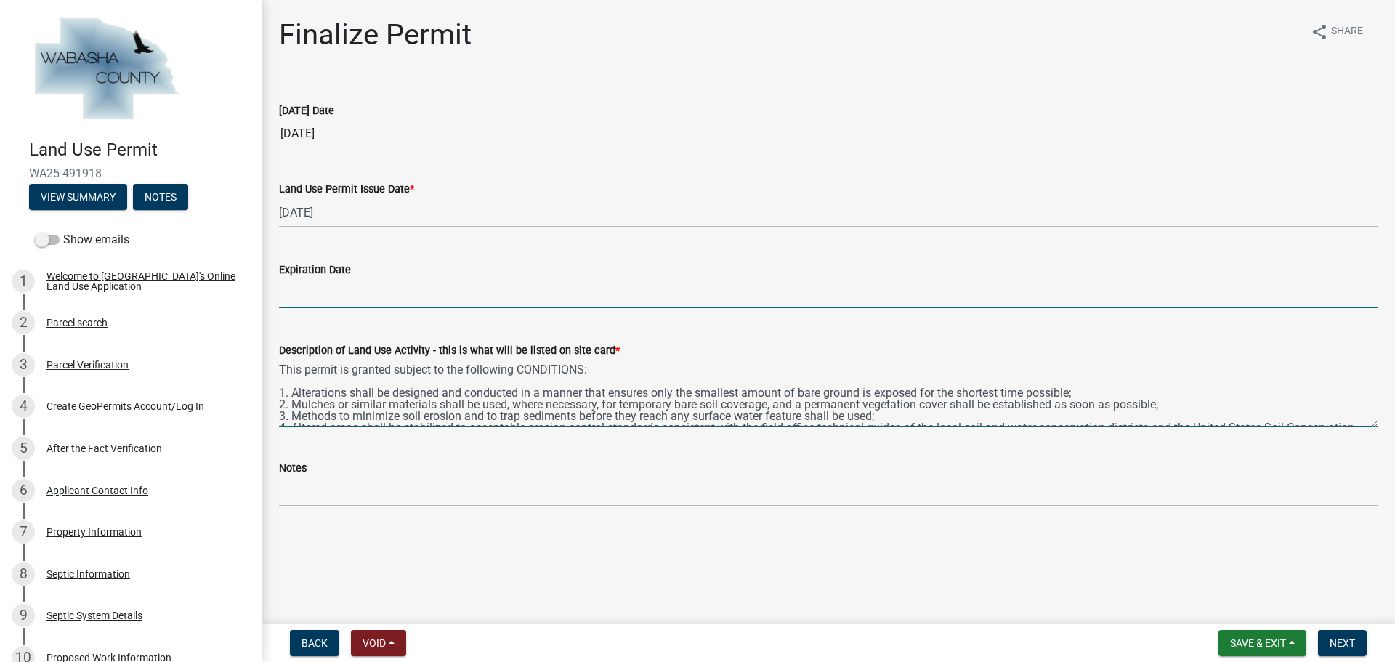
click at [313, 288] on input "Expiration Date" at bounding box center [828, 293] width 1099 height 30
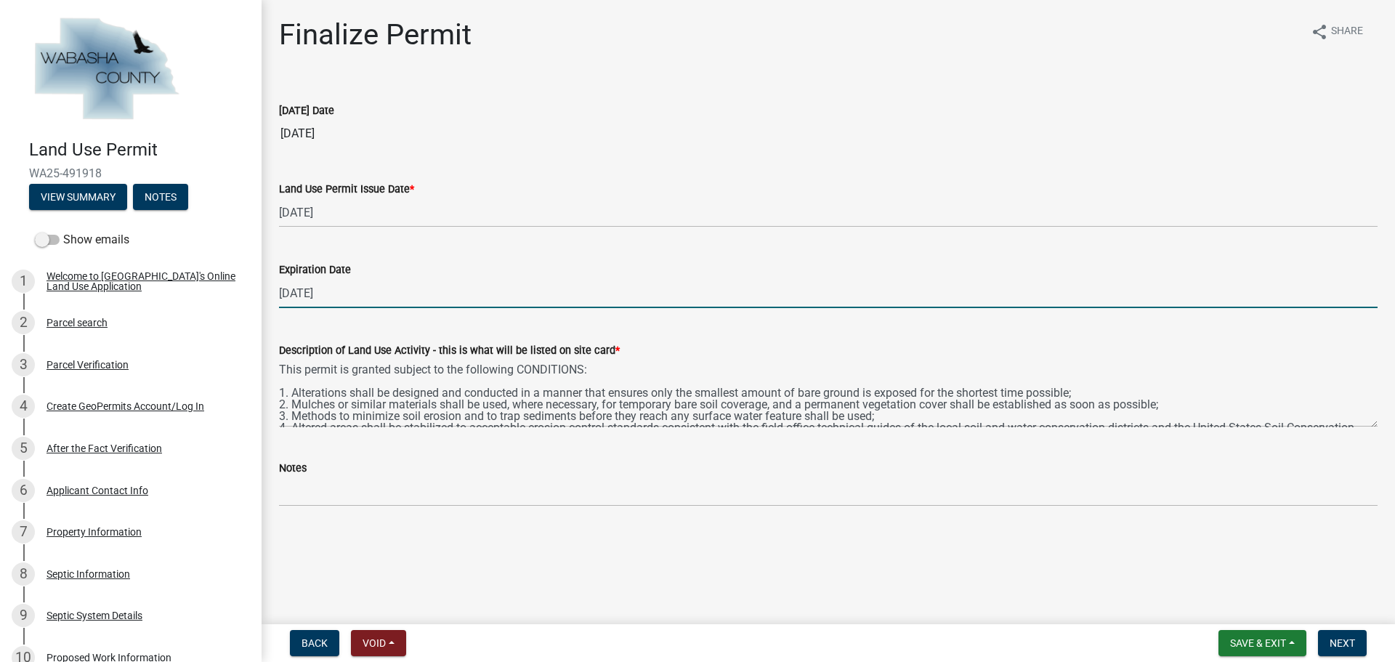
type input "[DATE]"
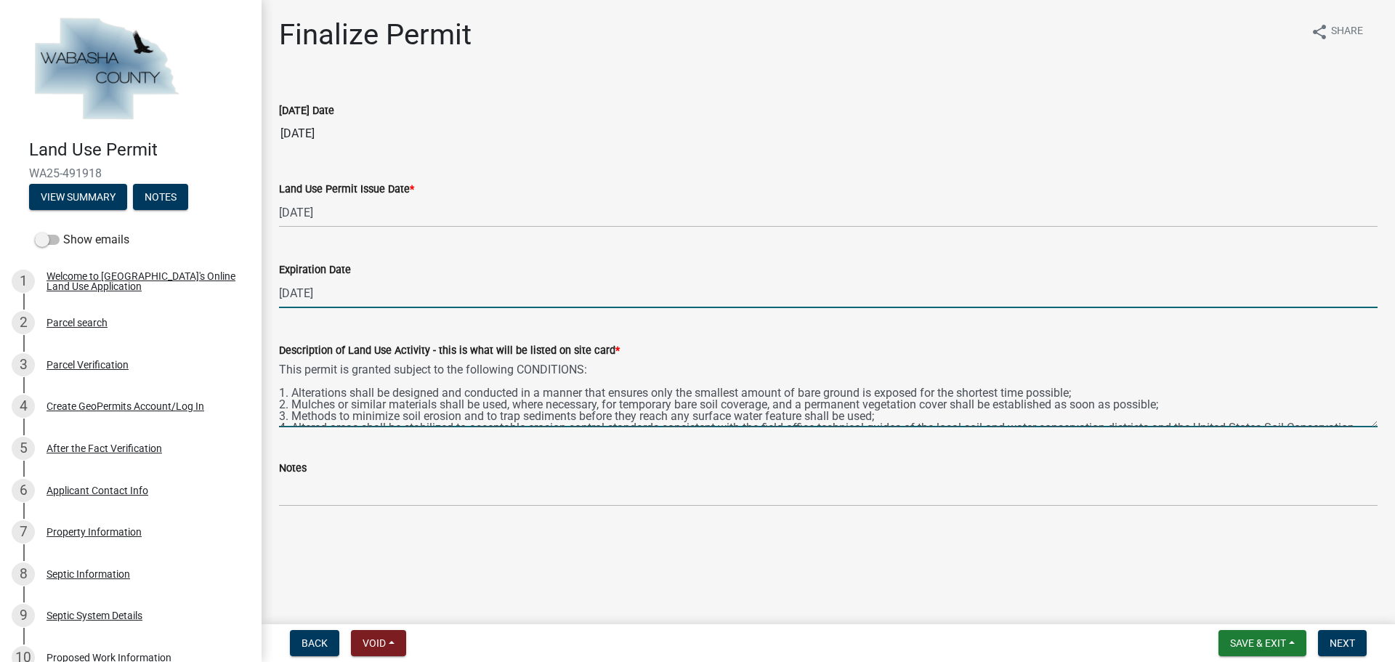
click at [331, 390] on textarea "This permit is granted subject to the following CONDITIONS: 1. Alterations shal…" at bounding box center [828, 393] width 1099 height 68
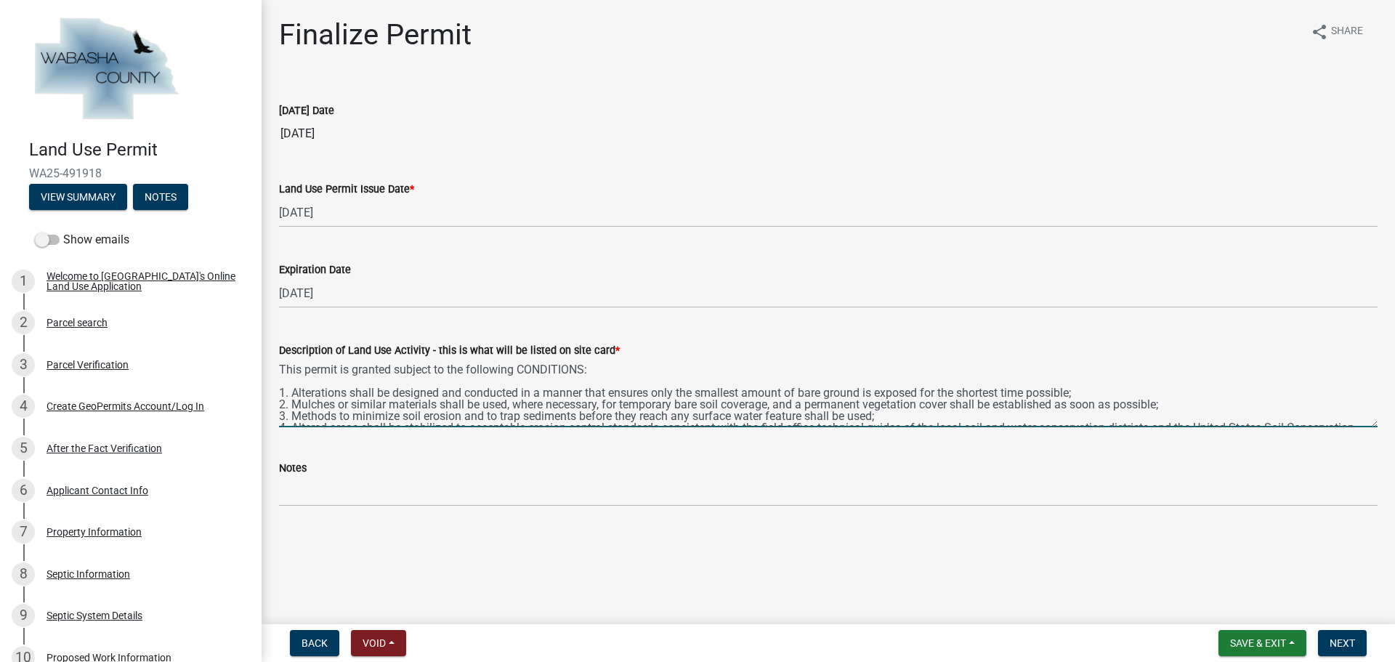
click at [279, 366] on textarea "This permit is granted subject to the following CONDITIONS: 1. Alterations shal…" at bounding box center [828, 393] width 1099 height 68
click at [279, 363] on textarea "This permit is granted subject to the following CONDITIONS: 1. Alterations shal…" at bounding box center [828, 393] width 1099 height 68
click at [305, 365] on textarea "This permit is granted subject to the following CONDITIONS: 1. Alterations shal…" at bounding box center [828, 393] width 1099 height 68
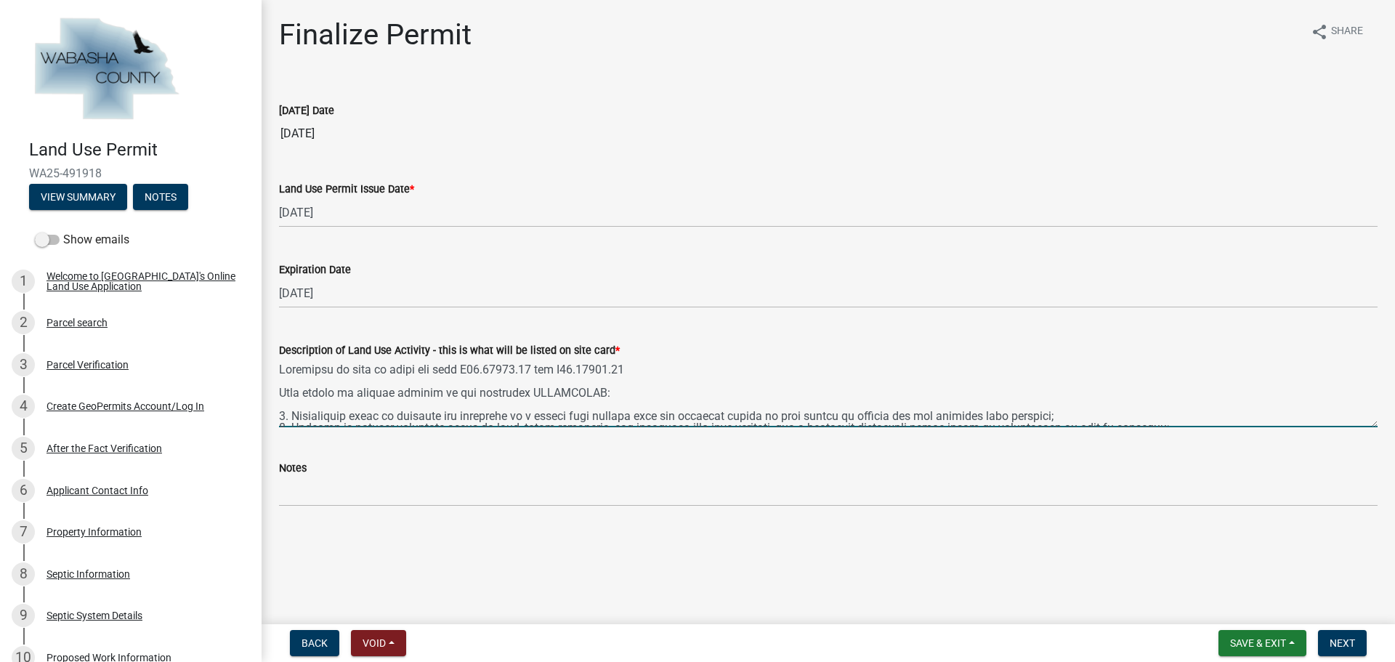
click at [282, 392] on textarea "Description of Land Use Activity - this is what will be listed on site card *" at bounding box center [828, 393] width 1099 height 68
type textarea "Placement of fill to level the lots R05.01036.00 and R05.01035.00 This permit i…"
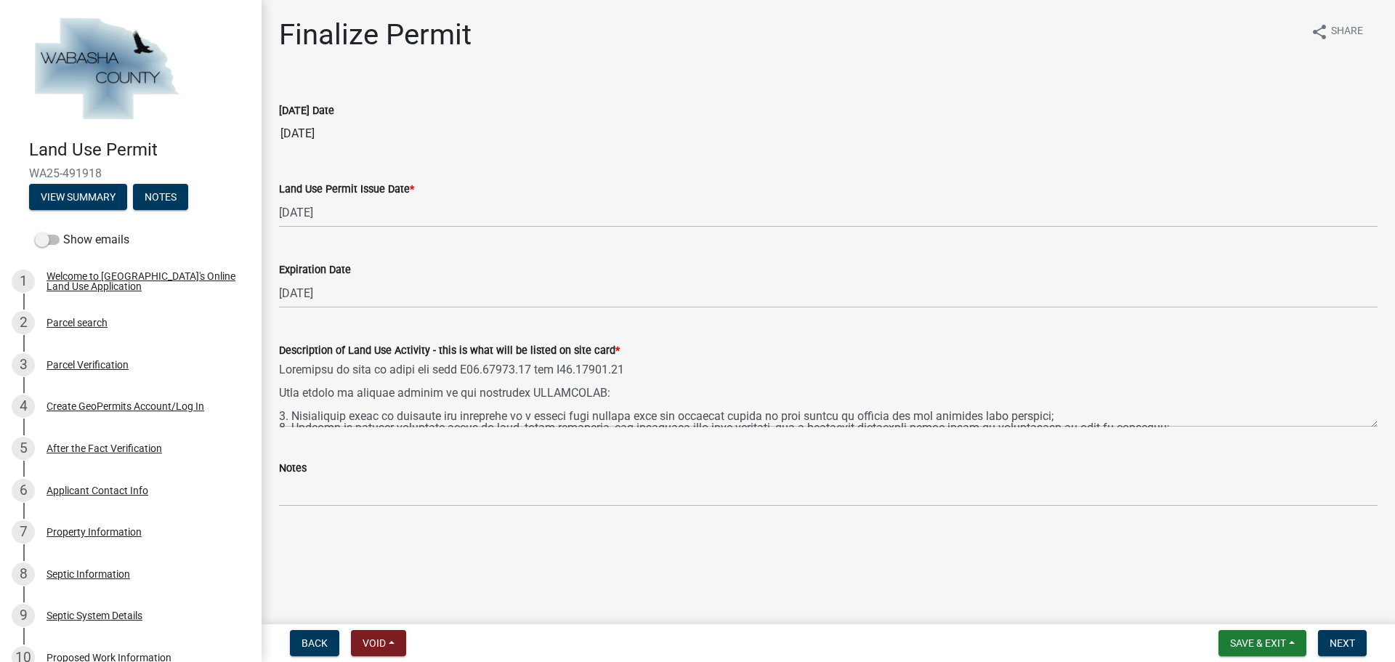
click at [343, 472] on div "Notes" at bounding box center [828, 467] width 1099 height 17
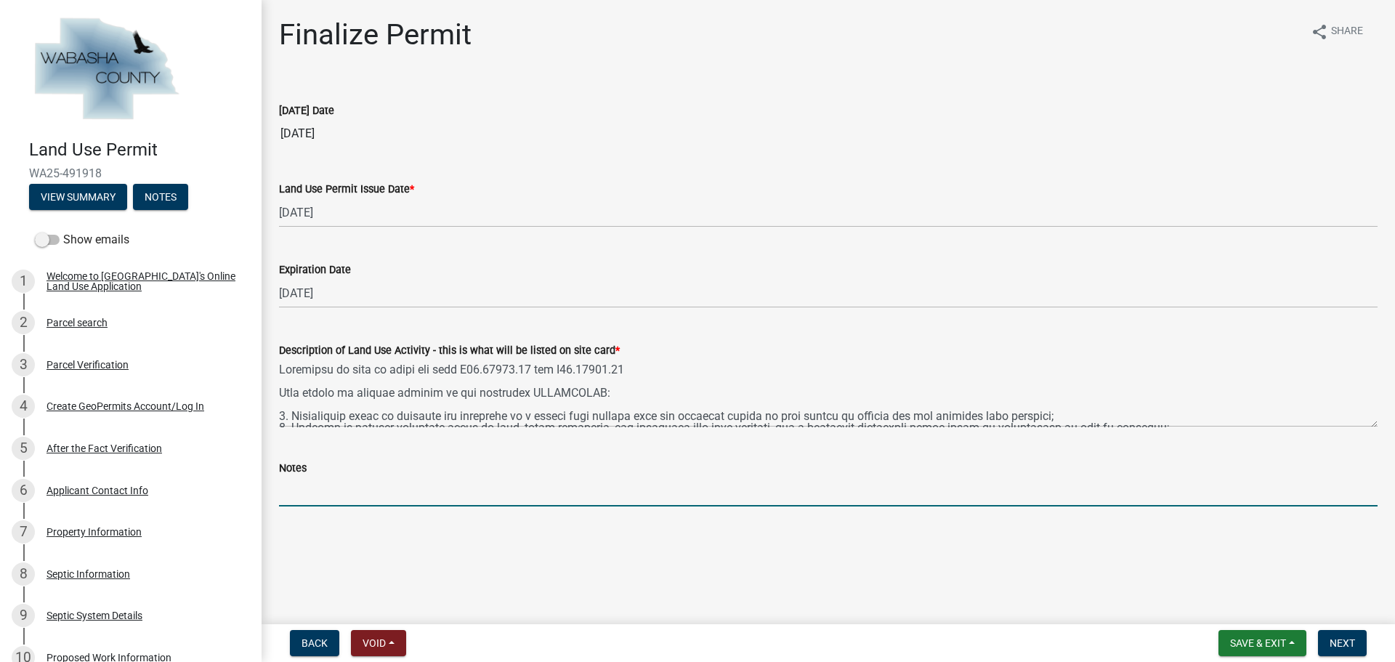
click at [328, 485] on input "Notes" at bounding box center [828, 492] width 1099 height 30
paste input "The permittee is not released from any rules, regulations, requirements, or sta…"
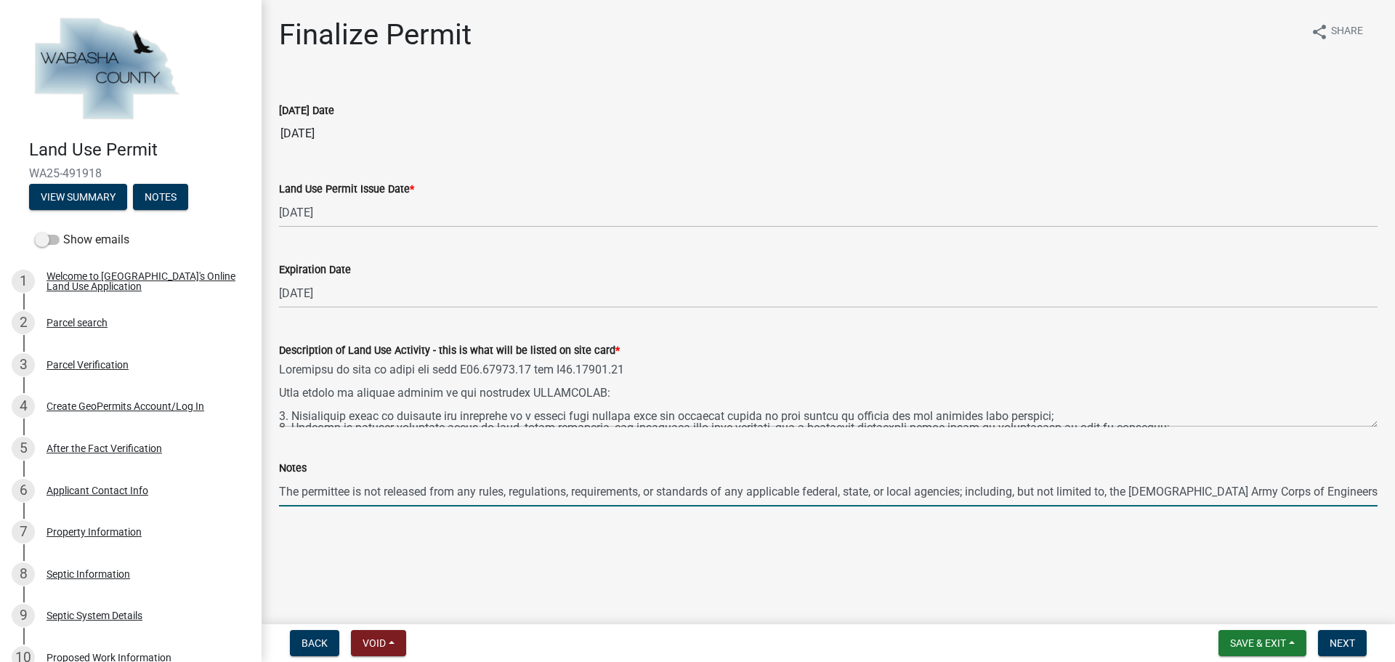
click at [1352, 494] on input "The permittee is not released from any rules, regulations, requirements, or sta…" at bounding box center [828, 492] width 1099 height 30
type input "1. The permittee is not released from any rules, regulations, requirements, or …"
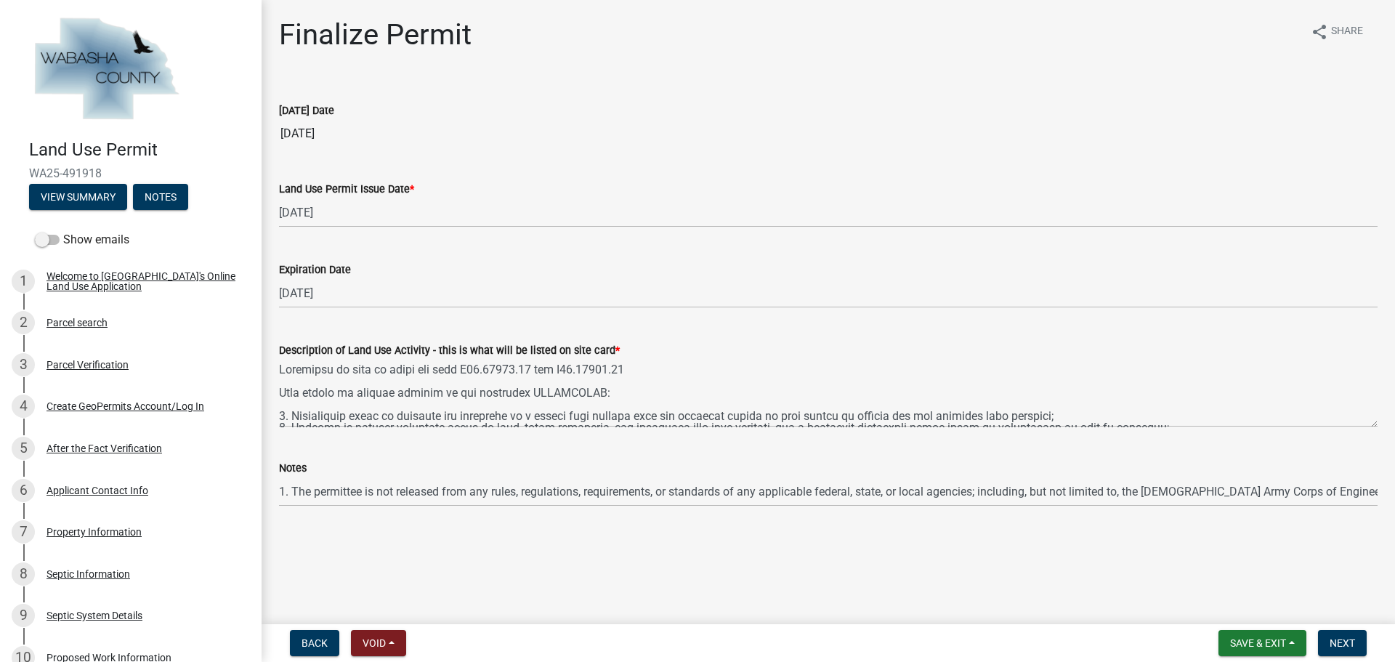
scroll to position [70, 0]
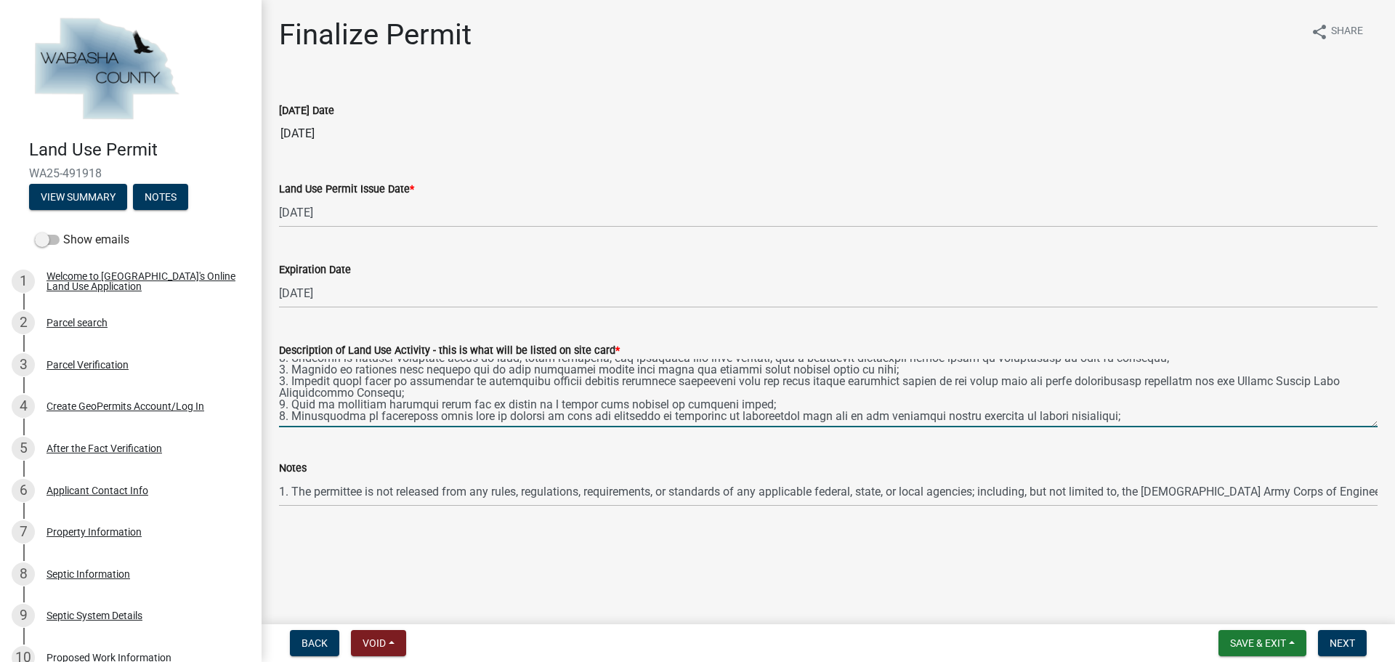
click at [1111, 414] on textarea "Description of Land Use Activity - this is what will be listed on site card *" at bounding box center [828, 393] width 1099 height 68
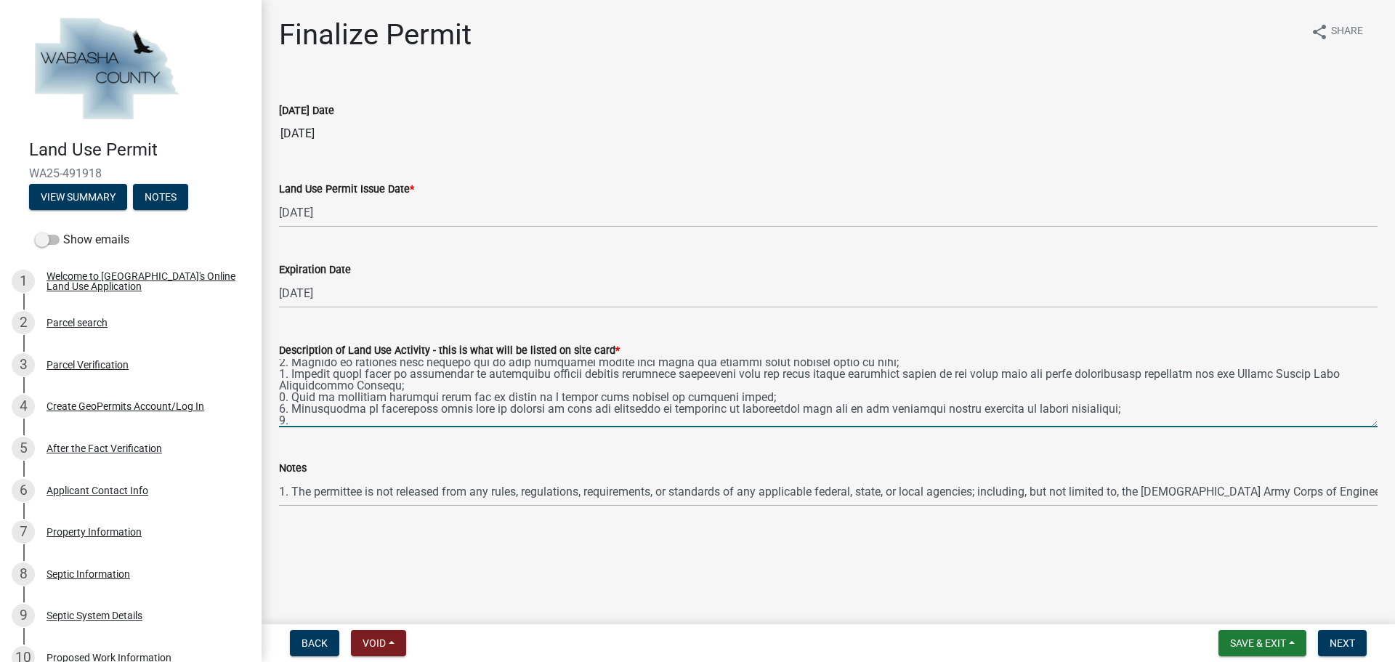
click at [292, 419] on textarea "Description of Land Use Activity - this is what will be listed on site card *" at bounding box center [828, 393] width 1099 height 68
paste textarea "The permittee is not released from any rules, regulations, requirements, or sta…"
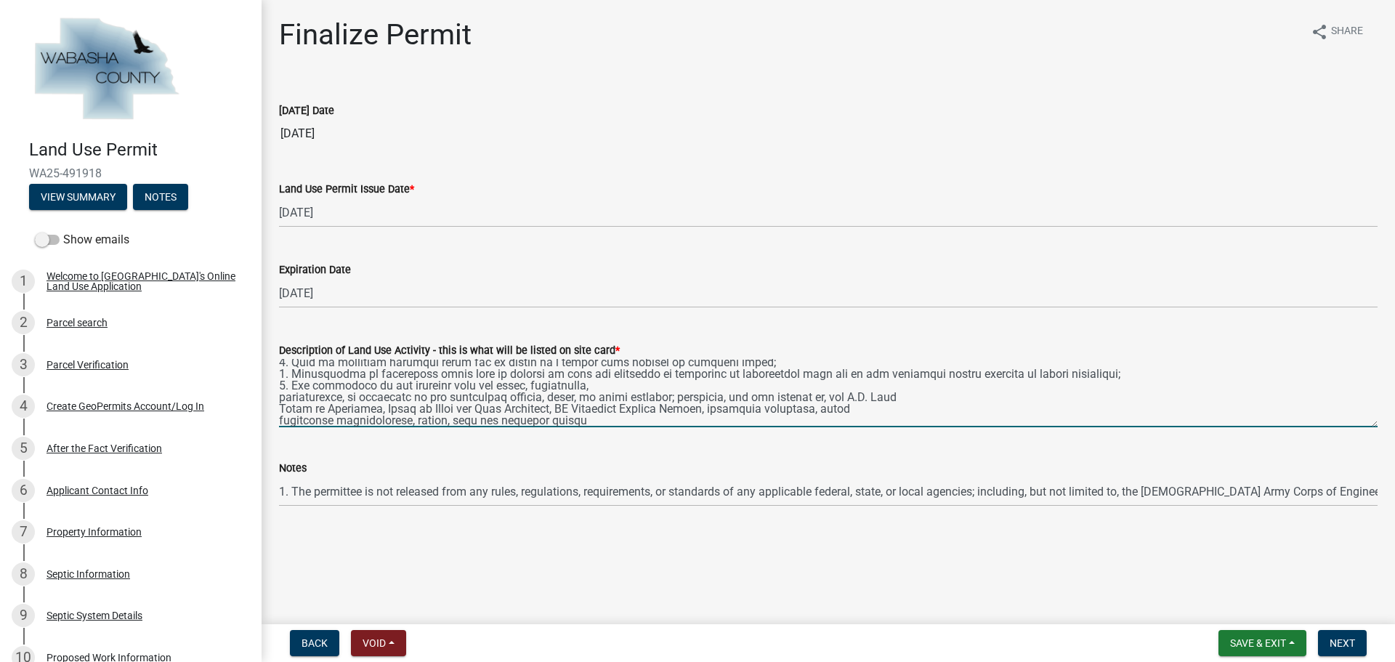
click at [280, 394] on textarea "Description of Land Use Activity - this is what will be listed on site card *" at bounding box center [828, 393] width 1099 height 68
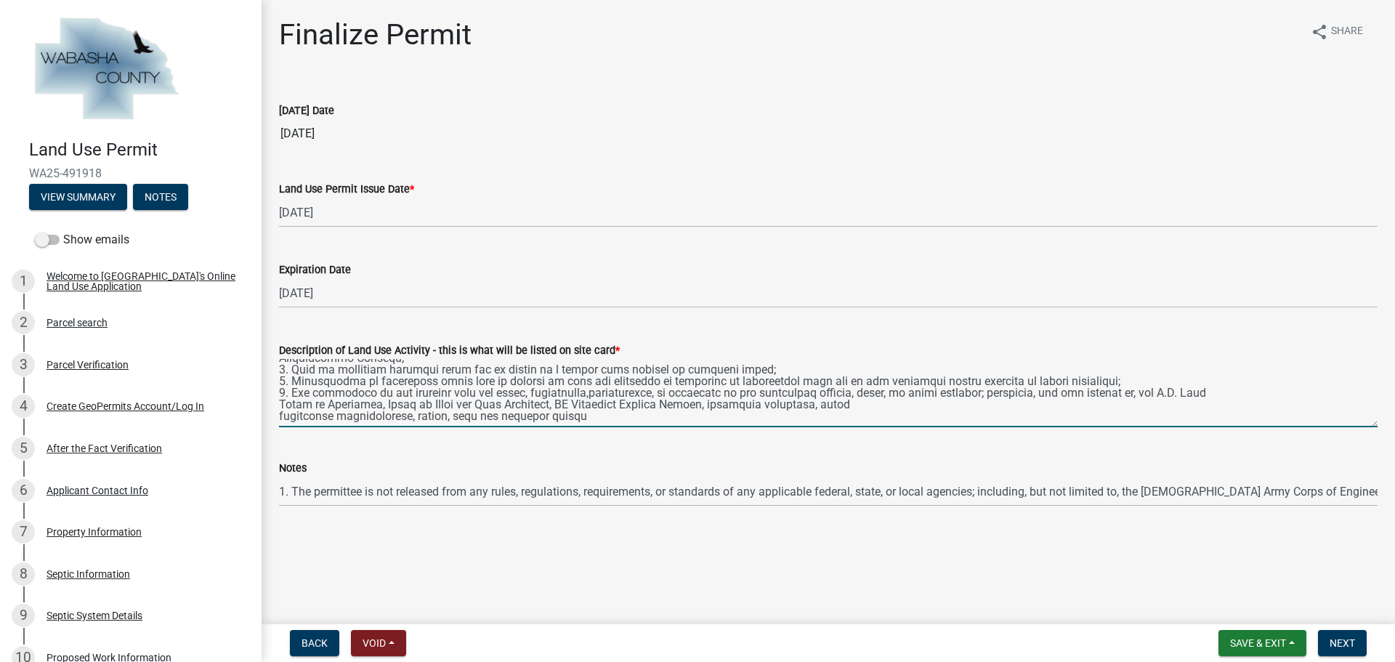
scroll to position [105, 0]
click at [280, 403] on textarea "Description of Land Use Activity - this is what will be listed on site card *" at bounding box center [828, 393] width 1099 height 68
click at [281, 408] on textarea "Description of Land Use Activity - this is what will be listed on site card *" at bounding box center [828, 393] width 1099 height 68
click at [281, 414] on textarea "Description of Land Use Activity - this is what will be listed on site card *" at bounding box center [828, 393] width 1099 height 68
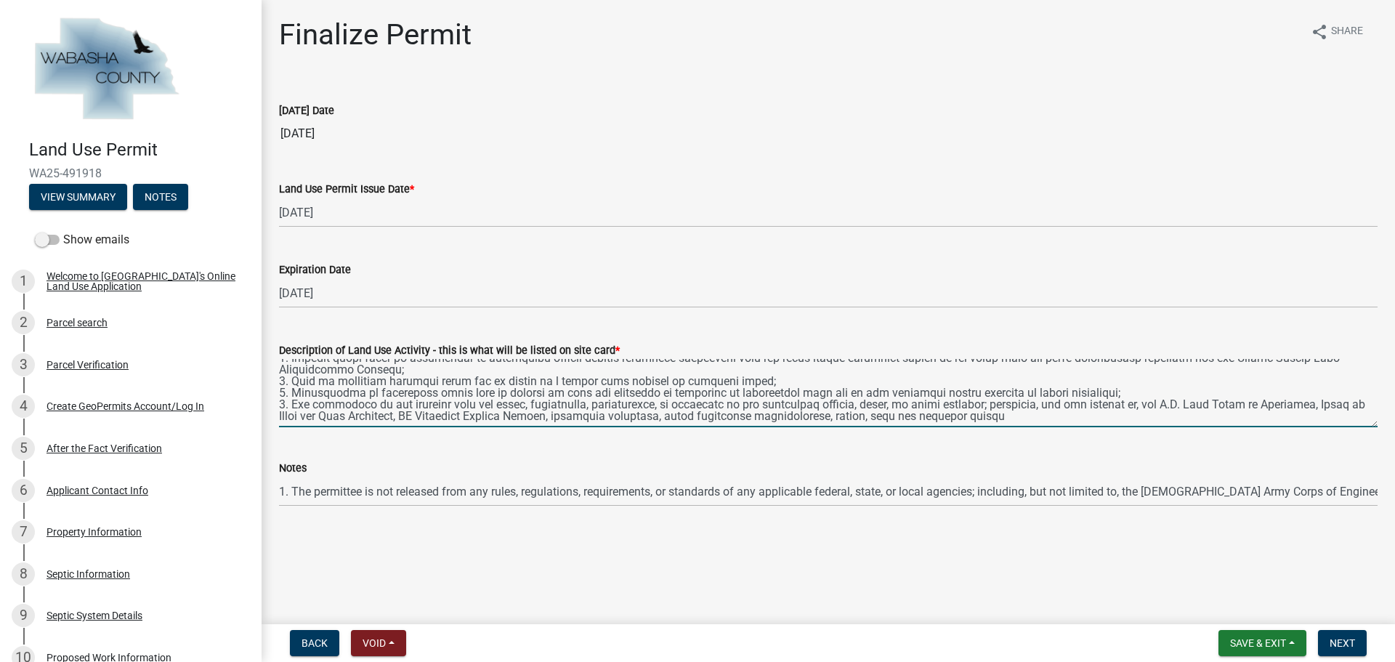
scroll to position [93, 0]
click at [1022, 414] on textarea "Description of Land Use Activity - this is what will be listed on site card *" at bounding box center [828, 393] width 1099 height 68
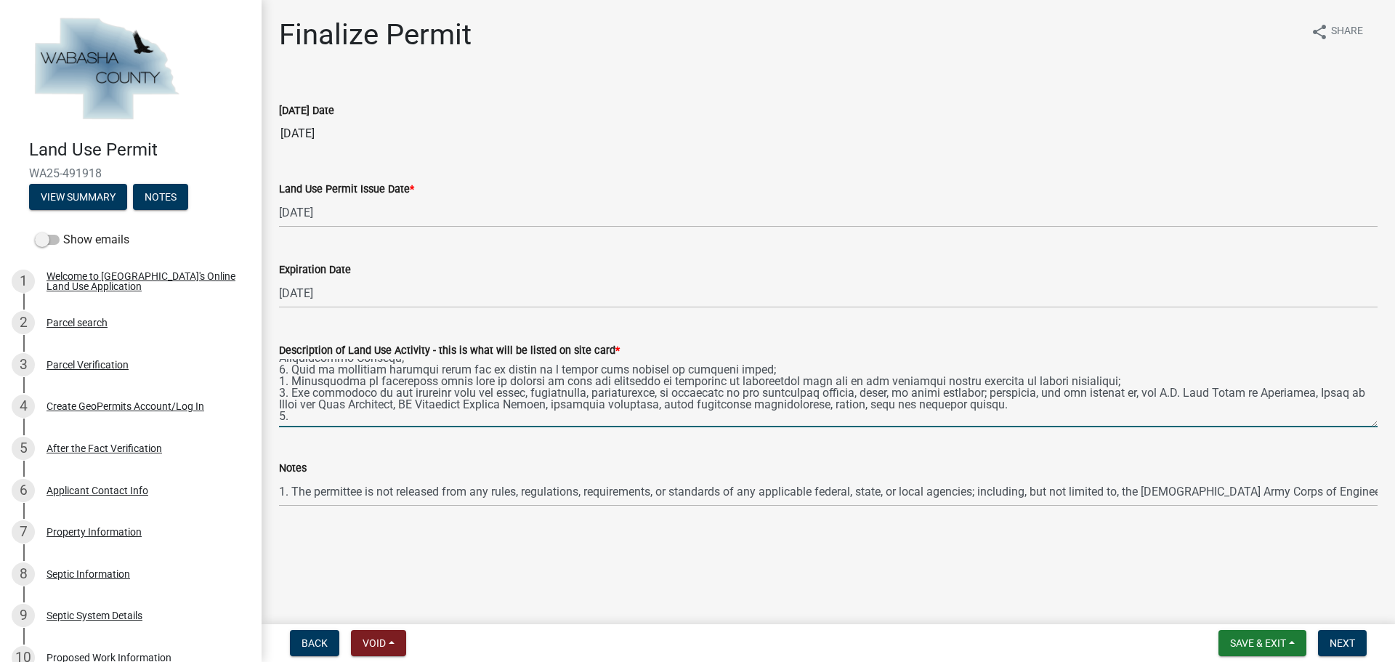
click at [297, 416] on textarea "Description of Land Use Activity - this is what will be listed on site card *" at bounding box center [828, 393] width 1099 height 68
paste textarea "The permittee shall make no changes, without written permission or amendment pr…"
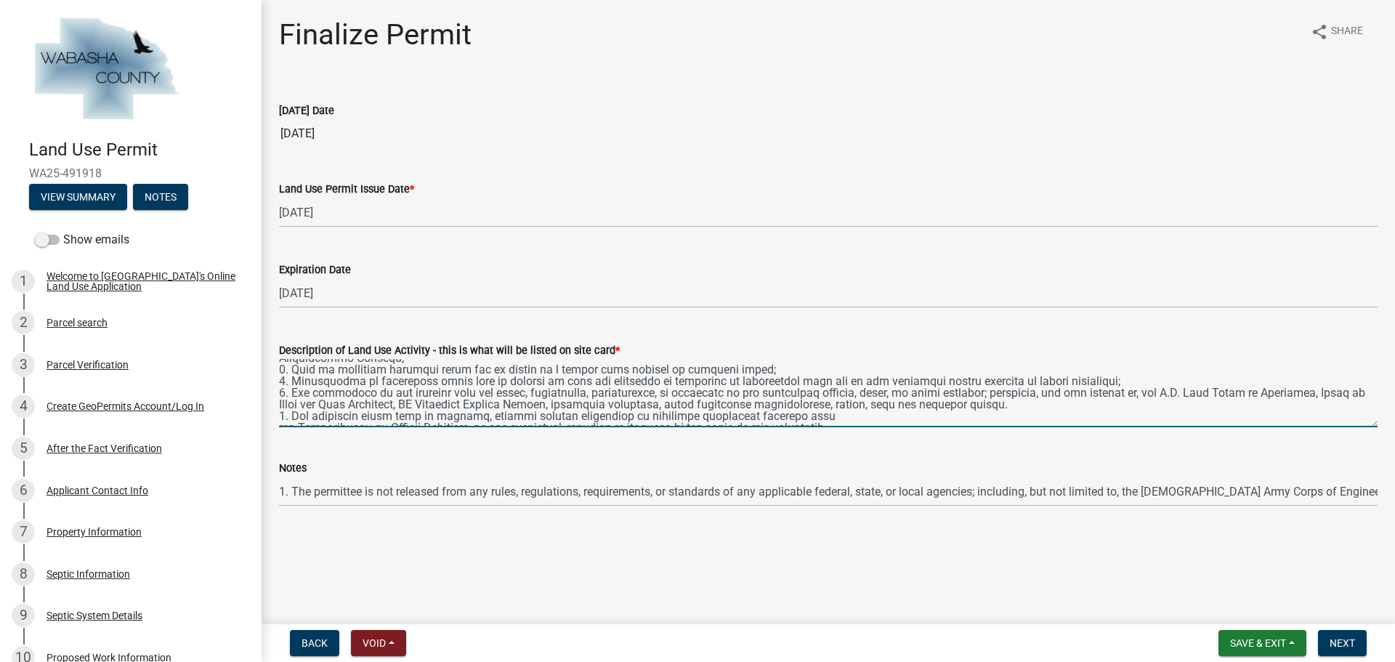
scroll to position [124, 0]
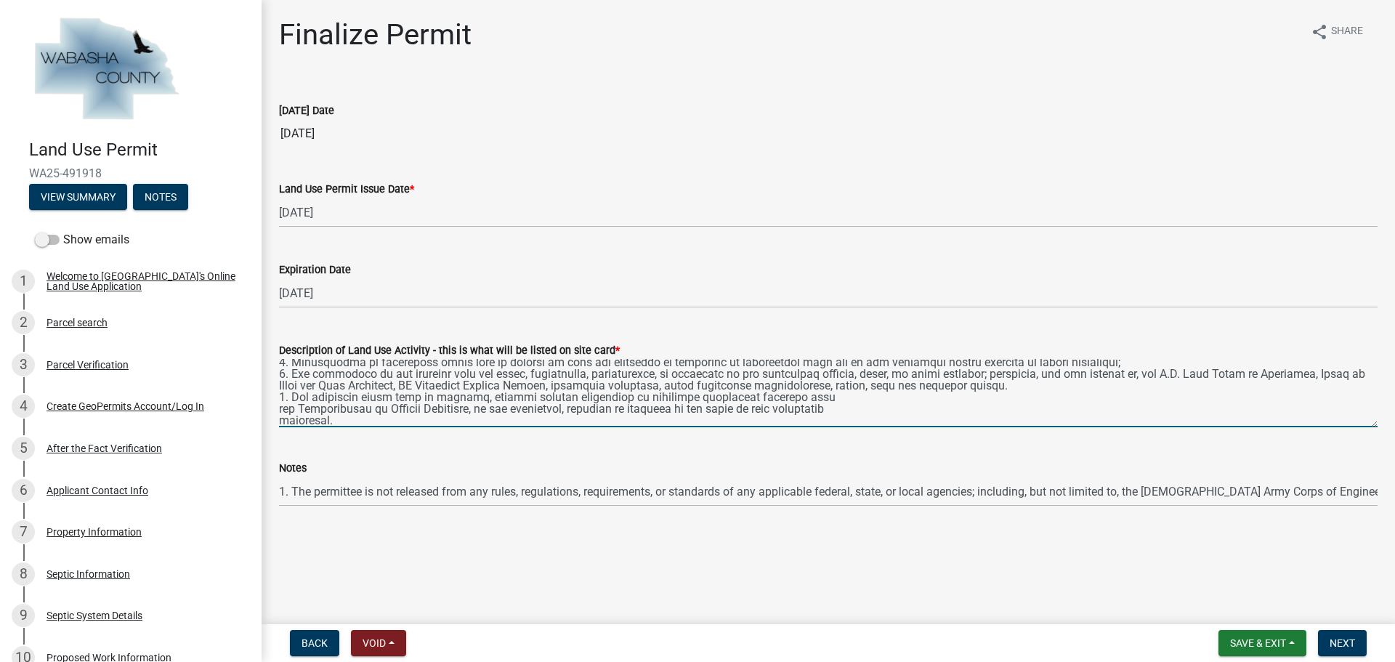
click at [281, 406] on textarea "Description of Land Use Activity - this is what will be listed on site card *" at bounding box center [828, 393] width 1099 height 68
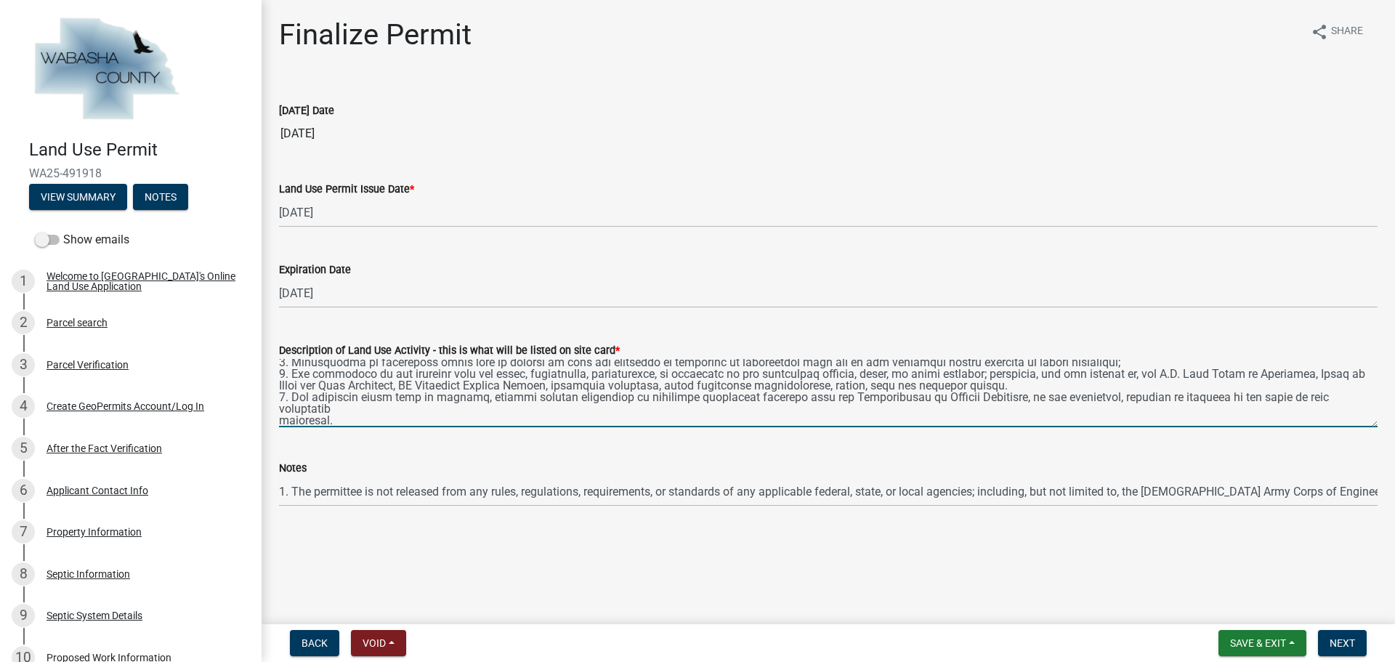
click at [281, 420] on textarea "Description of Land Use Activity - this is what will be listed on site card *" at bounding box center [828, 393] width 1099 height 68
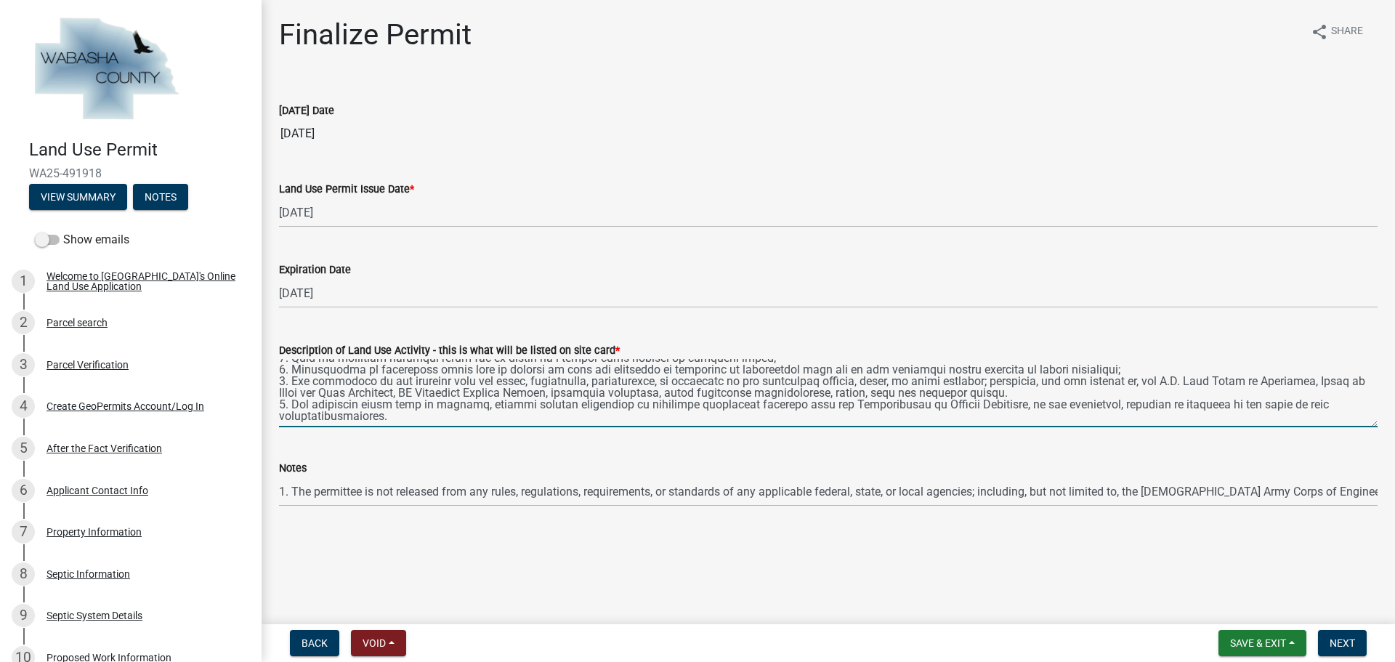
scroll to position [116, 0]
drag, startPoint x: 1044, startPoint y: 404, endPoint x: 861, endPoint y: 409, distance: 182.5
click at [861, 409] on textarea "Description of Land Use Activity - this is what will be listed on site card *" at bounding box center [828, 393] width 1099 height 68
click at [1340, 402] on textarea "Description of Land Use Activity - this is what will be listed on site card *" at bounding box center [828, 393] width 1099 height 68
click at [1337, 404] on textarea "Description of Land Use Activity - this is what will be listed on site card *" at bounding box center [828, 393] width 1099 height 68
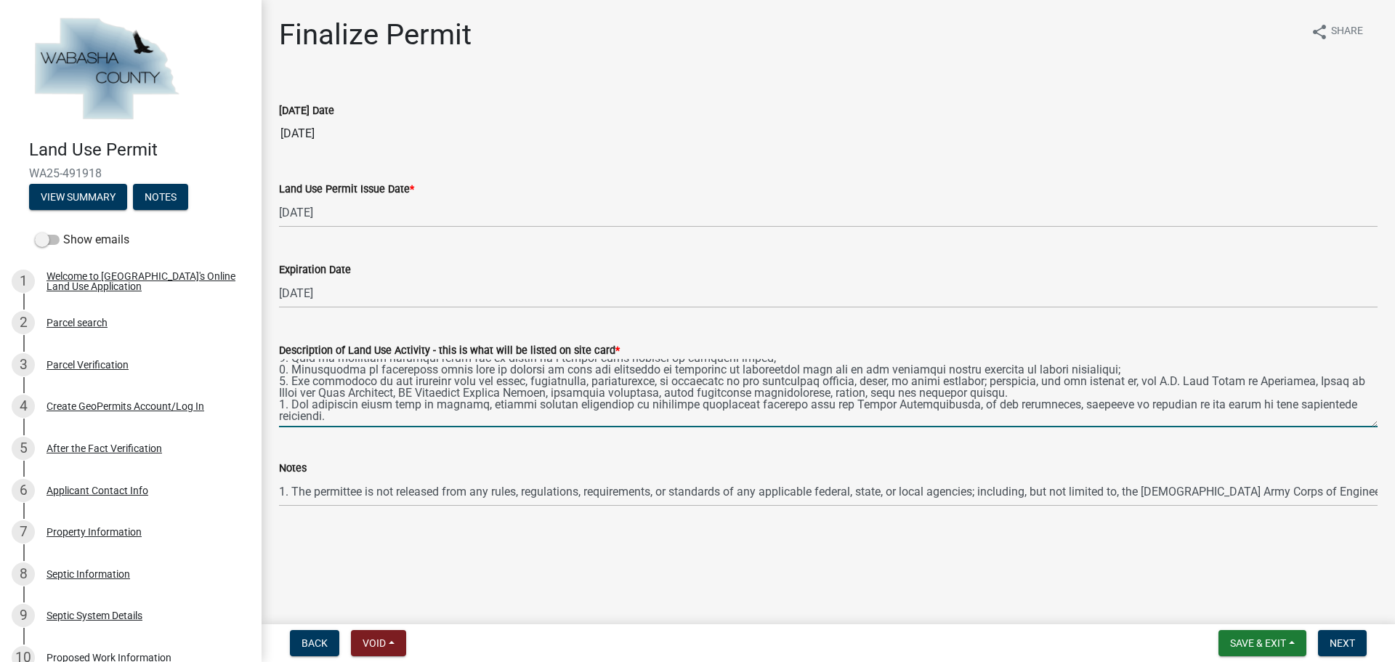
click at [330, 417] on textarea "Description of Land Use Activity - this is what will be listed on site card *" at bounding box center [828, 393] width 1099 height 68
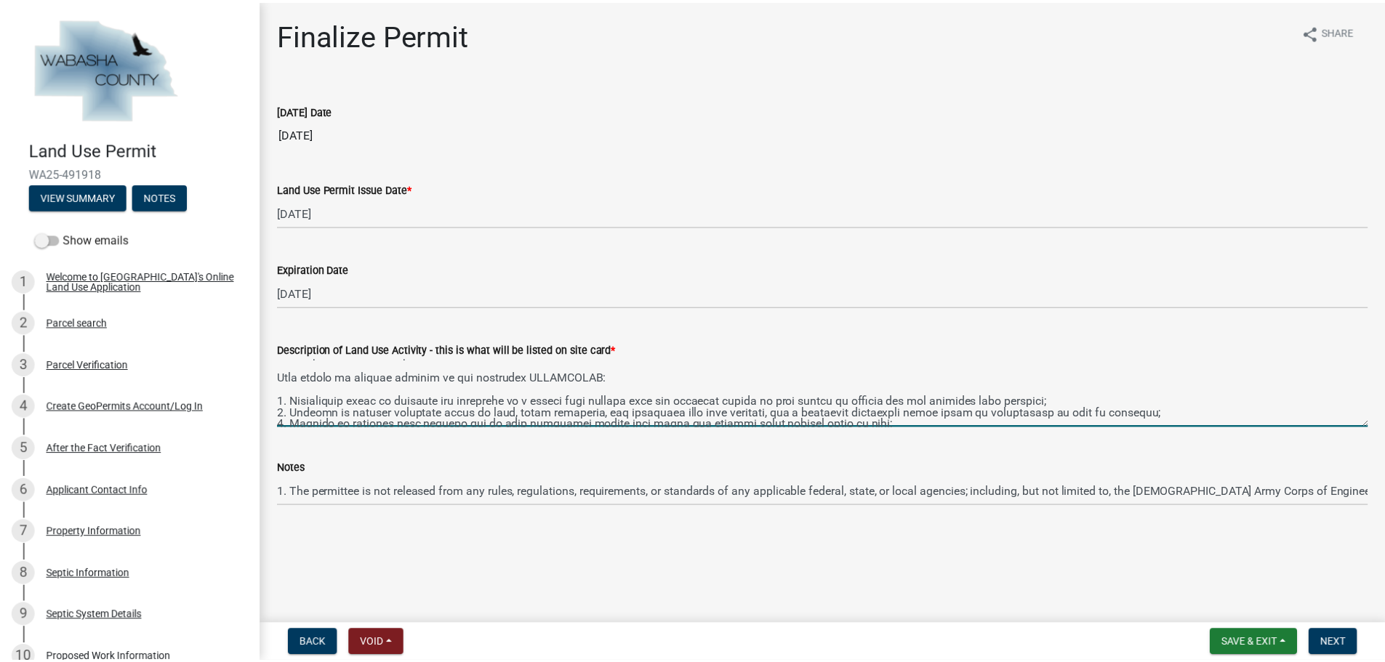
scroll to position [0, 0]
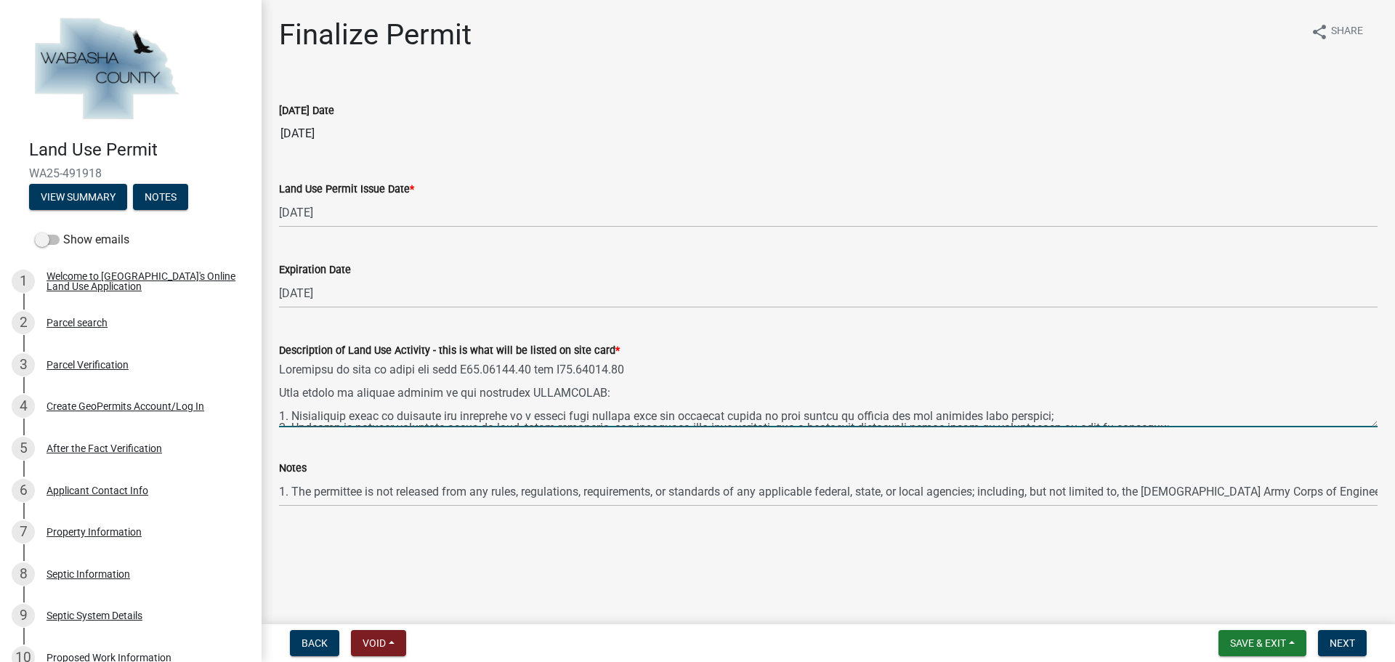
drag, startPoint x: 1344, startPoint y: 415, endPoint x: 280, endPoint y: 390, distance: 1064.3
click at [280, 390] on textarea "Description of Land Use Activity - this is what will be listed on site card *" at bounding box center [828, 393] width 1099 height 68
click at [577, 409] on textarea "Description of Land Use Activity - this is what will be listed on site card *" at bounding box center [828, 393] width 1099 height 68
type textarea "Placement of fill to level the lots R05.01036.00 and R05.01035.00 This permit i…"
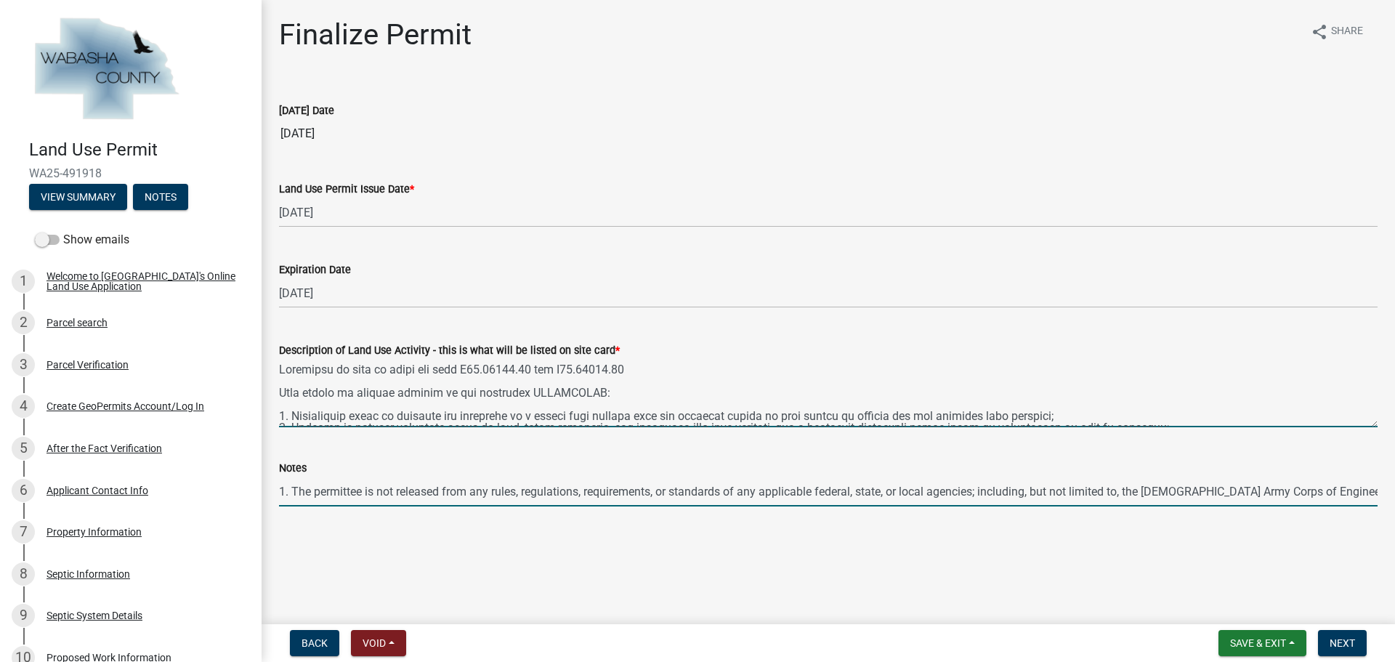
click at [1367, 492] on input "1. The permittee is not released from any rules, regulations, requirements, or …" at bounding box center [828, 492] width 1099 height 30
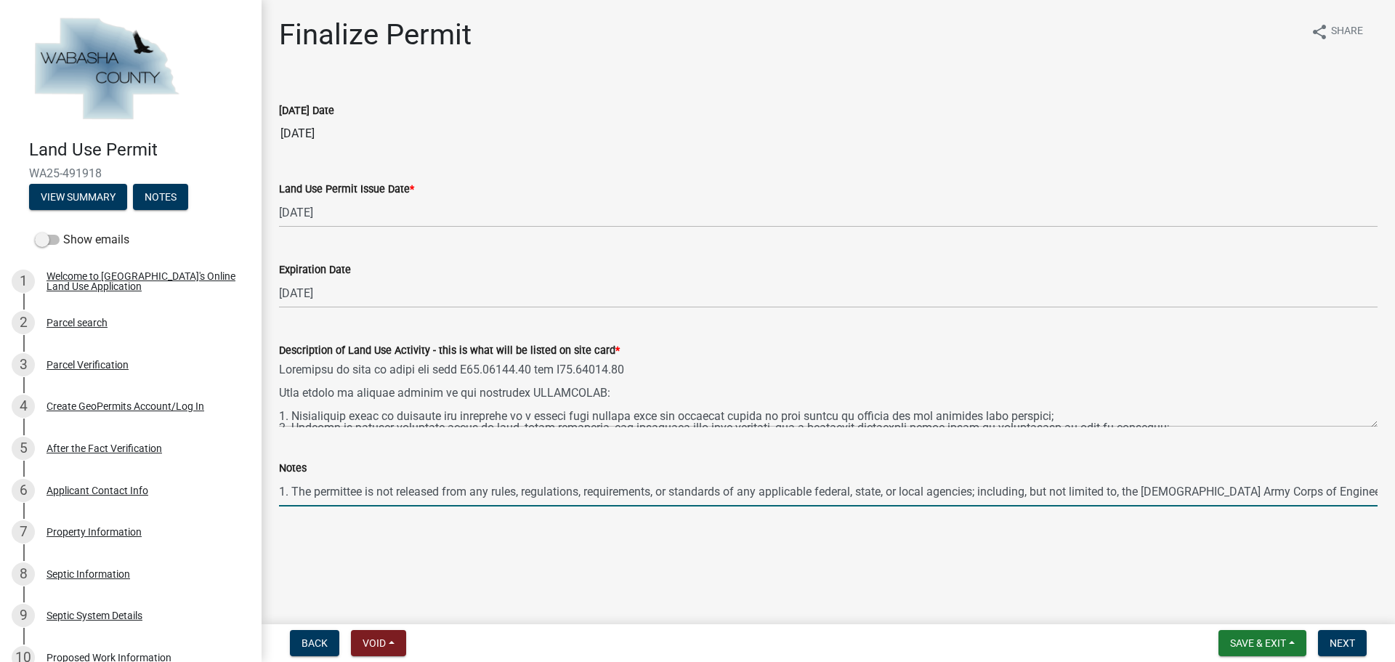
click at [1367, 491] on input "1. The permittee is not released from any rules, regulations, requirements, or …" at bounding box center [828, 492] width 1099 height 30
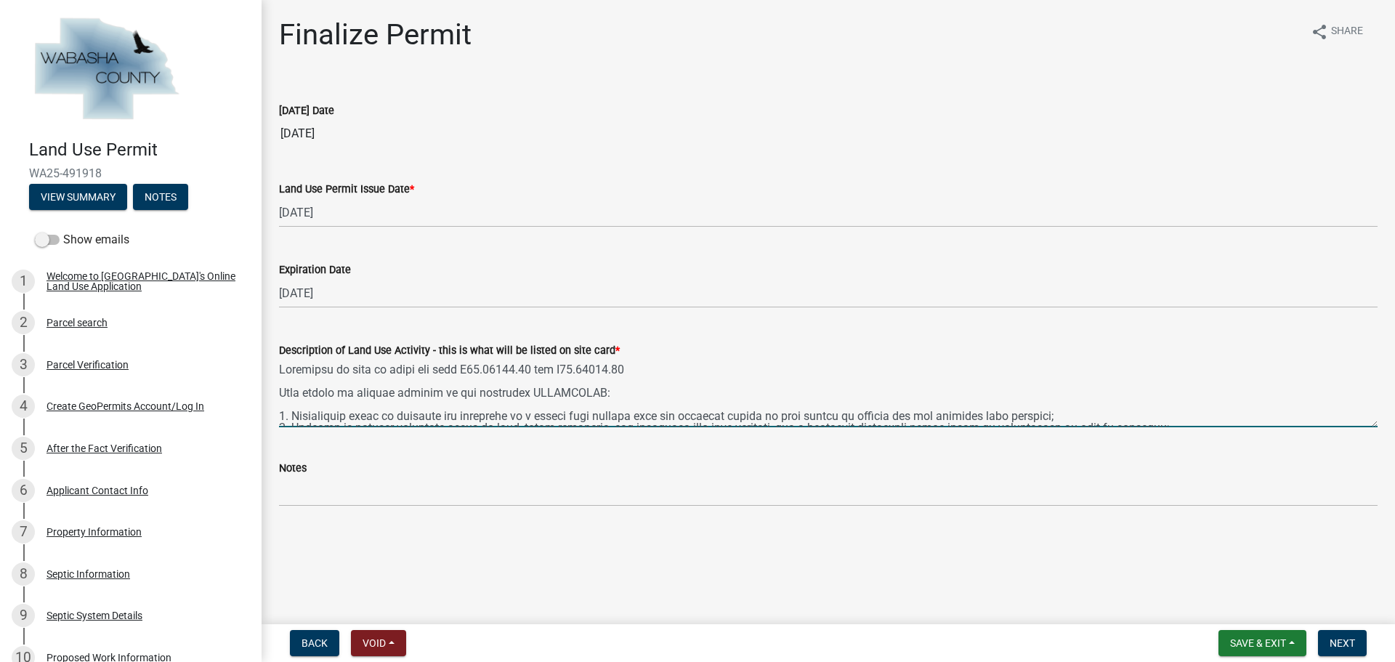
click at [421, 368] on textarea "Description of Land Use Activity - this is what will be listed on site card *" at bounding box center [828, 393] width 1099 height 68
type textarea "Placement of fill to level [GEOGRAPHIC_DATA] R05.01036.00 and R05.01035.00 This…"
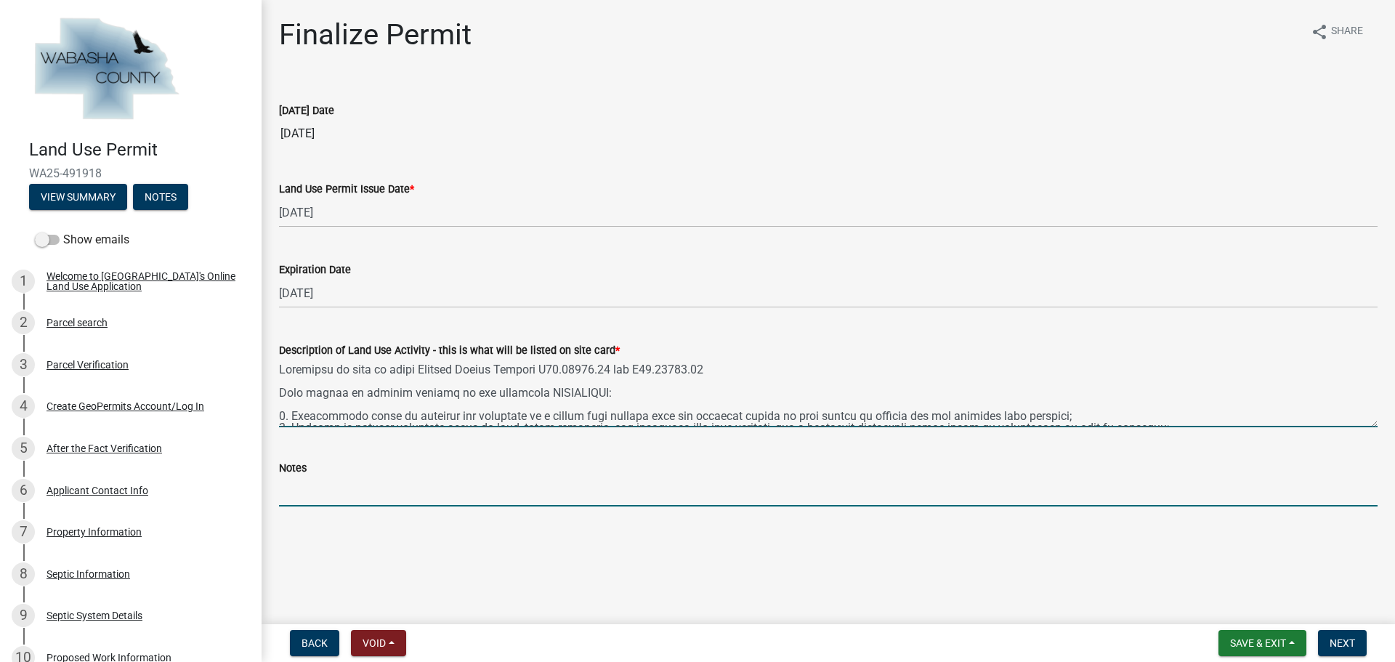
click at [371, 491] on input "Notes" at bounding box center [828, 492] width 1099 height 30
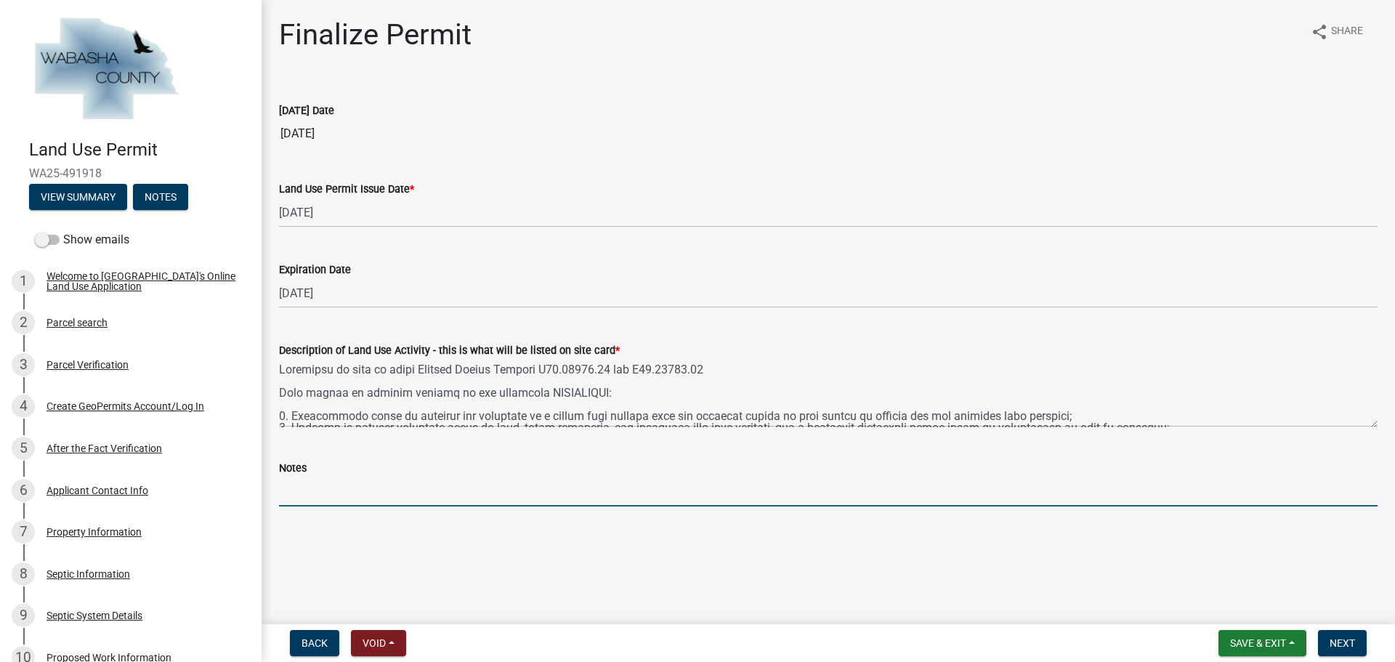
click at [816, 581] on main "Finalize Permit share Share [DATE] Date [DATE] Land Use Permit Issue Date * [DA…" at bounding box center [829, 309] width 1134 height 619
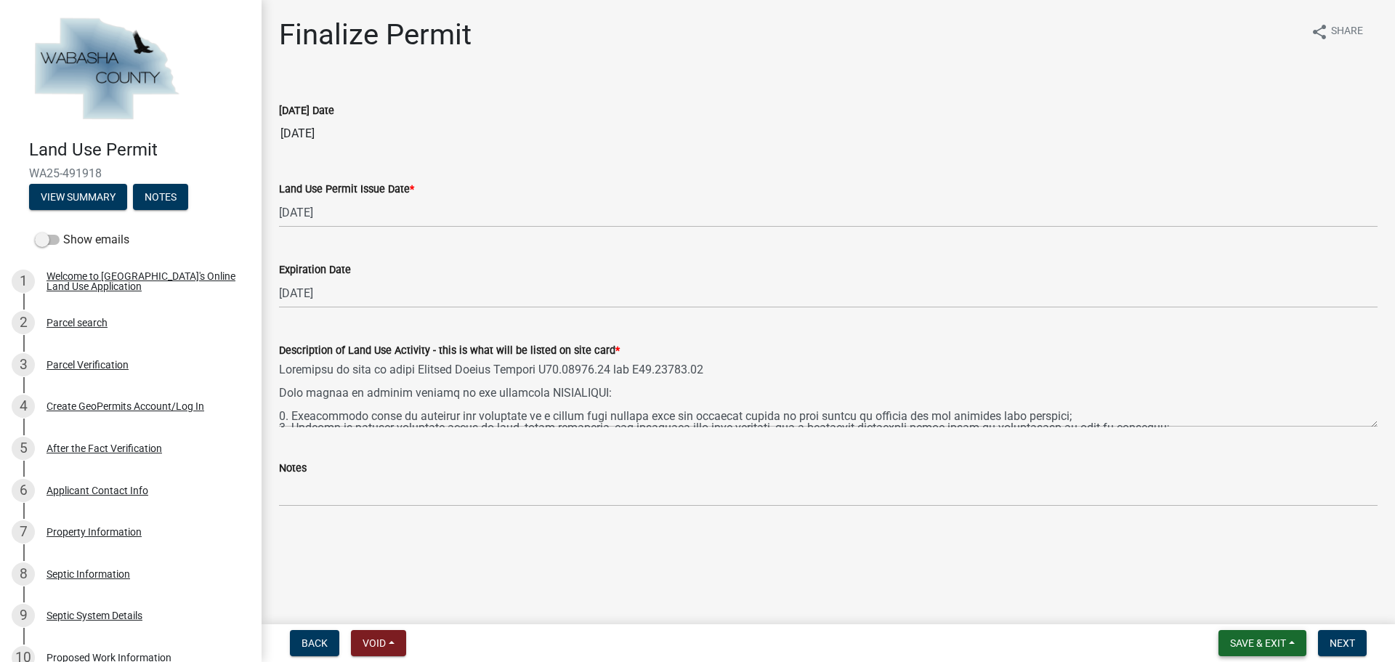
click at [1278, 637] on span "Save & Exit" at bounding box center [1258, 643] width 56 height 12
click at [1228, 566] on button "Save" at bounding box center [1249, 570] width 116 height 35
click at [1345, 637] on span "Next" at bounding box center [1342, 643] width 25 height 12
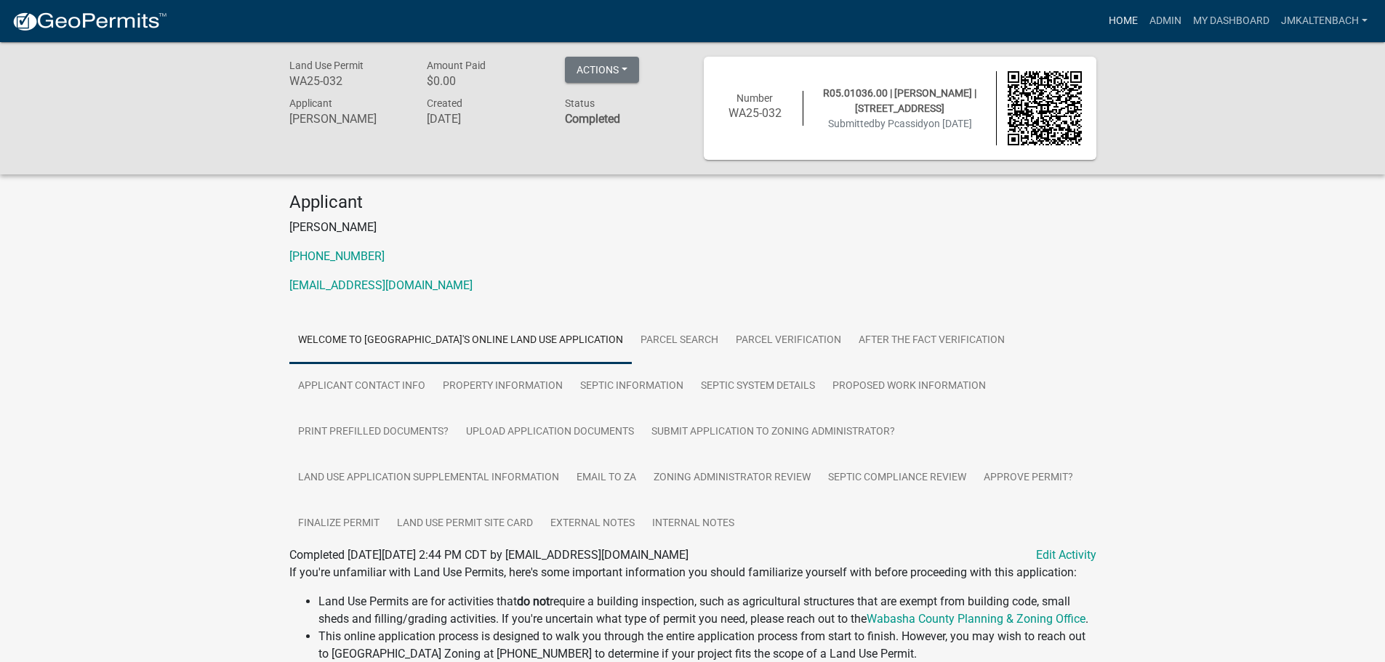
click at [1109, 17] on link "Home" at bounding box center [1123, 21] width 41 height 28
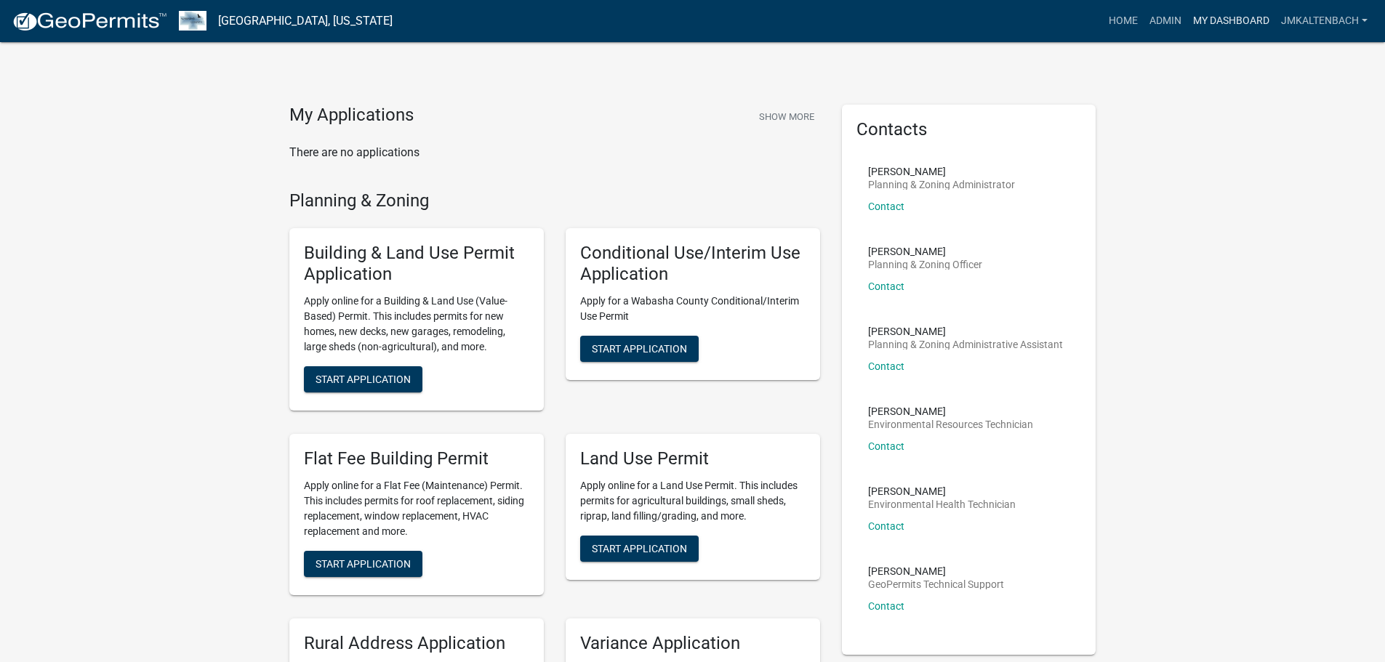
click at [1225, 23] on link "My Dashboard" at bounding box center [1231, 21] width 88 height 28
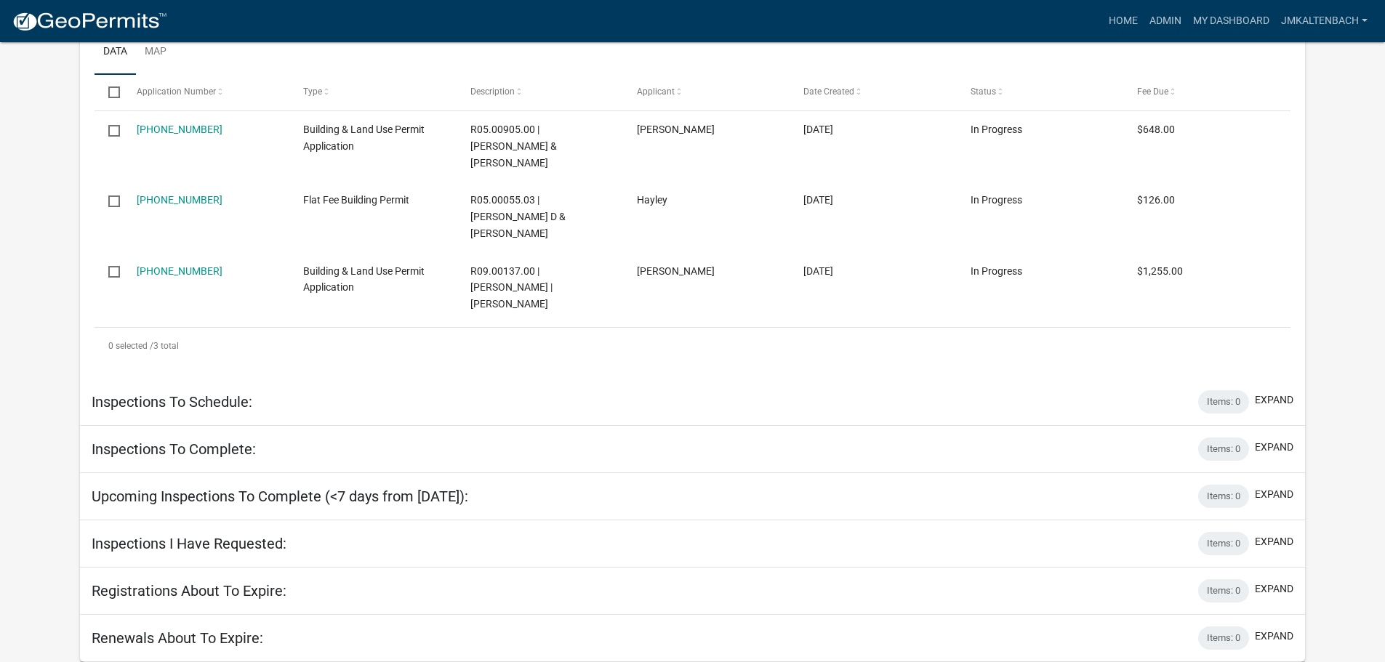
scroll to position [1027, 0]
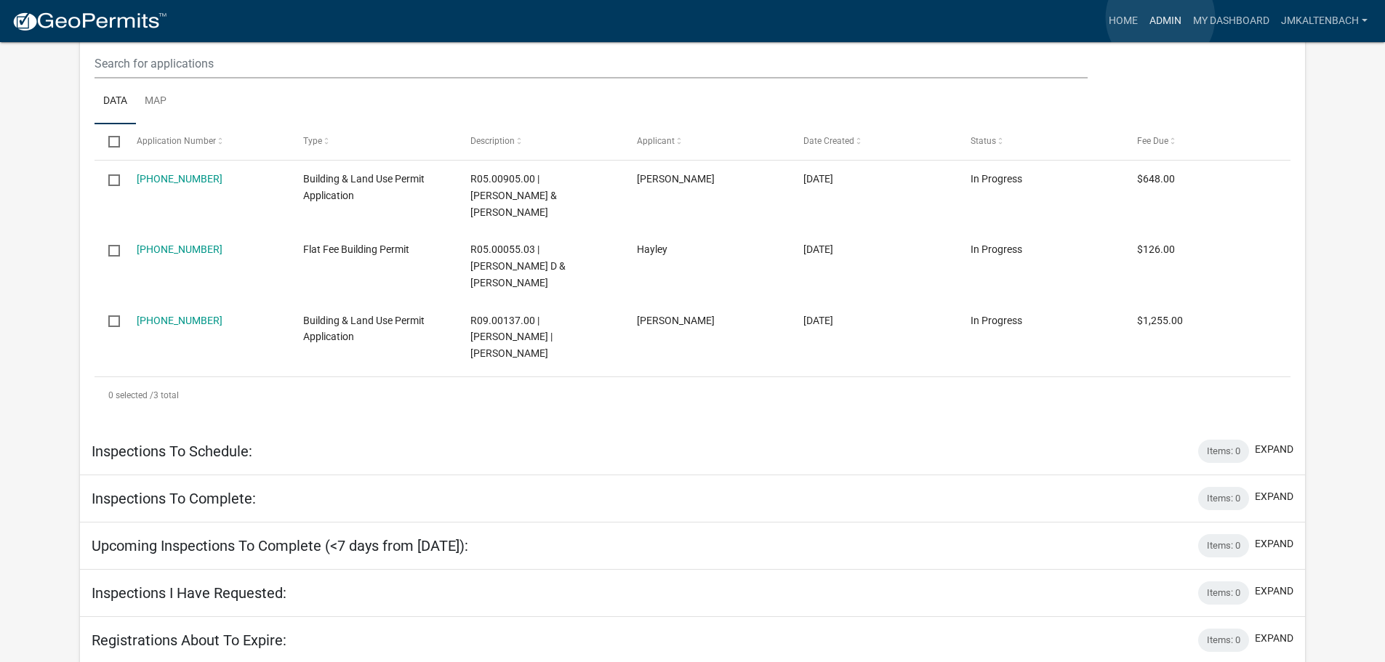
click at [1160, 17] on link "Admin" at bounding box center [1165, 21] width 44 height 28
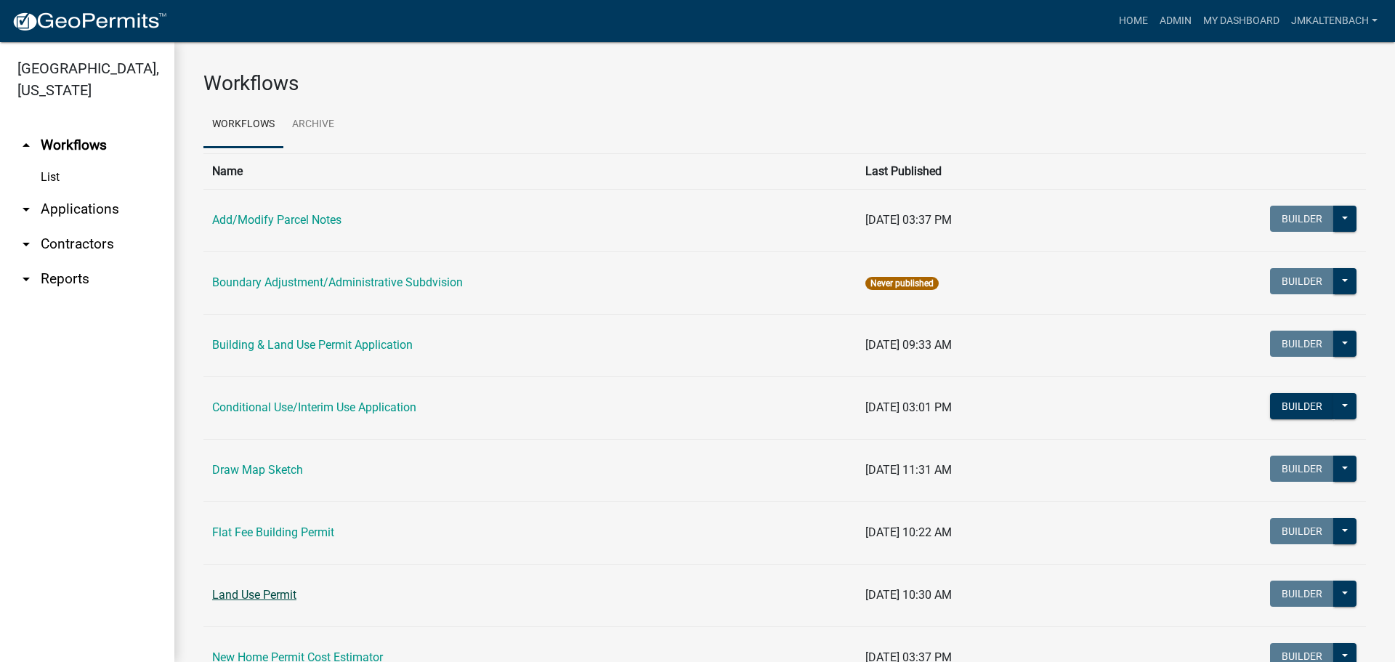
click at [275, 592] on link "Land Use Permit" at bounding box center [254, 595] width 84 height 14
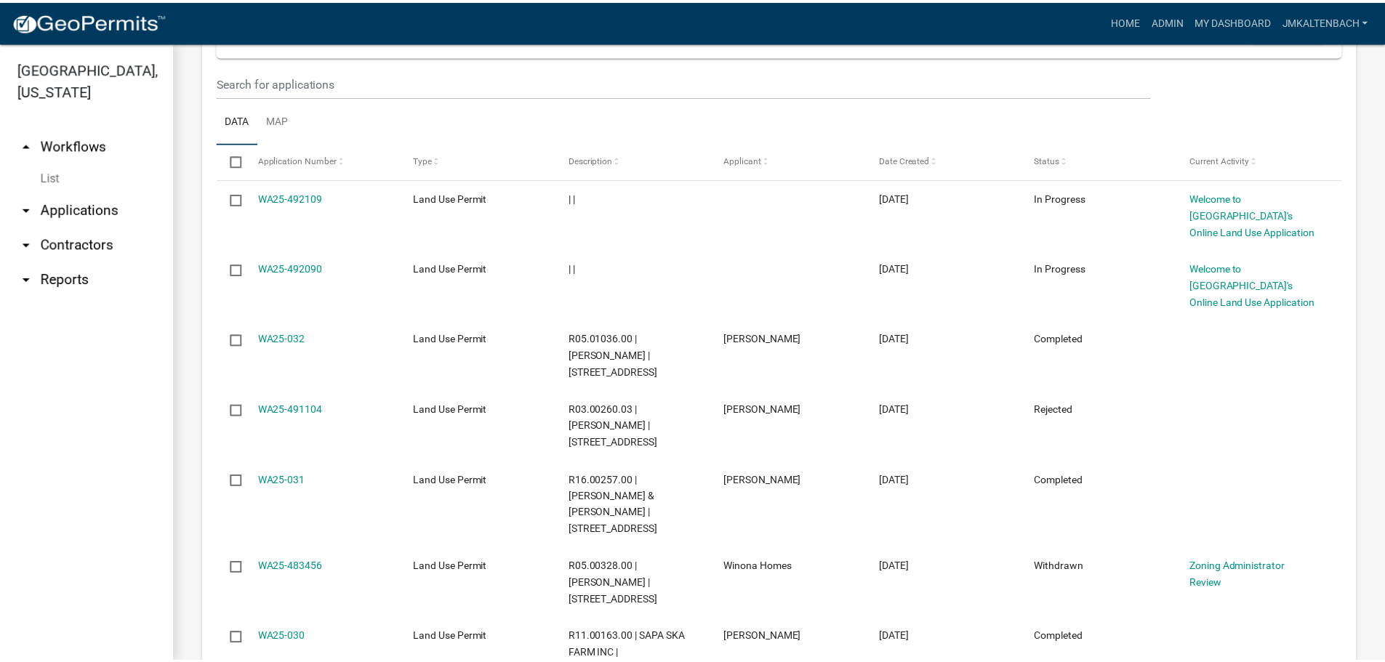
scroll to position [727, 0]
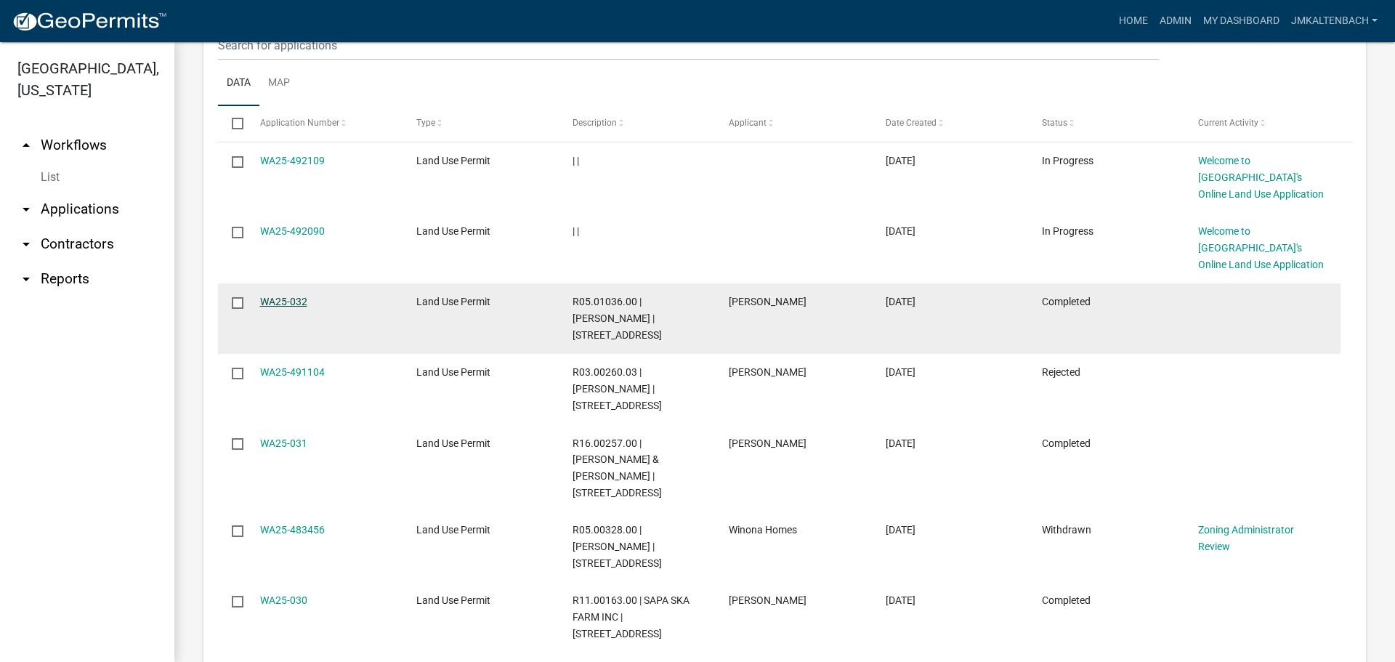
click at [291, 302] on link "WA25-032" at bounding box center [283, 302] width 47 height 12
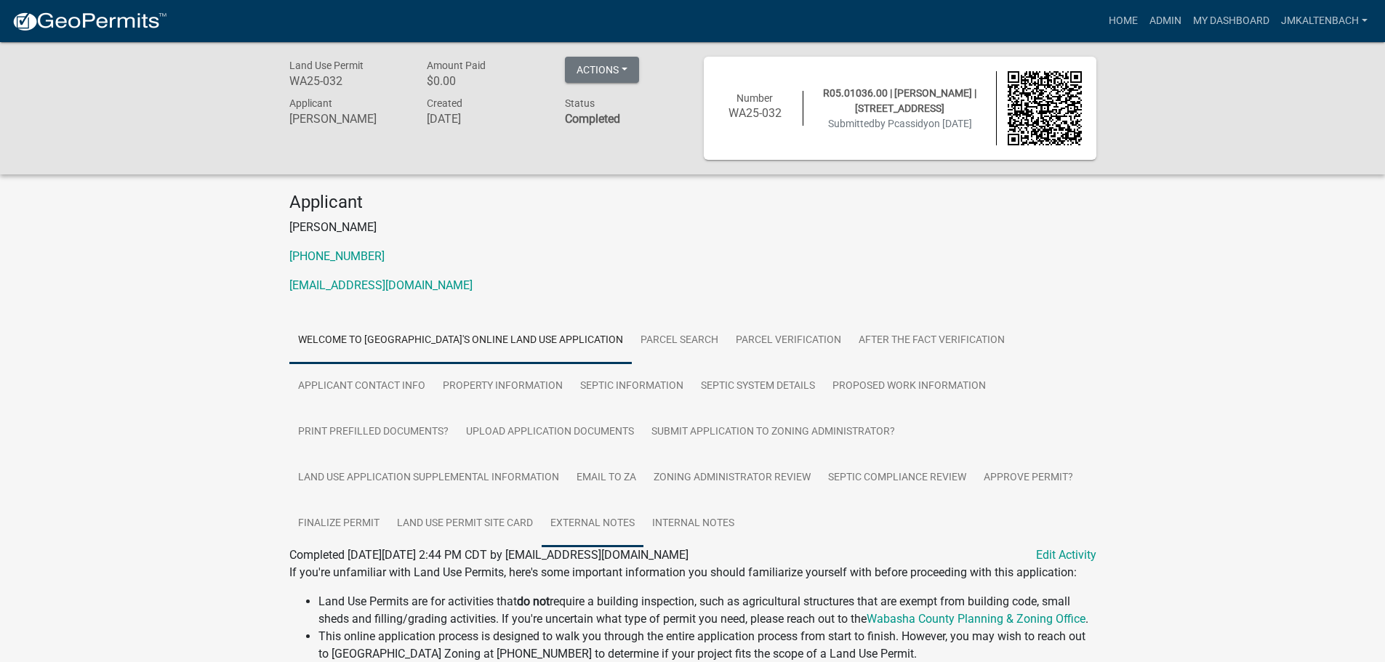
click at [579, 517] on link "External Notes" at bounding box center [592, 524] width 102 height 47
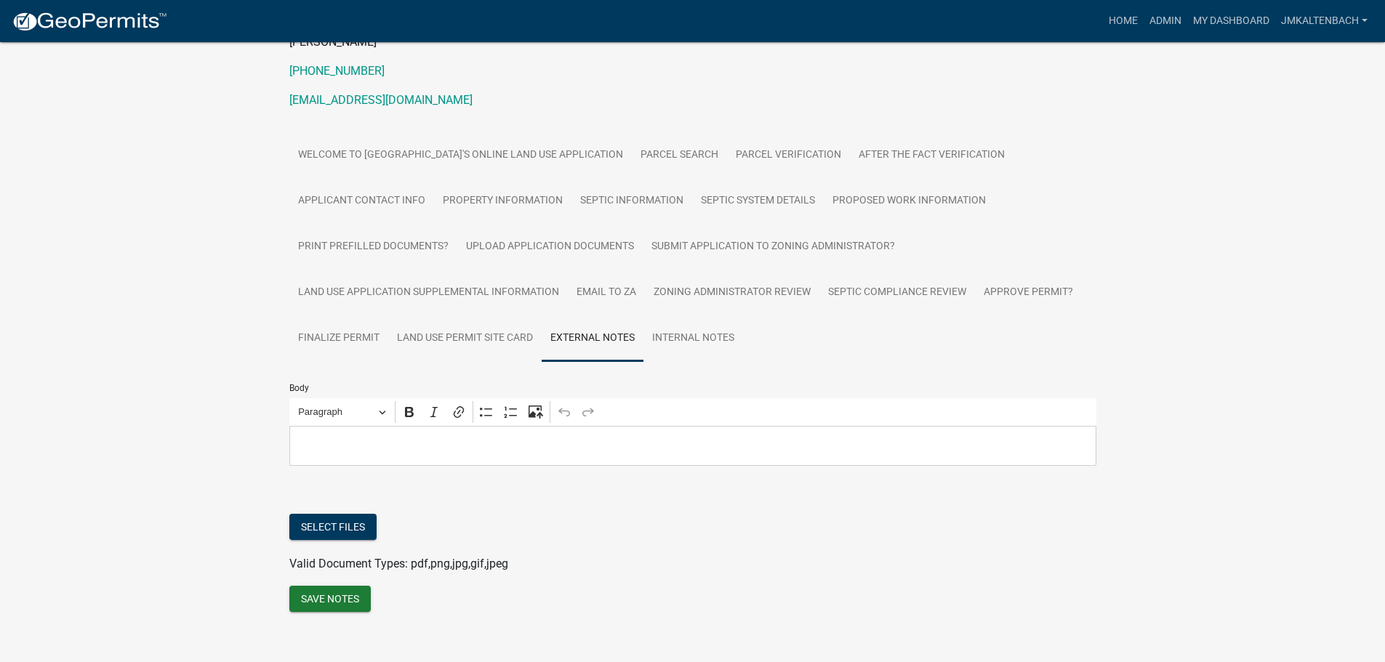
scroll to position [201, 0]
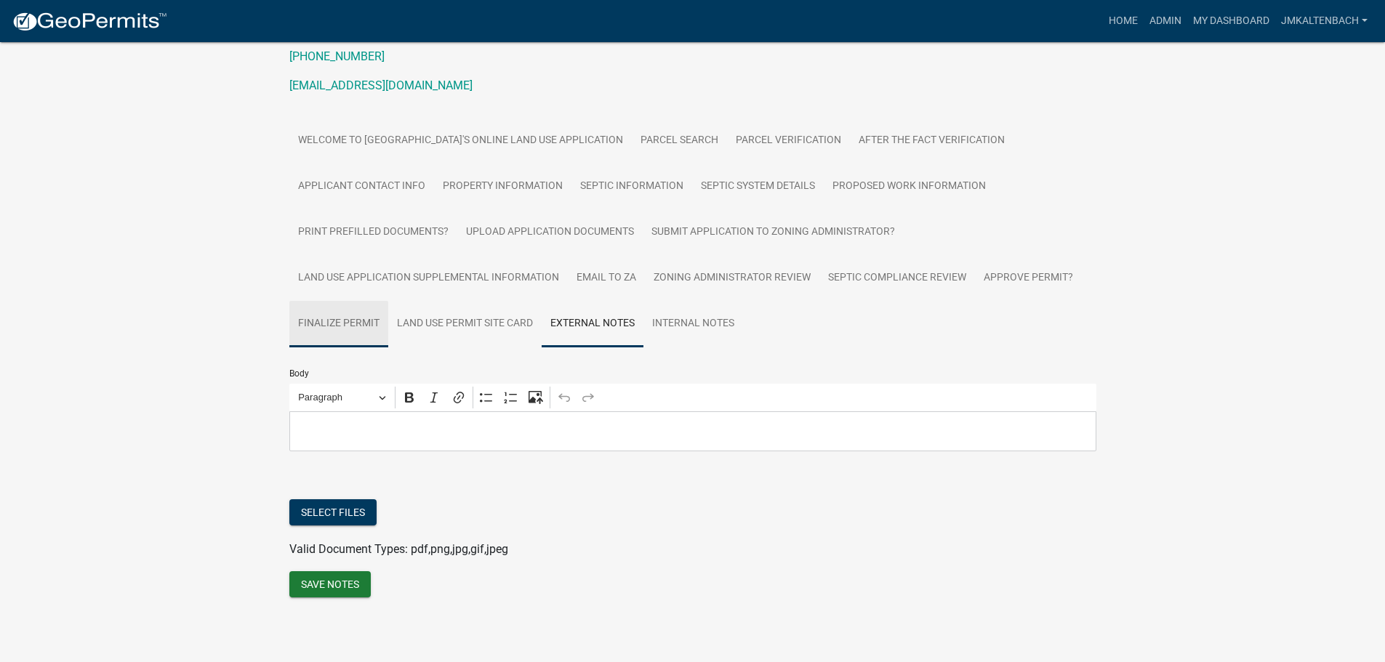
click at [356, 317] on link "Finalize Permit" at bounding box center [338, 324] width 99 height 47
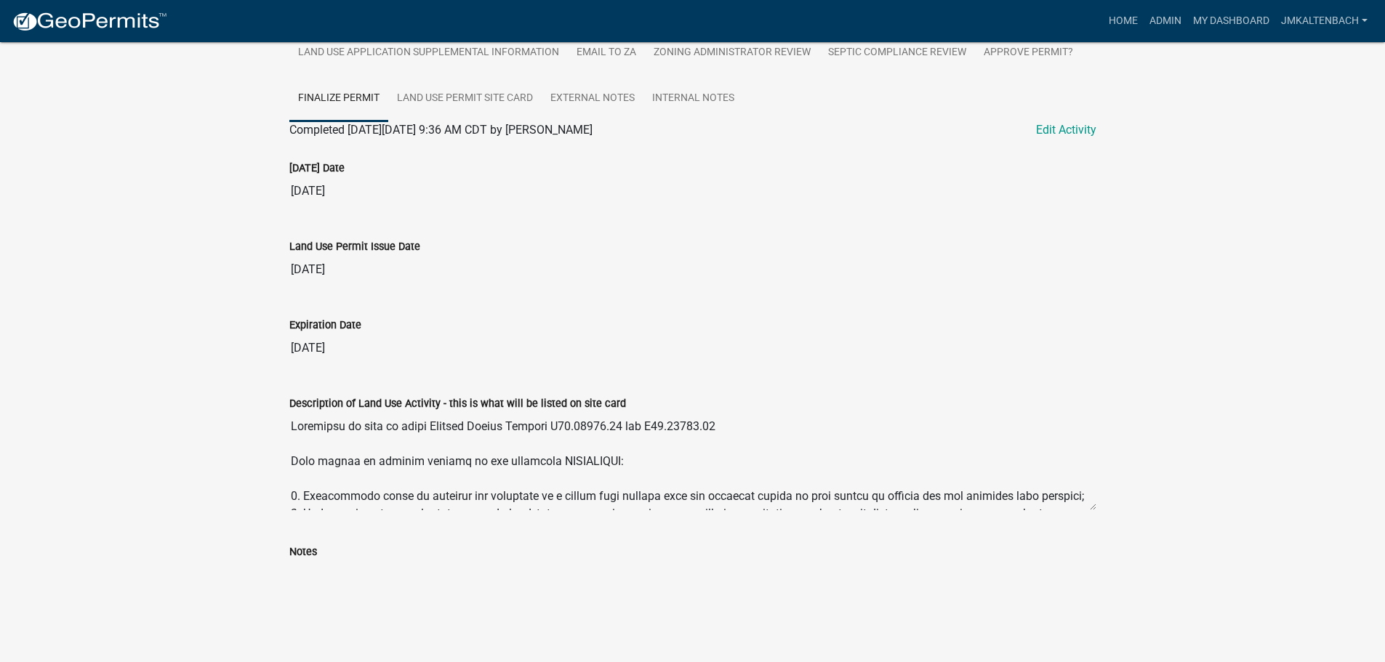
scroll to position [62, 0]
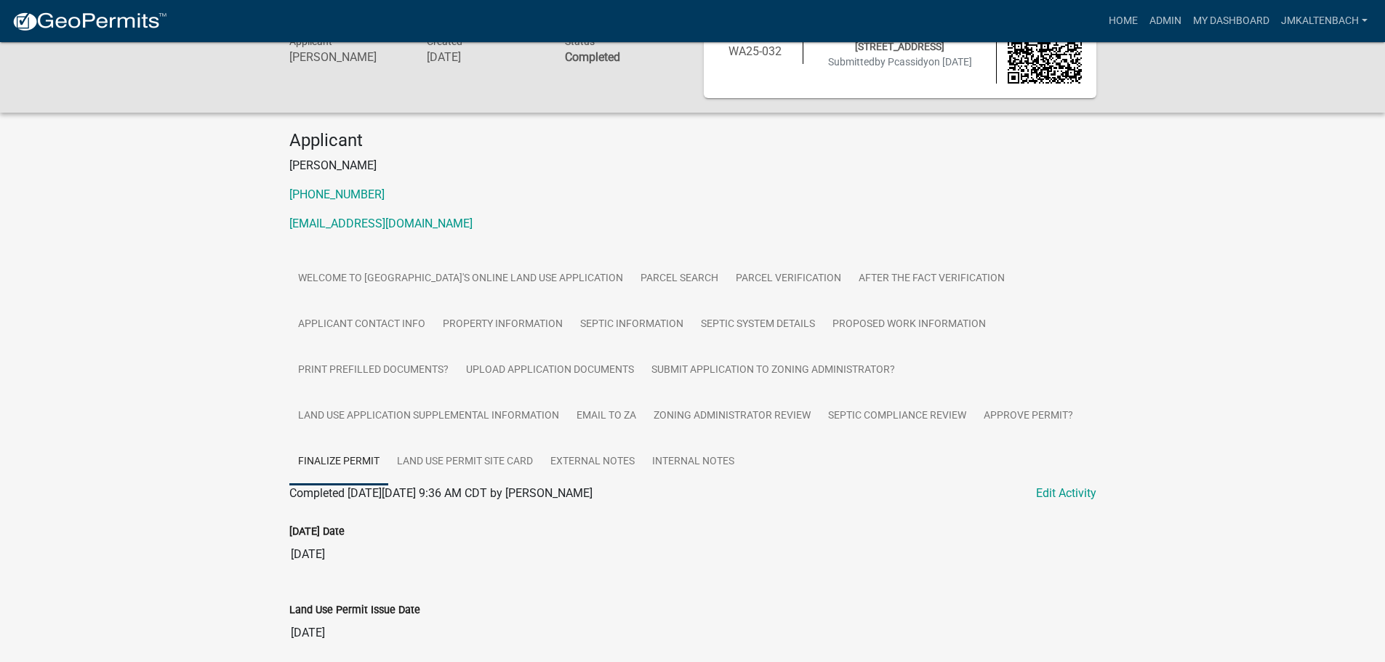
click at [130, 374] on div "Land Use Permit WA25-032 Amount Paid $0.00 Actions Printer Friendly Recalculate…" at bounding box center [692, 493] width 1385 height 1027
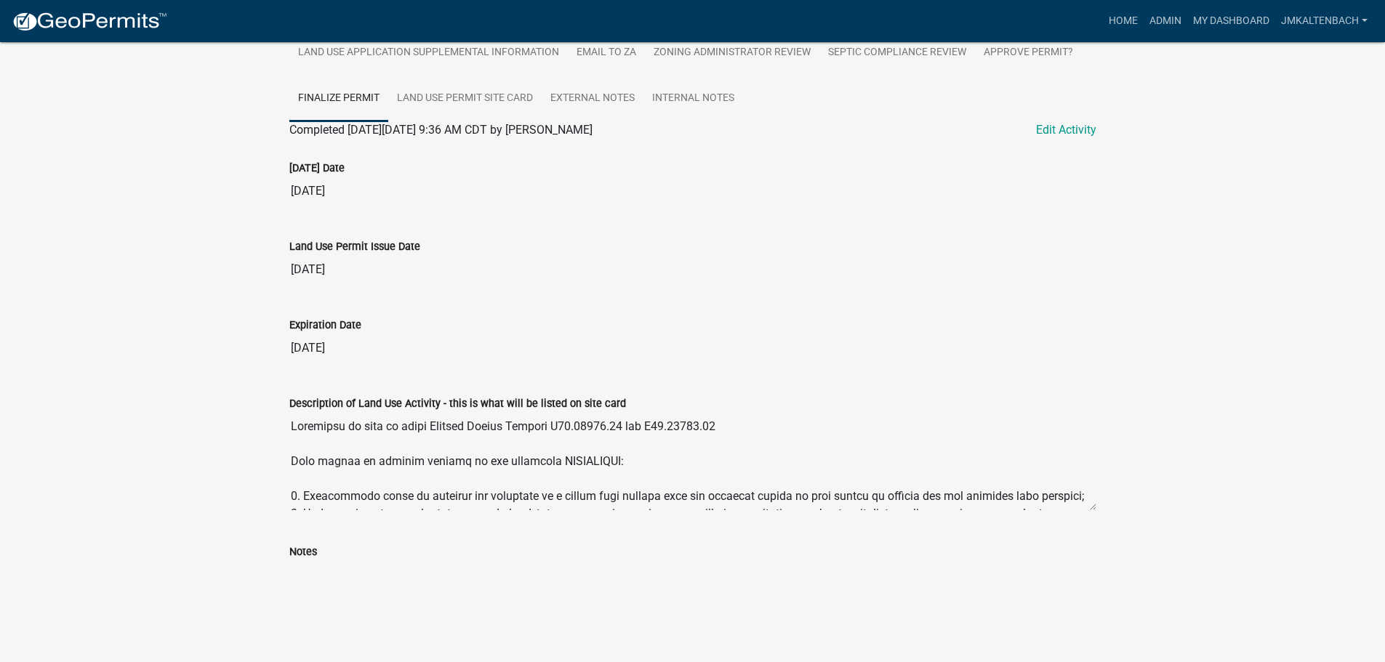
scroll to position [353, 0]
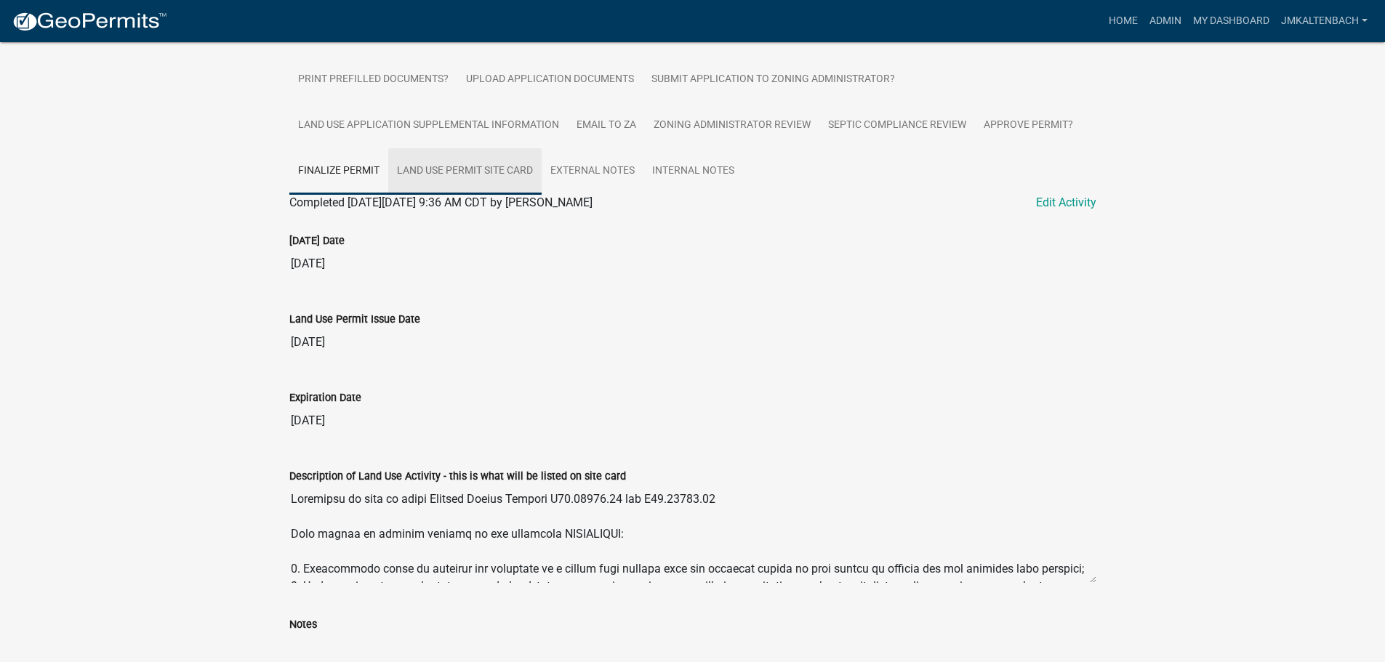
click at [500, 164] on link "Land Use Permit Site Card" at bounding box center [464, 171] width 153 height 47
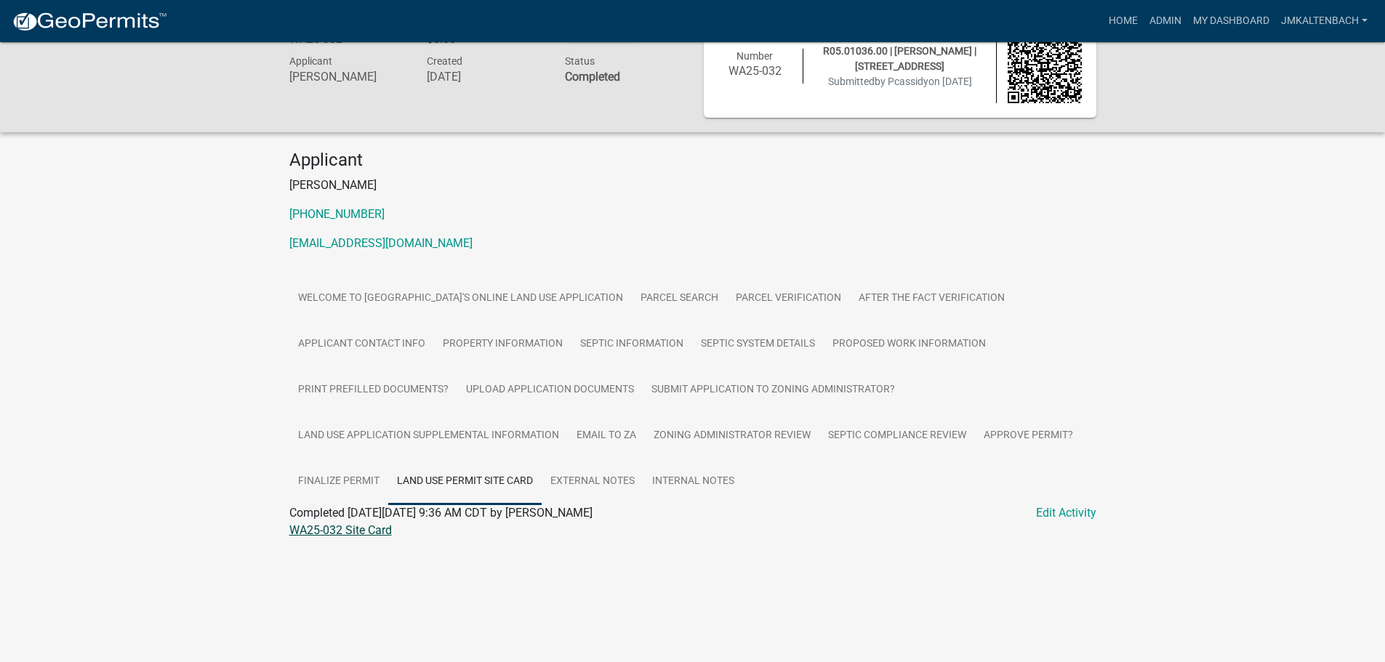
click at [353, 534] on link "WA25-032 Site Card" at bounding box center [340, 530] width 102 height 14
click at [310, 480] on link "Finalize Permit" at bounding box center [338, 482] width 99 height 47
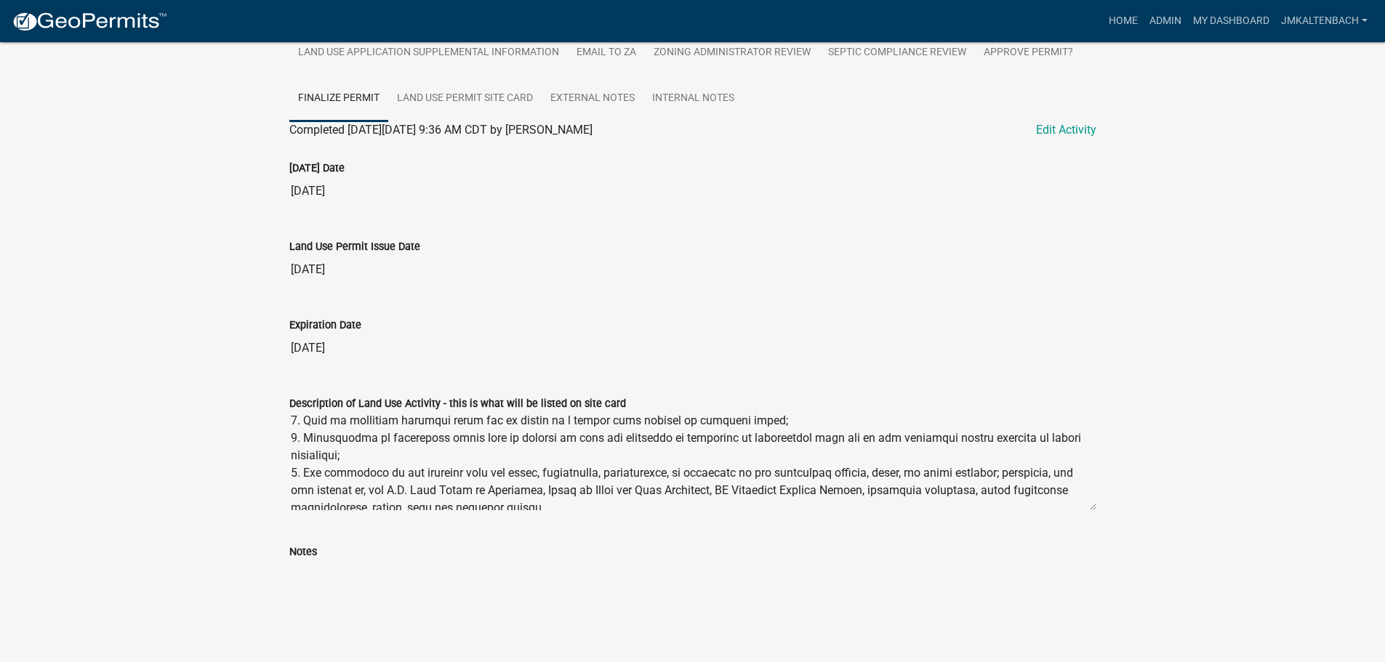
scroll to position [244, 0]
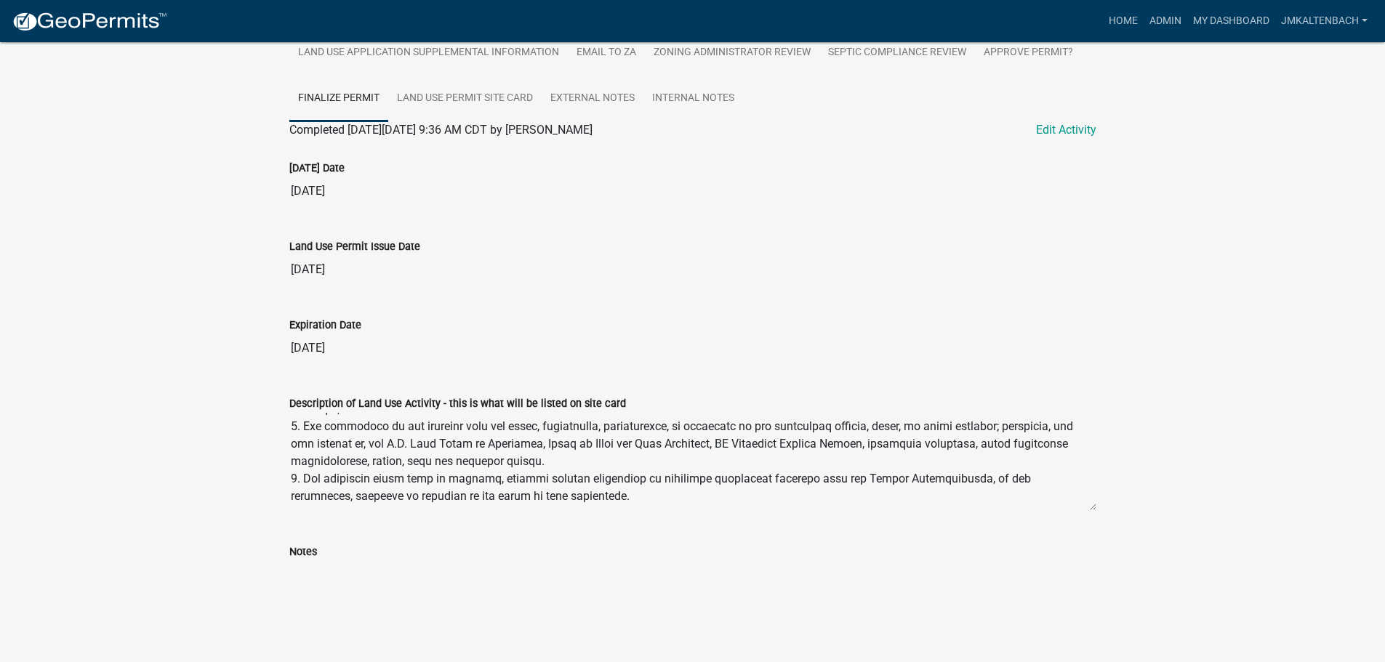
drag, startPoint x: 293, startPoint y: 456, endPoint x: 685, endPoint y: 517, distance: 396.5
click at [685, 517] on div "Description of Land Use Activity - this is what will be listed on site card" at bounding box center [692, 448] width 829 height 148
click at [431, 584] on input "Notes" at bounding box center [692, 574] width 807 height 29
click at [113, 531] on div "Land Use Permit WA25-032 Amount Paid $0.00 Actions Printer Friendly Recalculate…" at bounding box center [692, 130] width 1385 height 1027
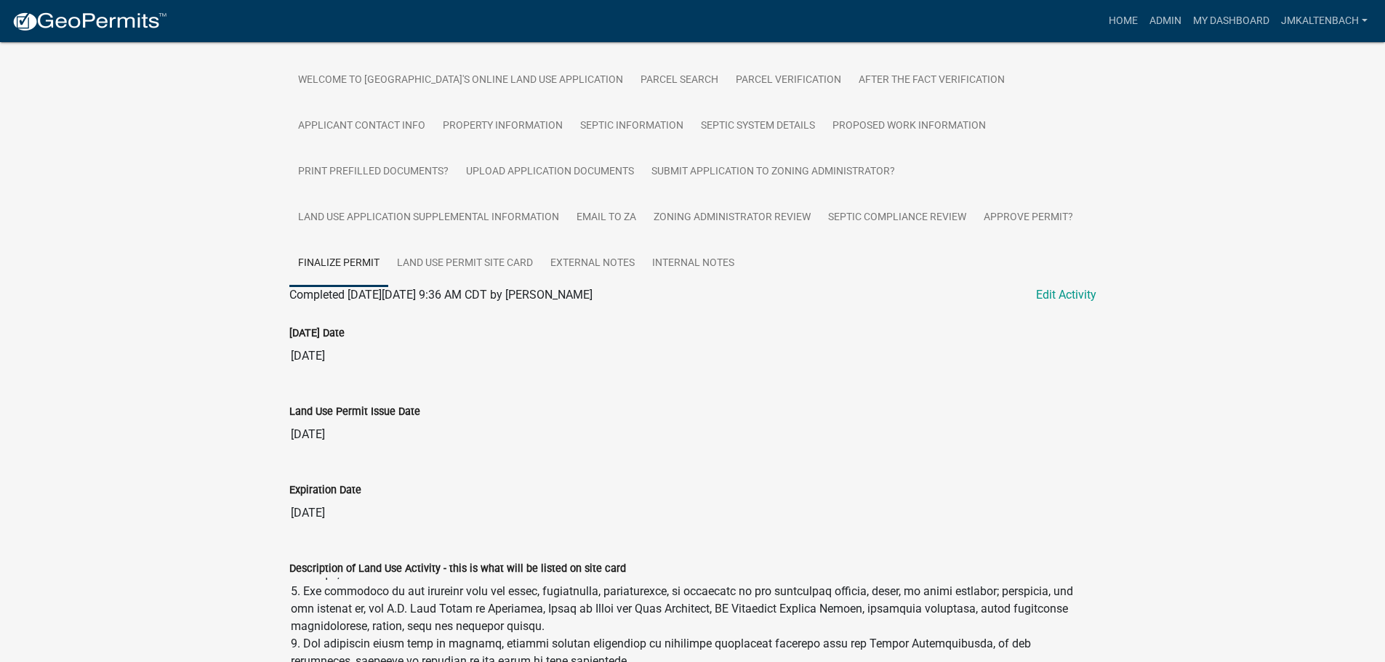
scroll to position [0, 0]
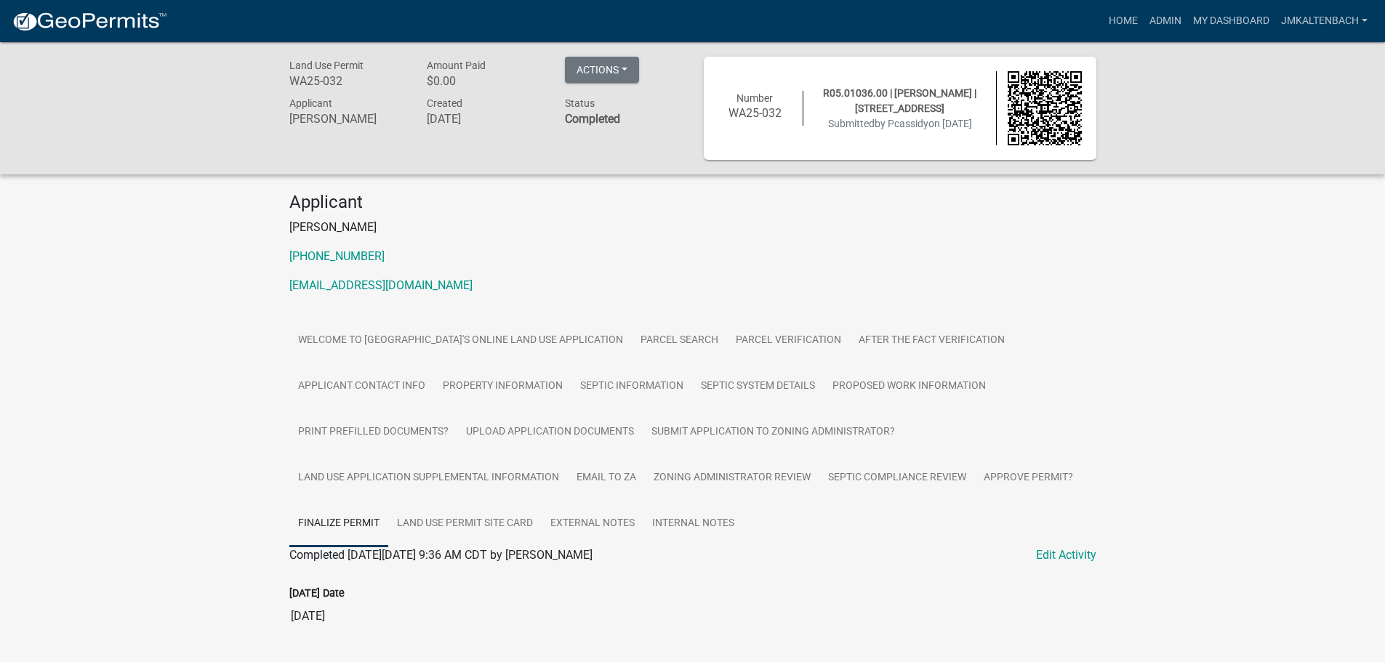
click at [1202, 283] on div "Land Use Permit WA25-032 Amount Paid $0.00 Actions Printer Friendly Recalculate…" at bounding box center [692, 555] width 1385 height 1027
